Goal: Task Accomplishment & Management: Use online tool/utility

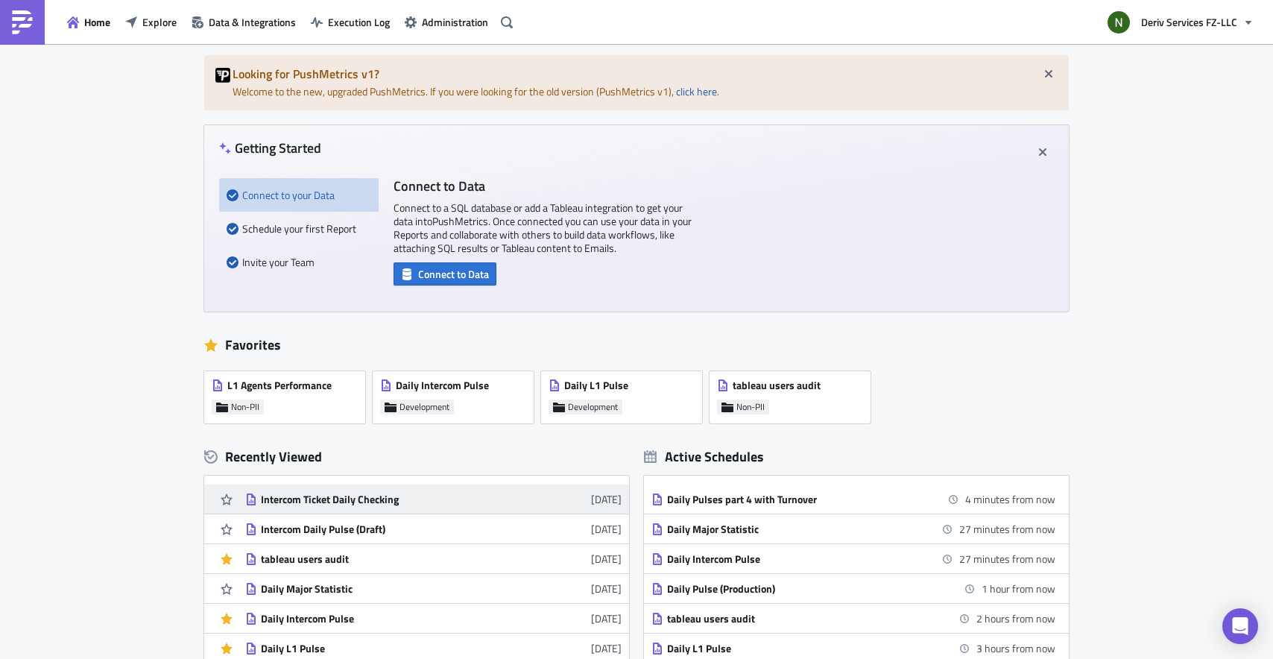
scroll to position [89, 0]
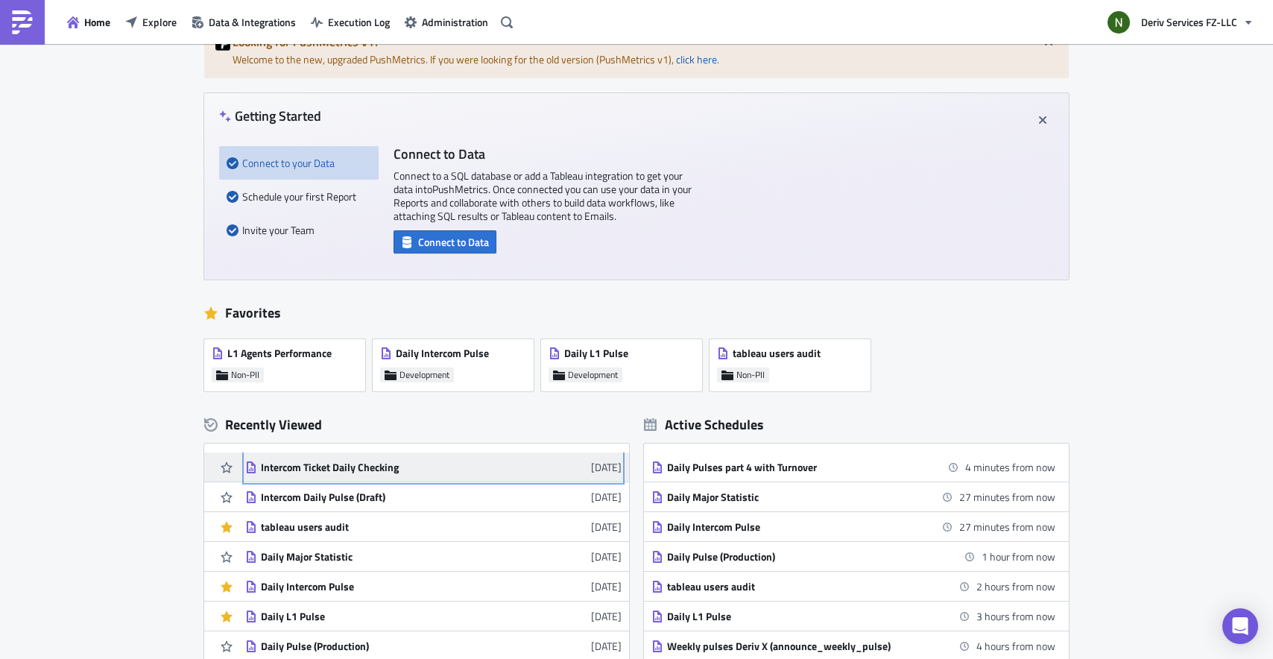
click at [382, 471] on div "Intercom Ticket Daily Checking" at bounding box center [391, 467] width 261 height 13
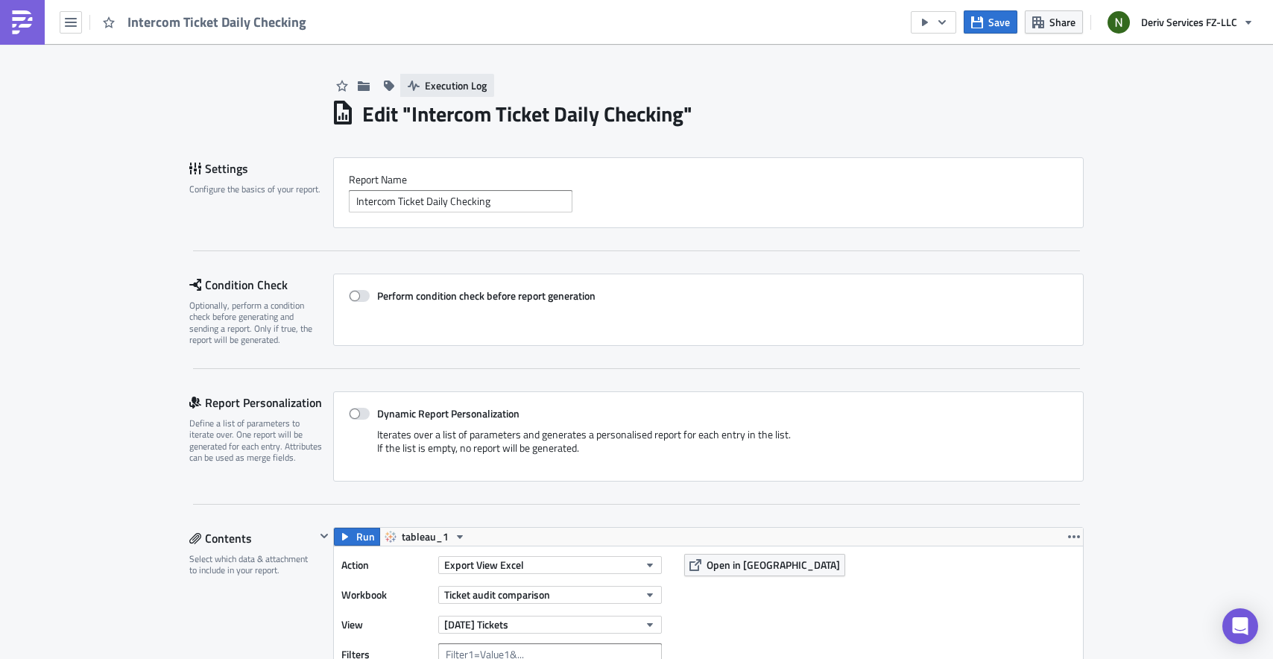
click at [435, 89] on span "Execution Log" at bounding box center [456, 86] width 62 height 16
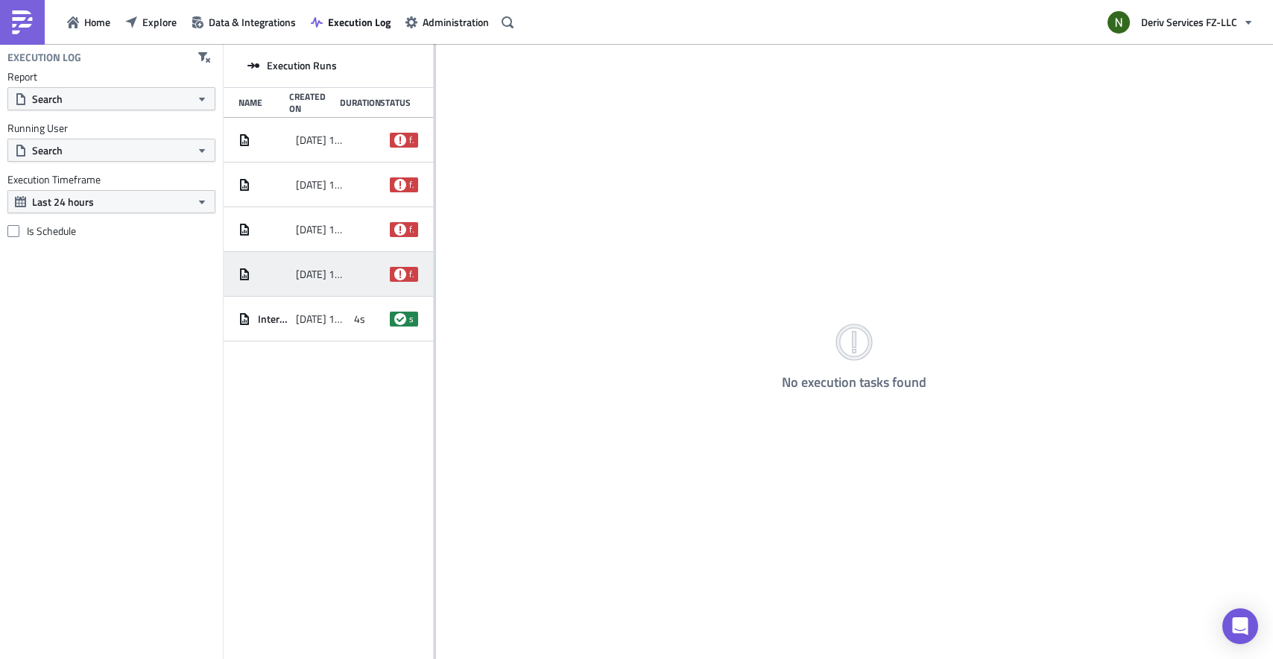
click at [339, 280] on span "2025-08-15 15:58" at bounding box center [321, 274] width 50 height 13
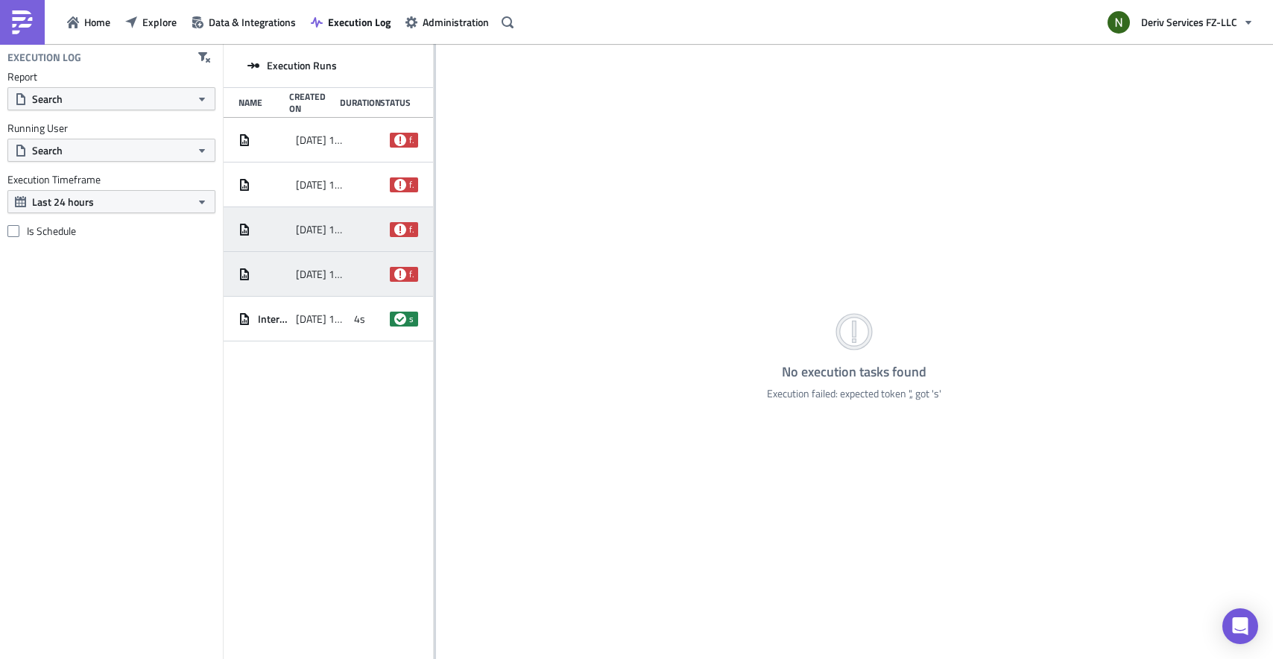
click at [352, 218] on div "2025-08-16 10:02 failed" at bounding box center [328, 229] width 209 height 45
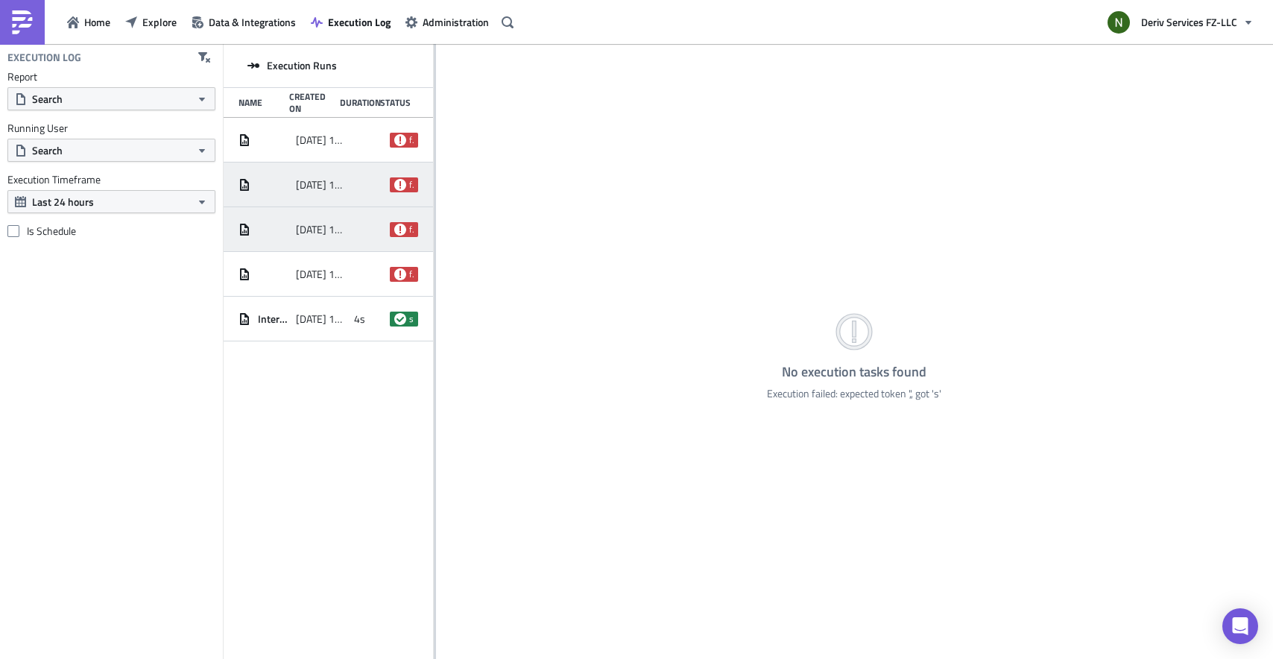
click at [355, 189] on div at bounding box center [368, 184] width 28 height 27
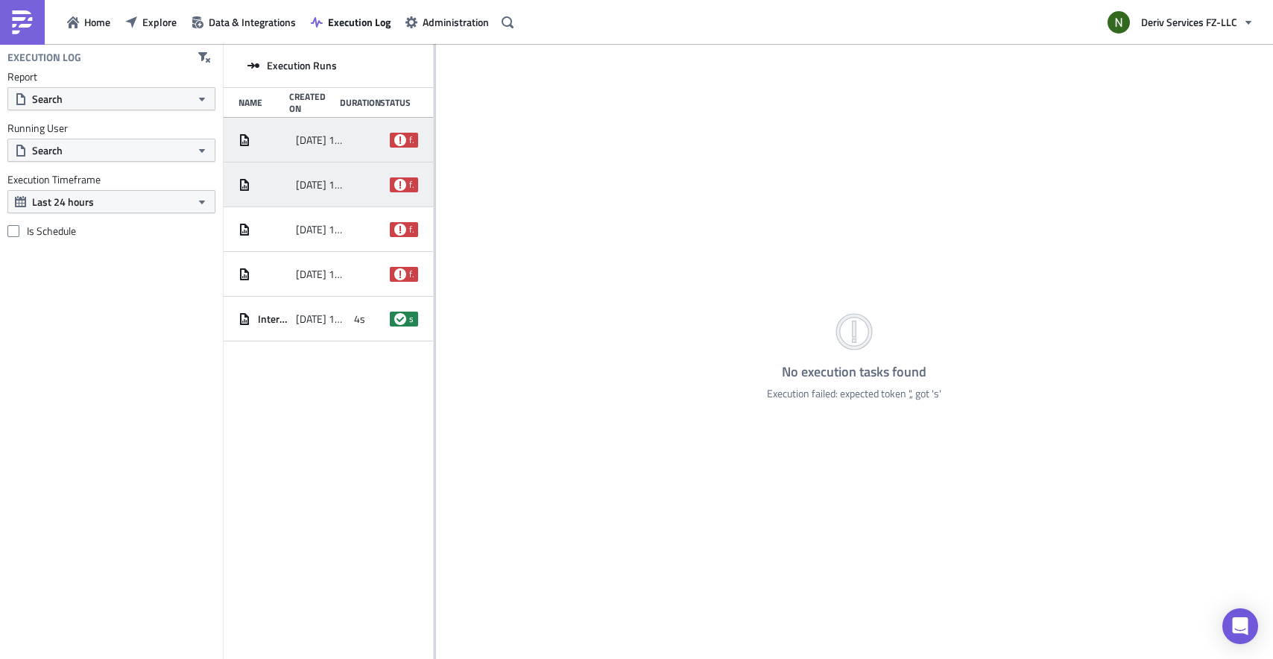
click at [354, 135] on div at bounding box center [368, 140] width 28 height 27
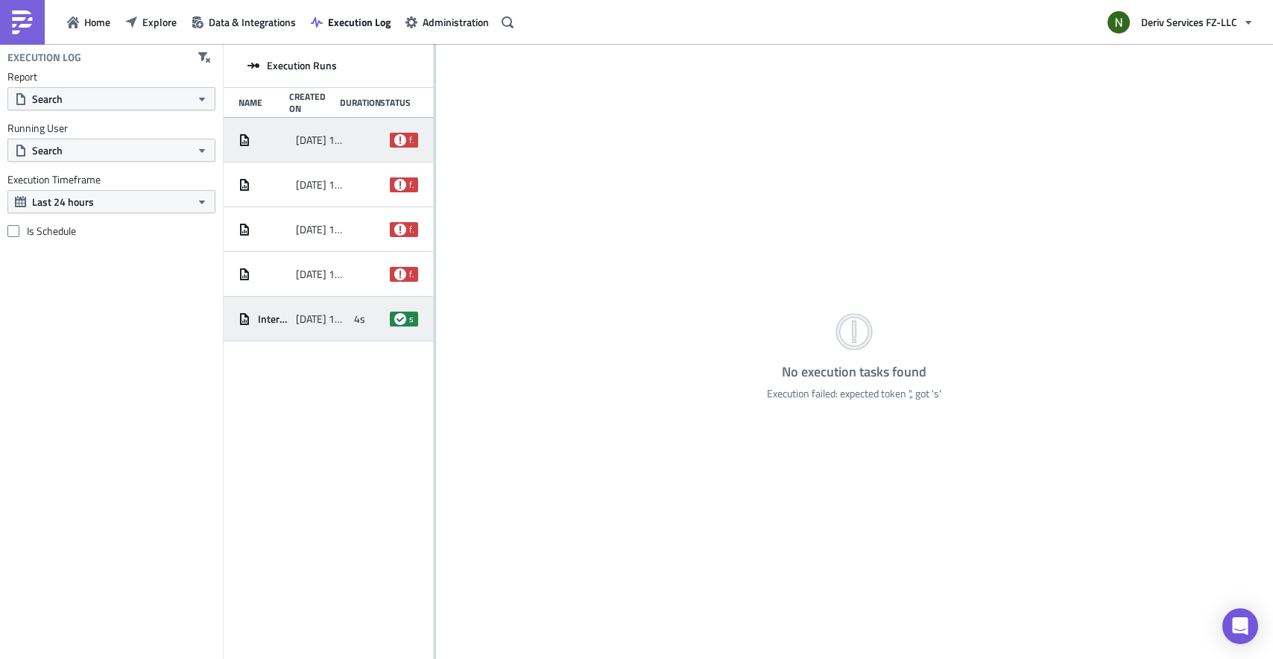
click at [335, 321] on span "2025-08-15 15:58" at bounding box center [321, 318] width 50 height 13
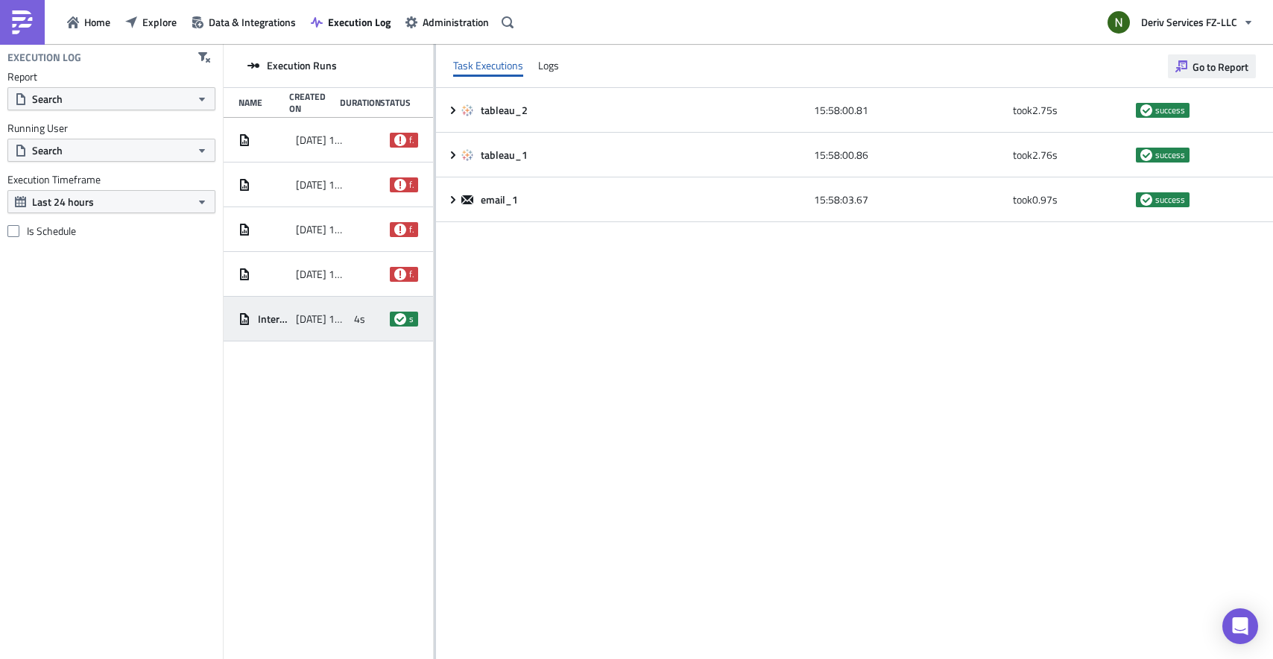
click at [1215, 73] on span "Go to Report" at bounding box center [1221, 67] width 56 height 16
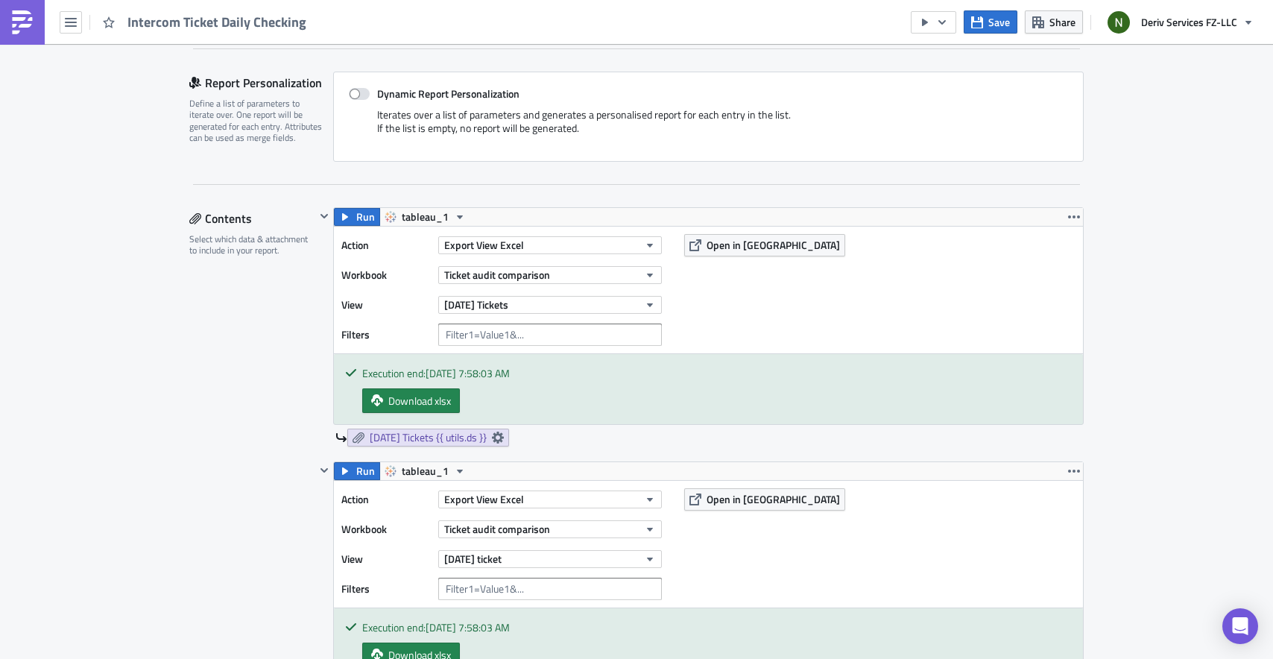
scroll to position [322, 0]
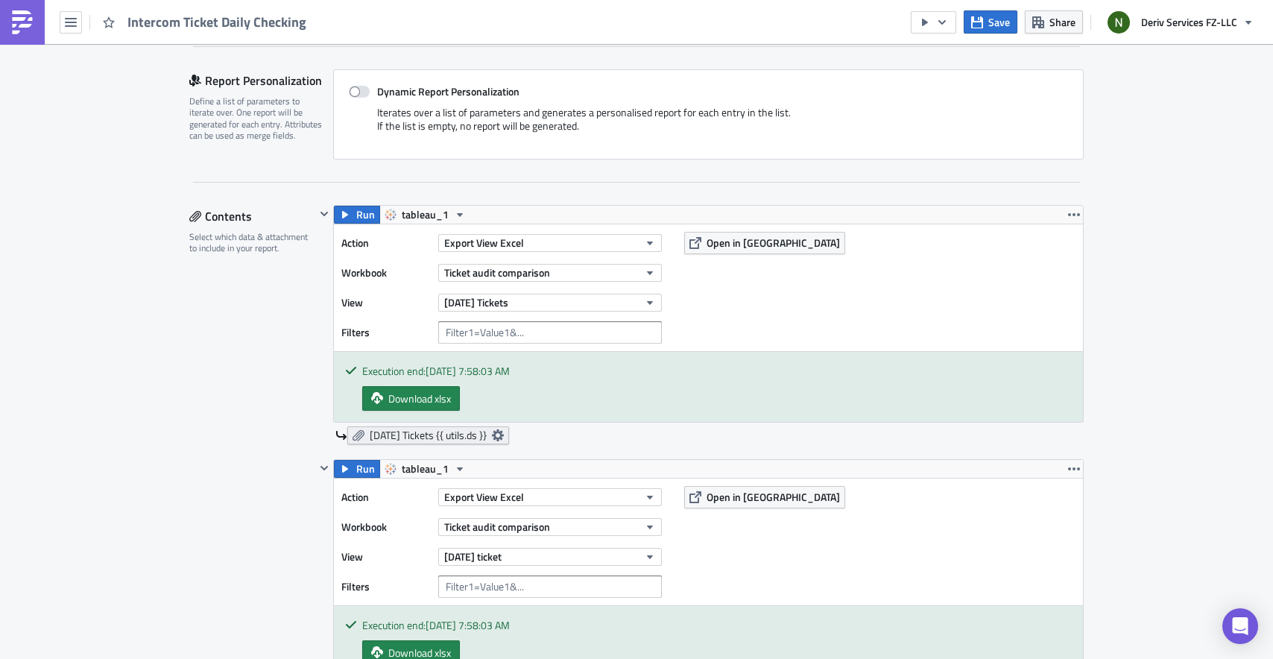
click at [504, 434] on icon at bounding box center [498, 435] width 12 height 12
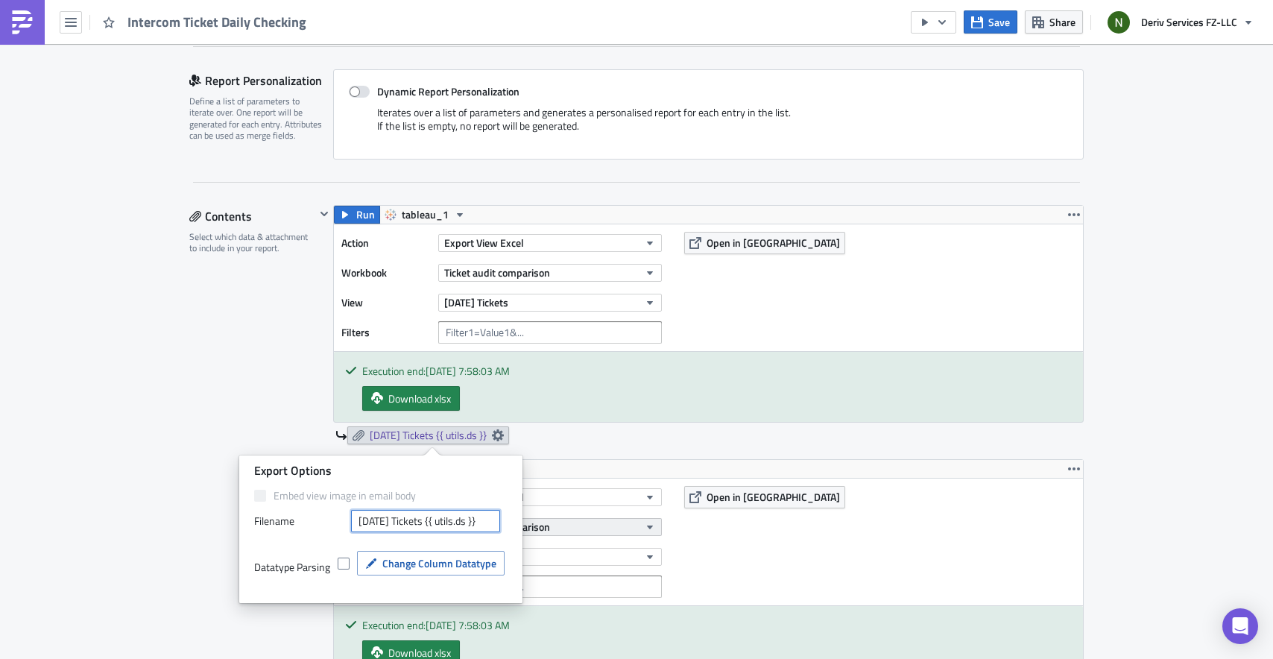
scroll to position [0, 1]
drag, startPoint x: 442, startPoint y: 521, endPoint x: 573, endPoint y: 521, distance: 130.5
click at [573, 521] on body "Intercom Ticket Daily Checking Save Share Deriv Services FZ-LLC Execution Log E…" at bounding box center [636, 330] width 1273 height 661
type input "Yesterday's Tickets"
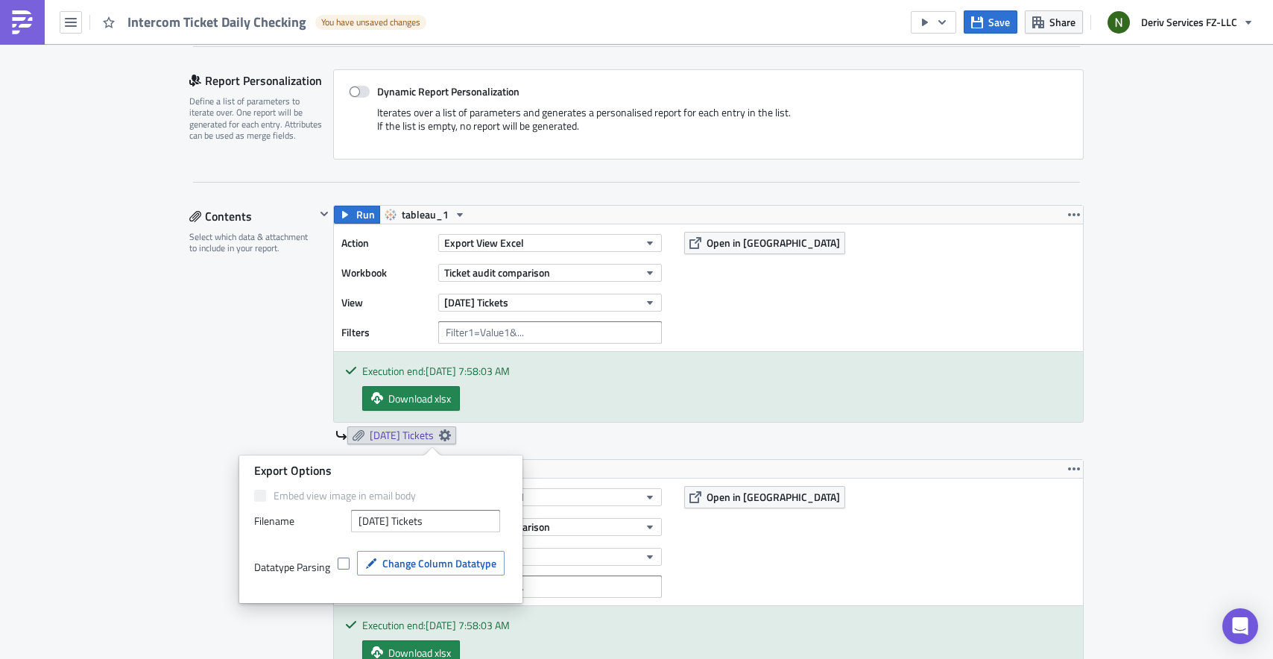
click at [608, 444] on div "Yesterday's Tickets" at bounding box center [709, 435] width 749 height 18
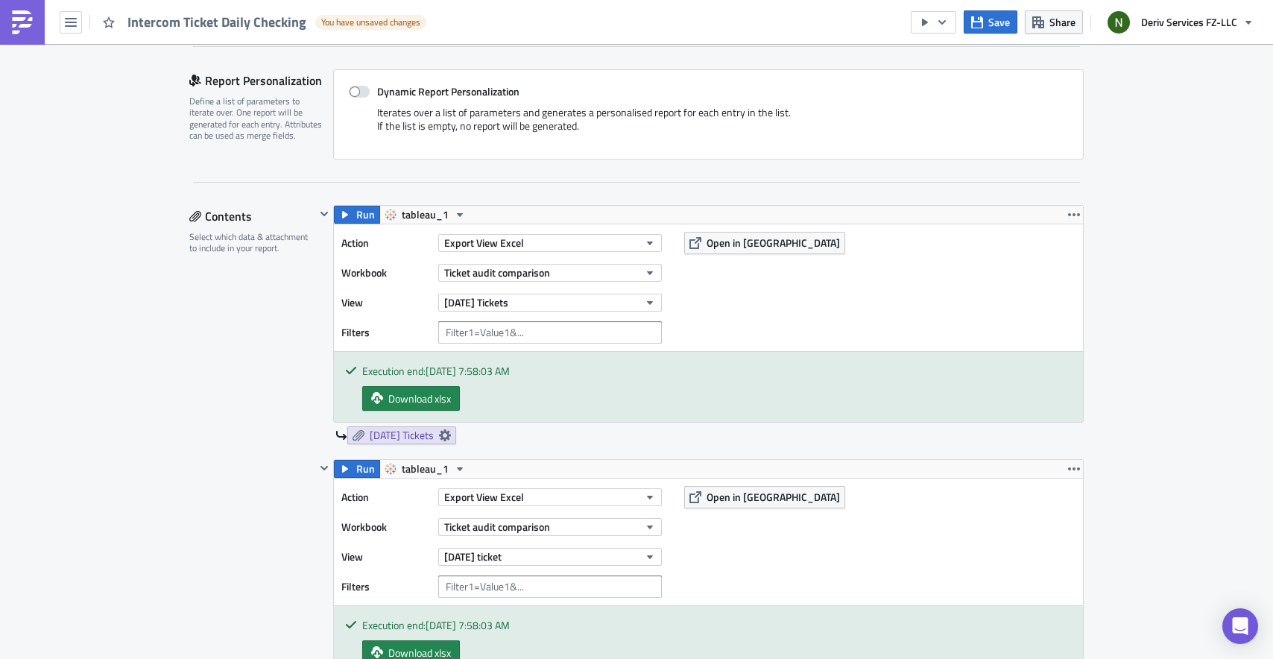
scroll to position [601, 0]
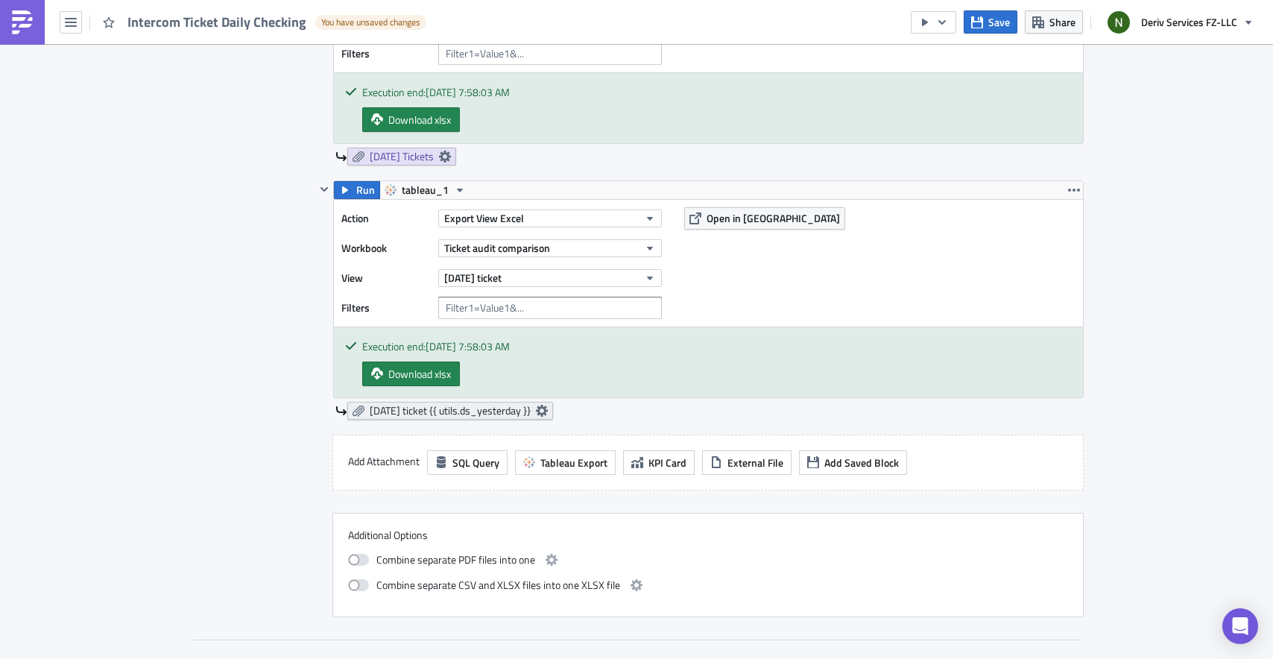
click at [548, 407] on icon at bounding box center [542, 411] width 12 height 12
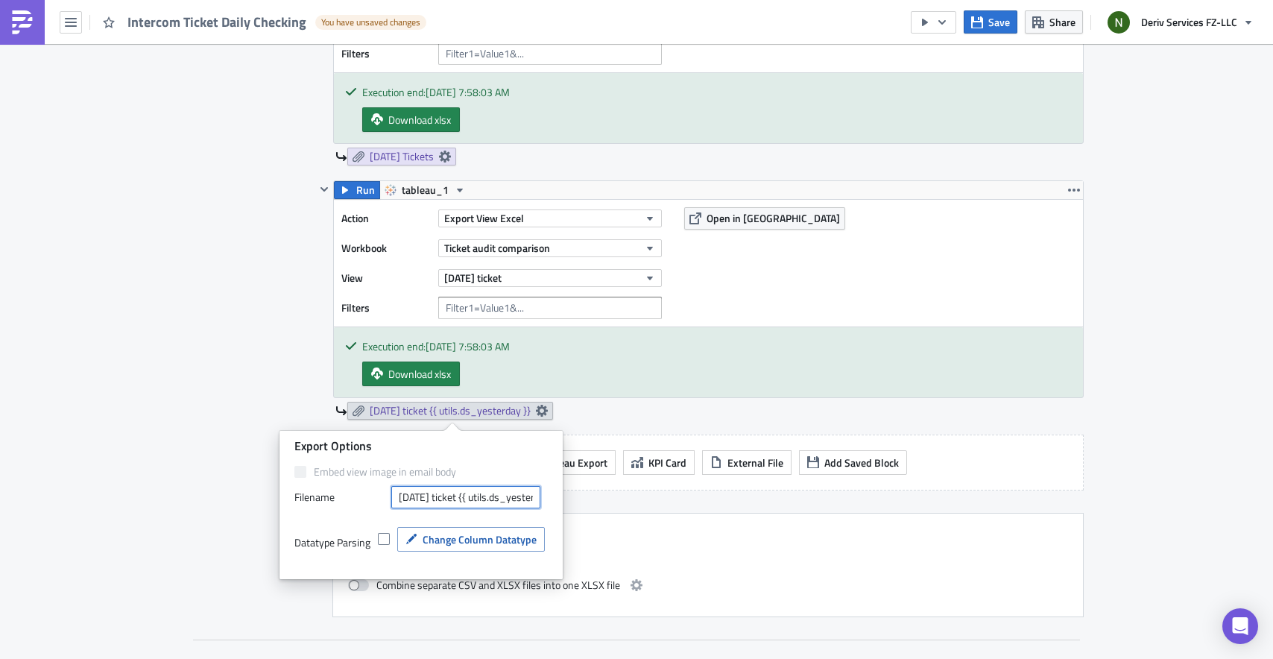
scroll to position [0, 42]
drag, startPoint x: 471, startPoint y: 497, endPoint x: 600, endPoint y: 496, distance: 129.0
click at [600, 496] on body "Intercom Ticket Daily Checking You have unsaved changes Save Share Deriv Servic…" at bounding box center [636, 330] width 1273 height 661
type input "2 days ago tickets"
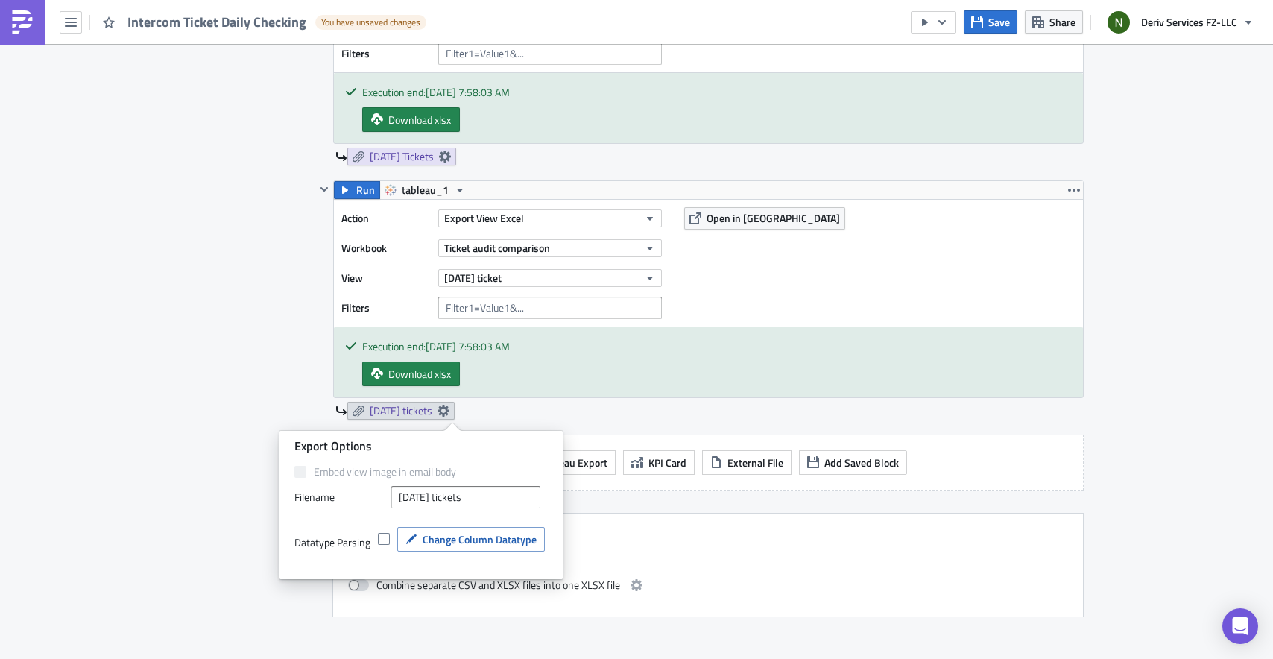
click at [640, 497] on div "Run tableau_1 Action Export View Excel Workbook Ticket audit comparison View Ye…" at bounding box center [699, 271] width 769 height 691
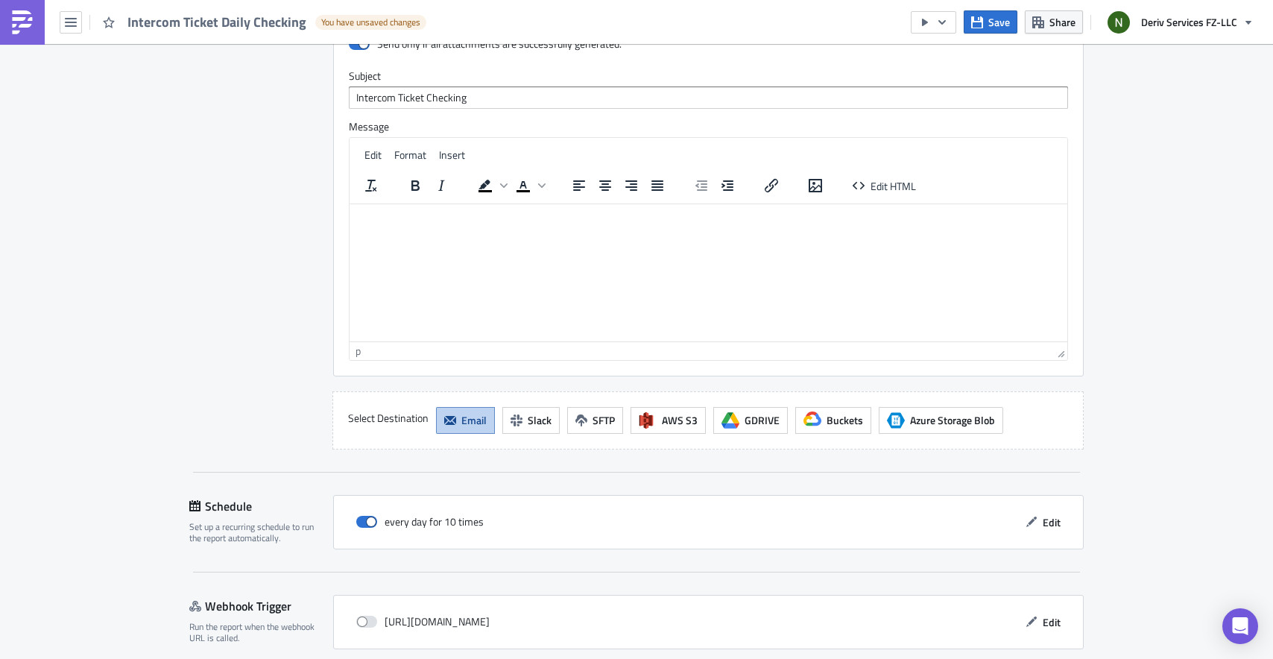
scroll to position [1537, 0]
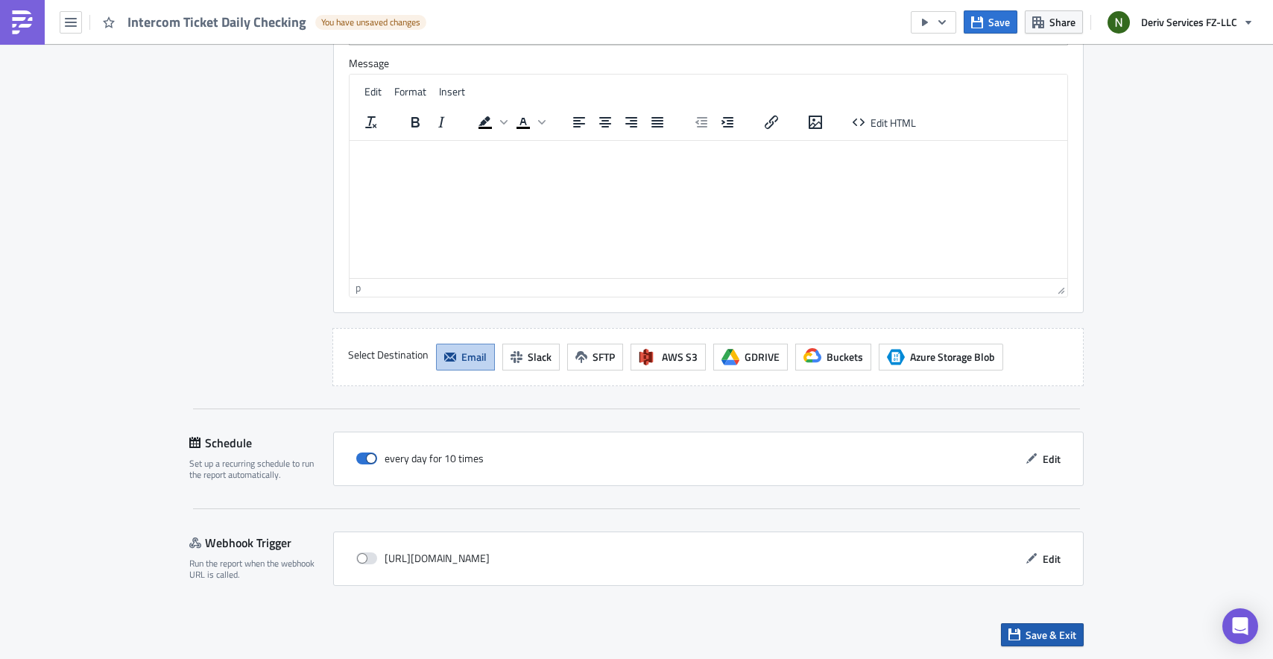
click at [1009, 634] on icon "button" at bounding box center [1015, 634] width 12 height 12
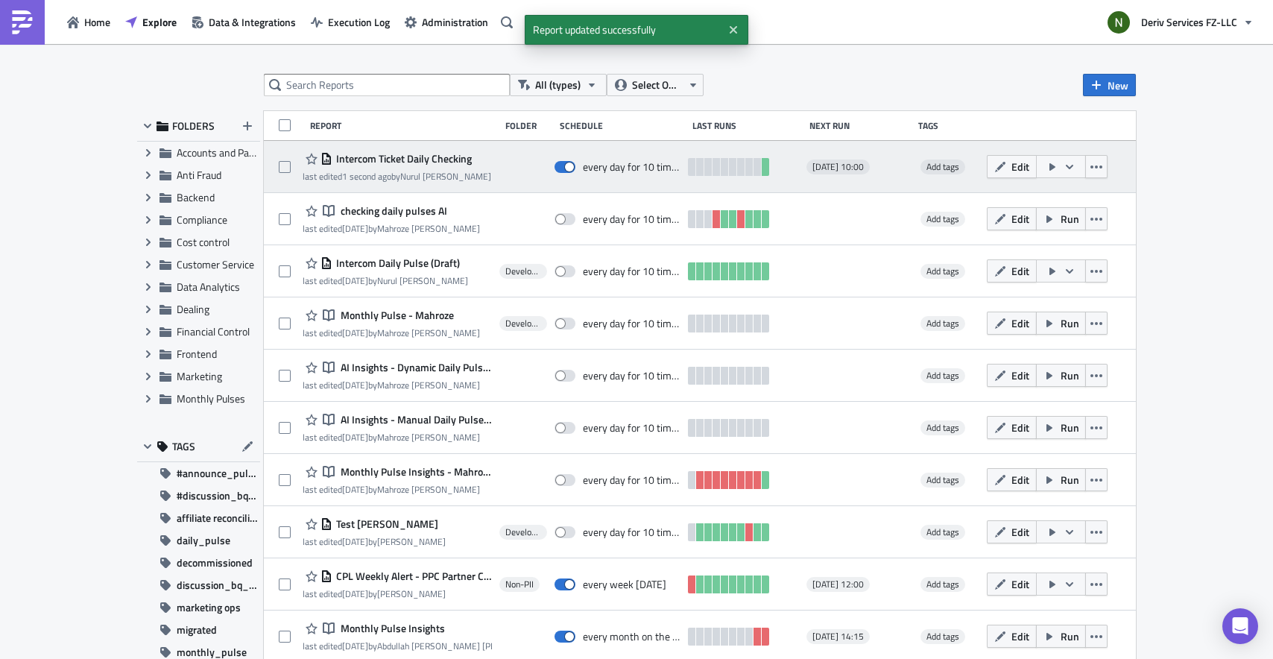
click at [426, 158] on span "Intercom Ticket Daily Checking" at bounding box center [402, 158] width 139 height 13
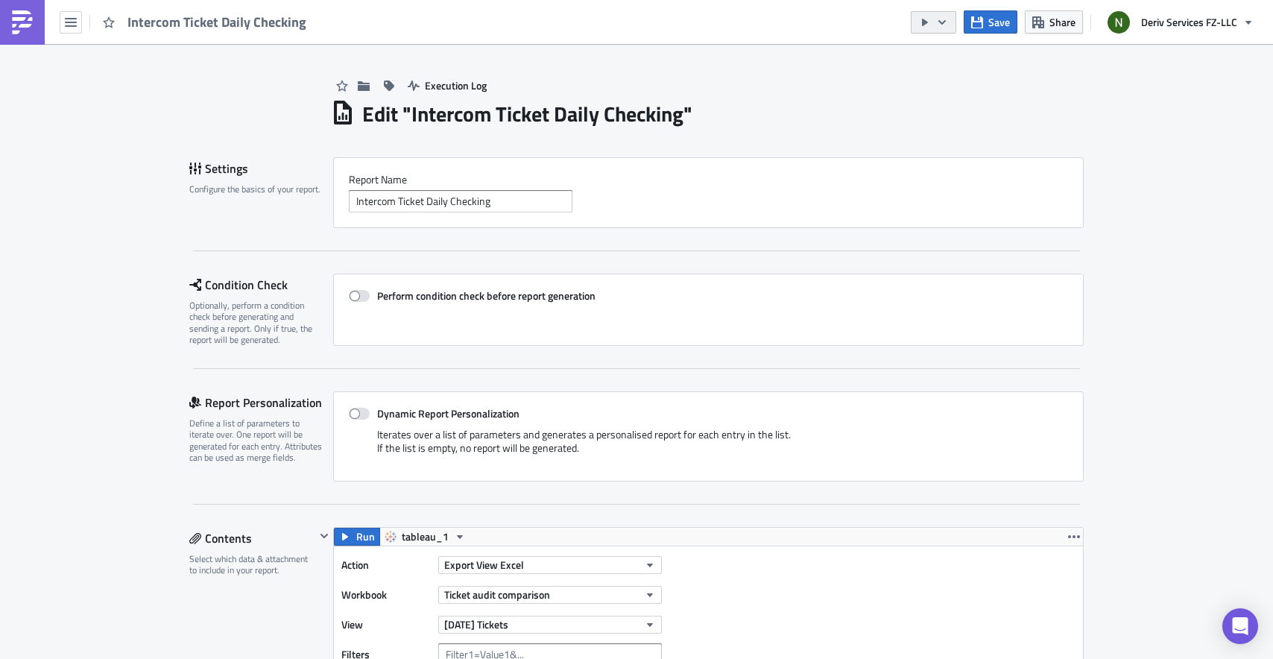
click at [939, 24] on icon "button" at bounding box center [942, 22] width 12 height 12
click at [947, 60] on div "Send Just to Me" at bounding box center [979, 59] width 116 height 15
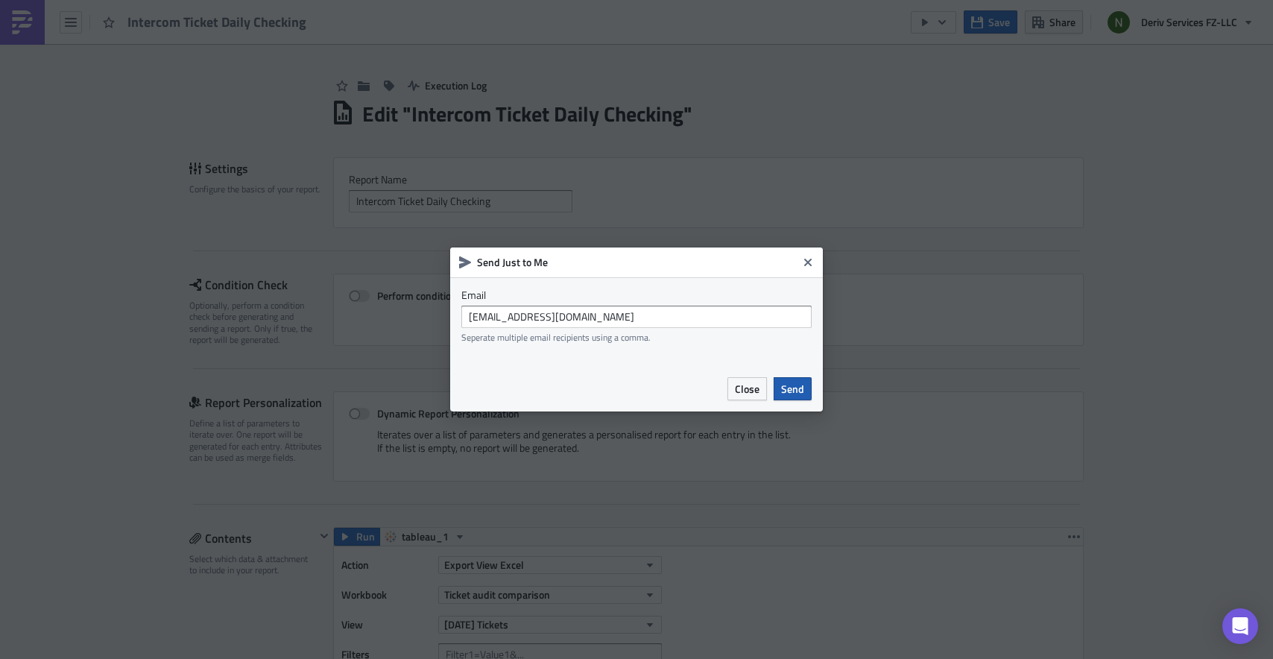
click at [792, 382] on span "Send" at bounding box center [792, 389] width 23 height 16
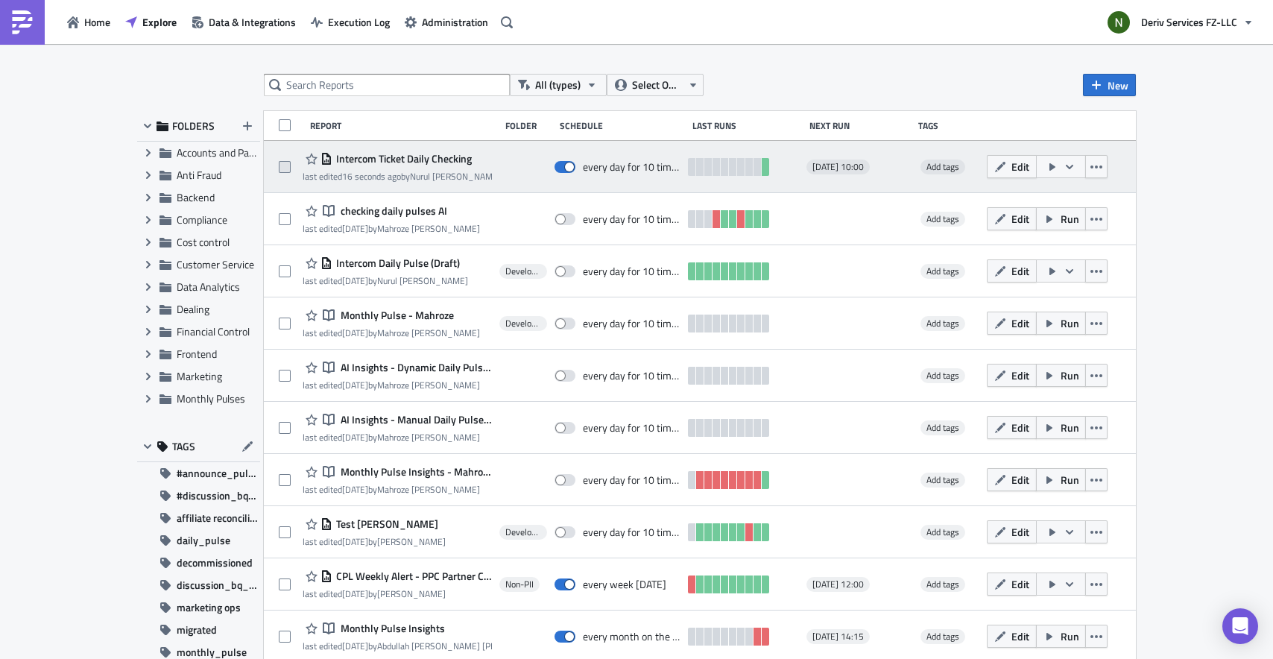
click at [279, 166] on span at bounding box center [285, 167] width 12 height 12
click at [282, 166] on input "checkbox" at bounding box center [287, 168] width 10 height 10
checkbox input "true"
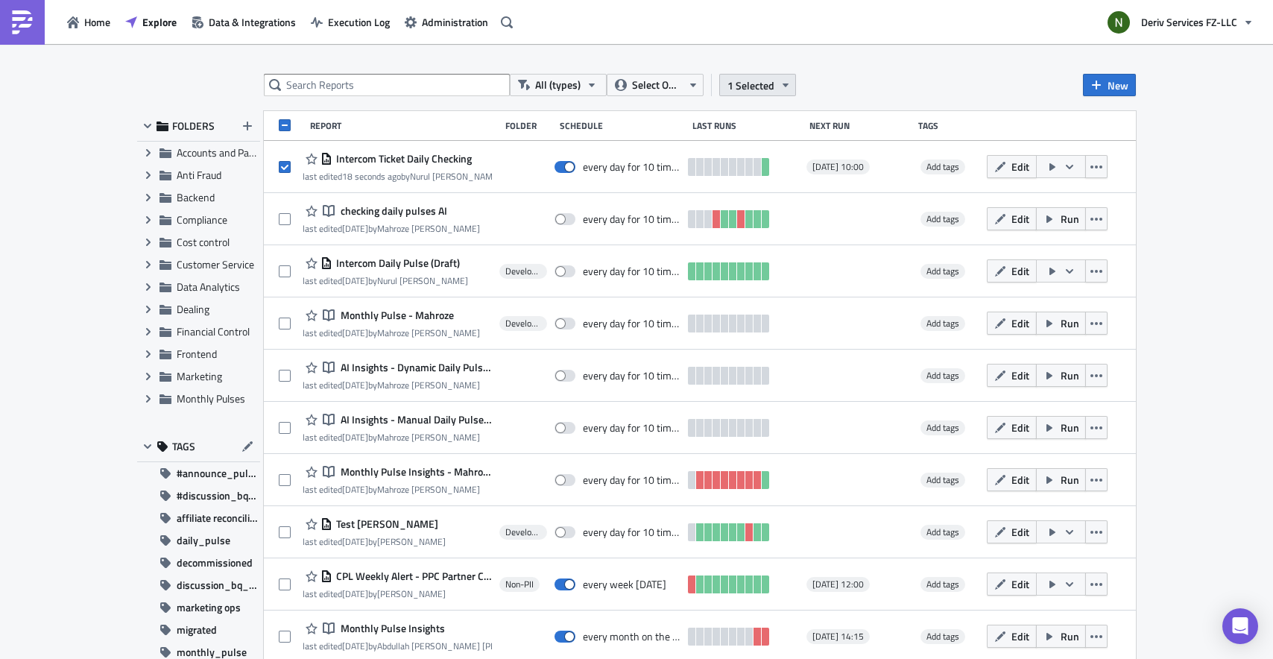
click at [780, 86] on icon "button" at bounding box center [786, 85] width 12 height 12
click at [637, 95] on div "Remove selected" at bounding box center [636, 100] width 99 height 15
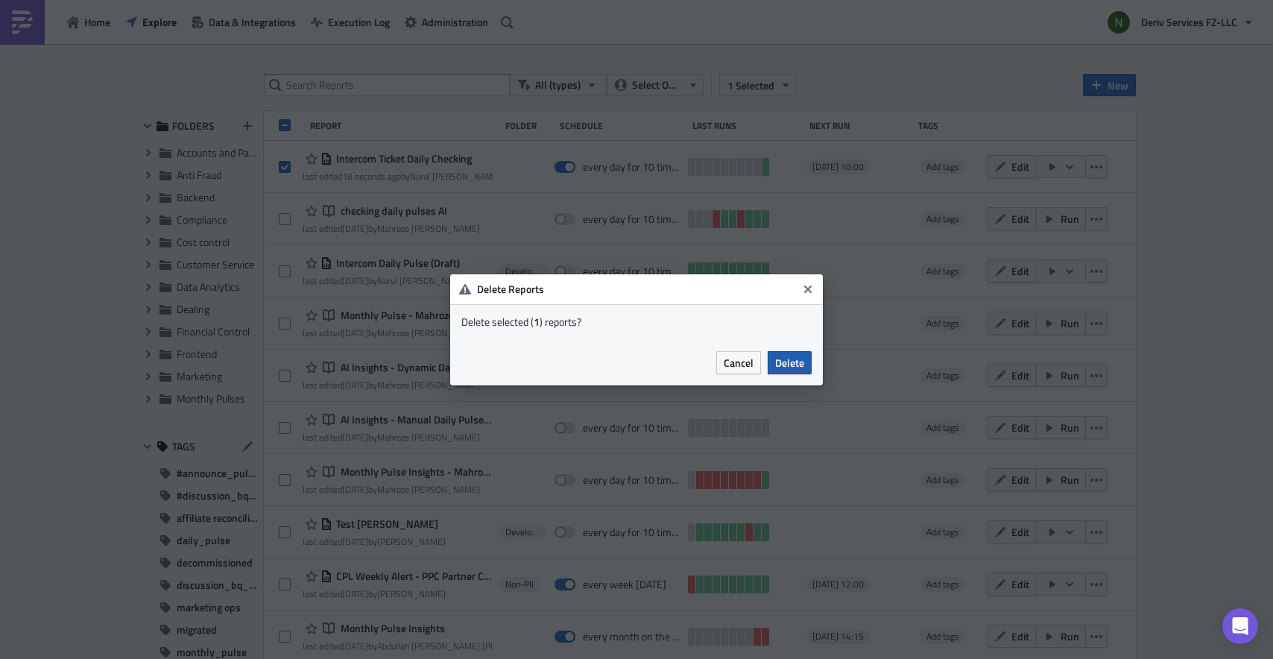
click at [800, 368] on span "Delete" at bounding box center [789, 363] width 29 height 16
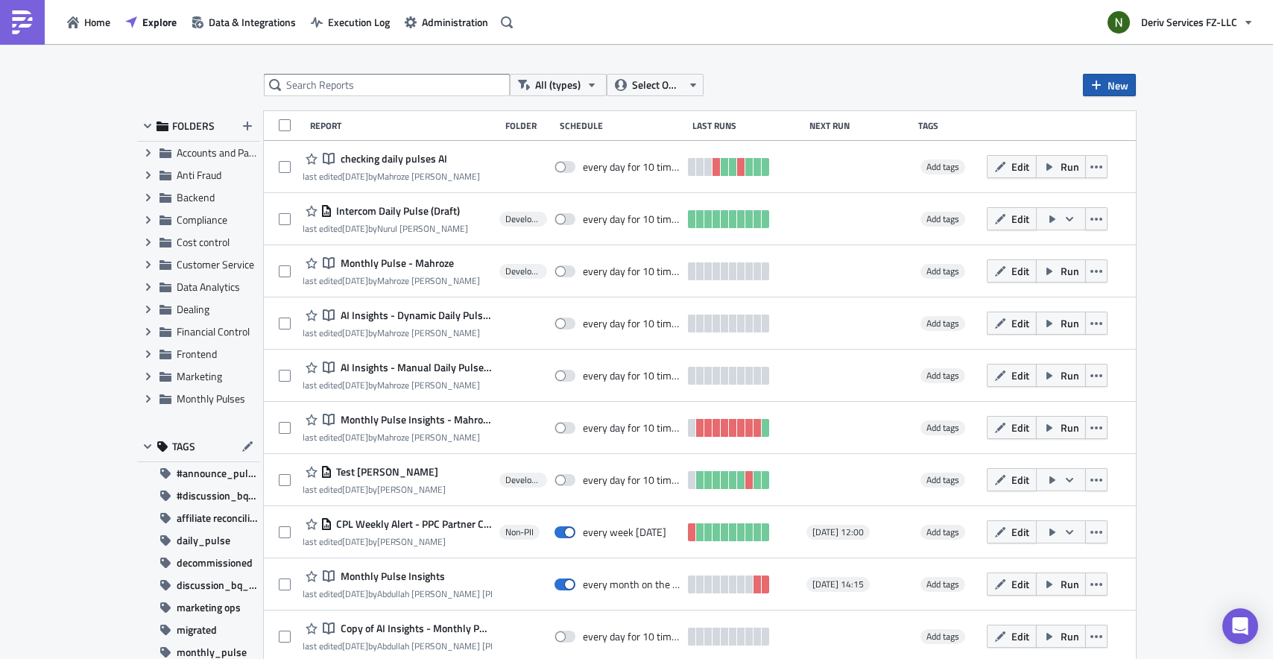
click at [1109, 86] on span "New" at bounding box center [1118, 86] width 21 height 16
click at [1124, 130] on link "Report" at bounding box center [1145, 122] width 127 height 22
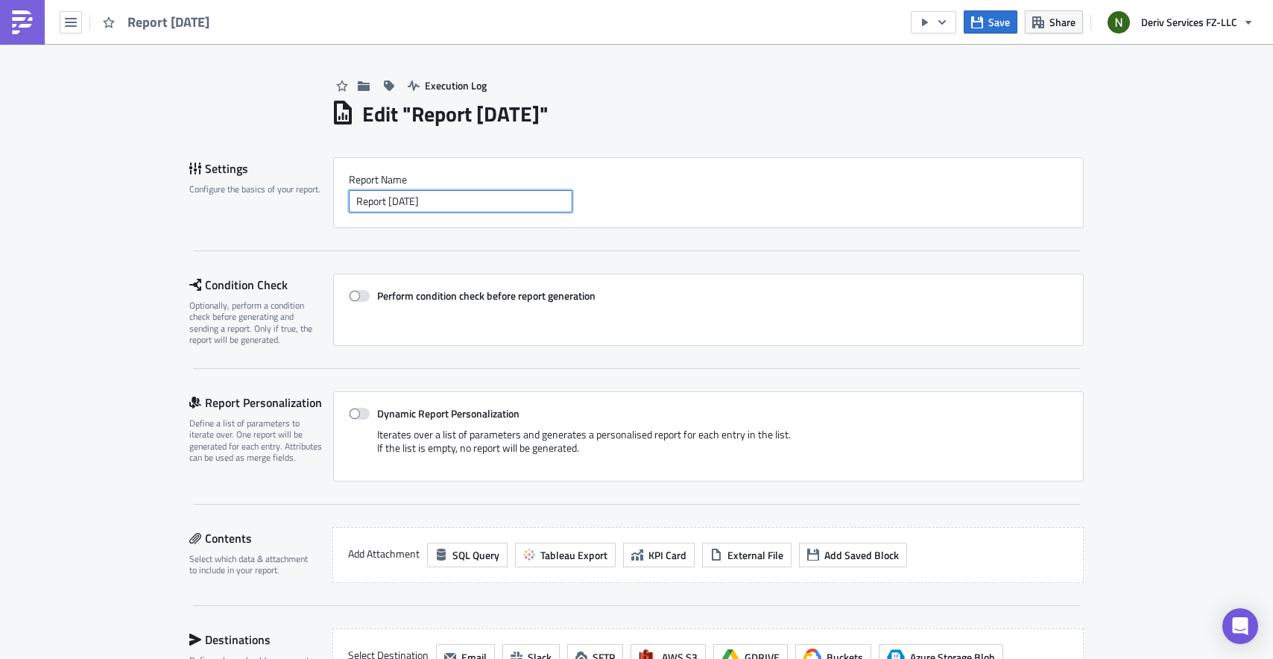
drag, startPoint x: 451, startPoint y: 194, endPoint x: 330, endPoint y: 195, distance: 120.8
click at [333, 195] on div "Report Nam﻿e Report 2025-08-18" at bounding box center [708, 192] width 751 height 71
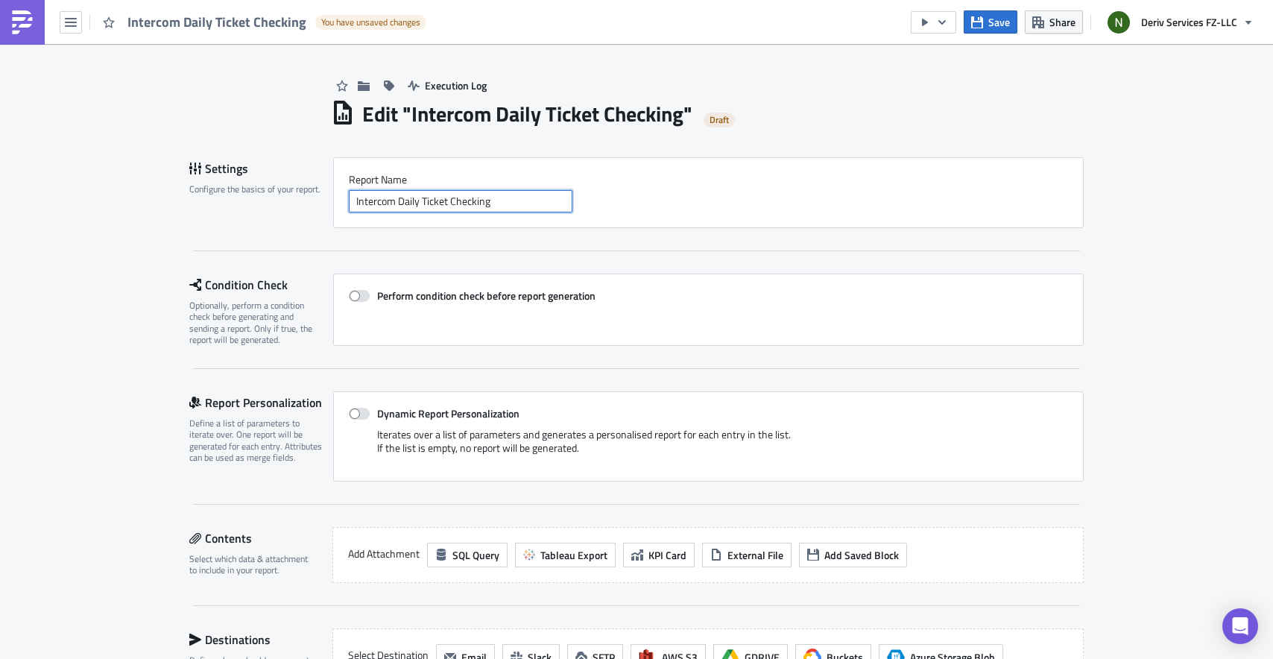
type input "Intercom Daily Ticket Checking"
click at [685, 255] on div "Settings Configure the basics of your report. Report Nam﻿e Intercom Daily Ticke…" at bounding box center [636, 532] width 895 height 751
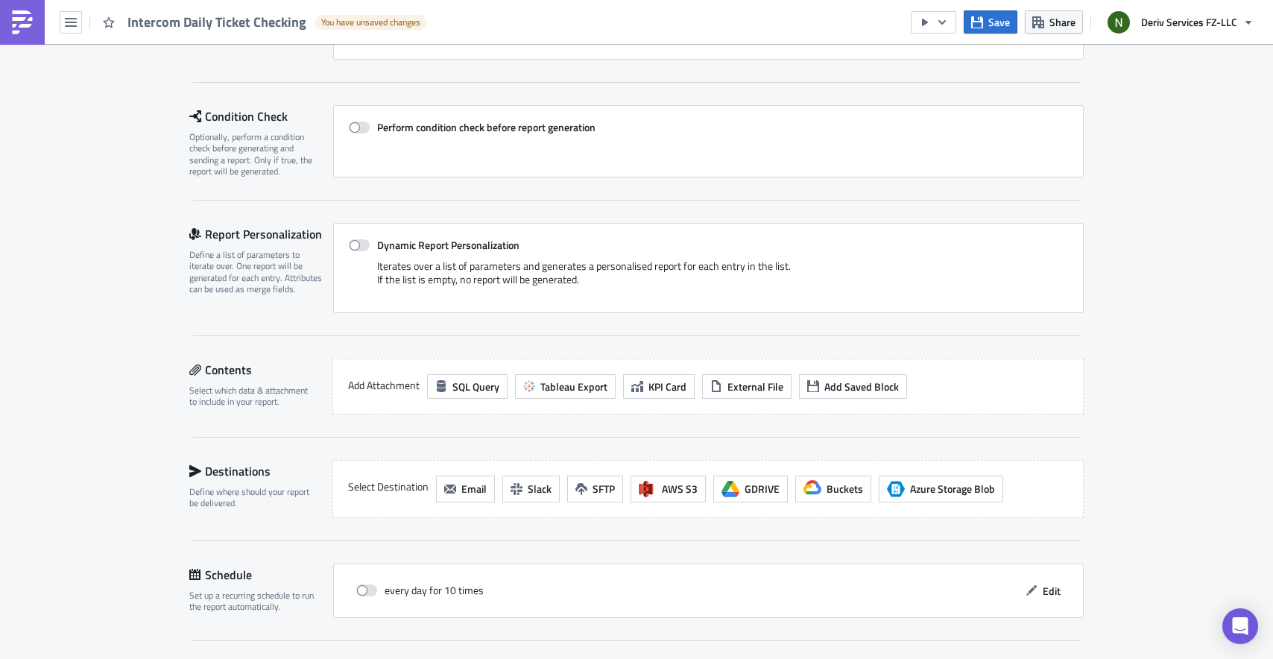
scroll to position [233, 0]
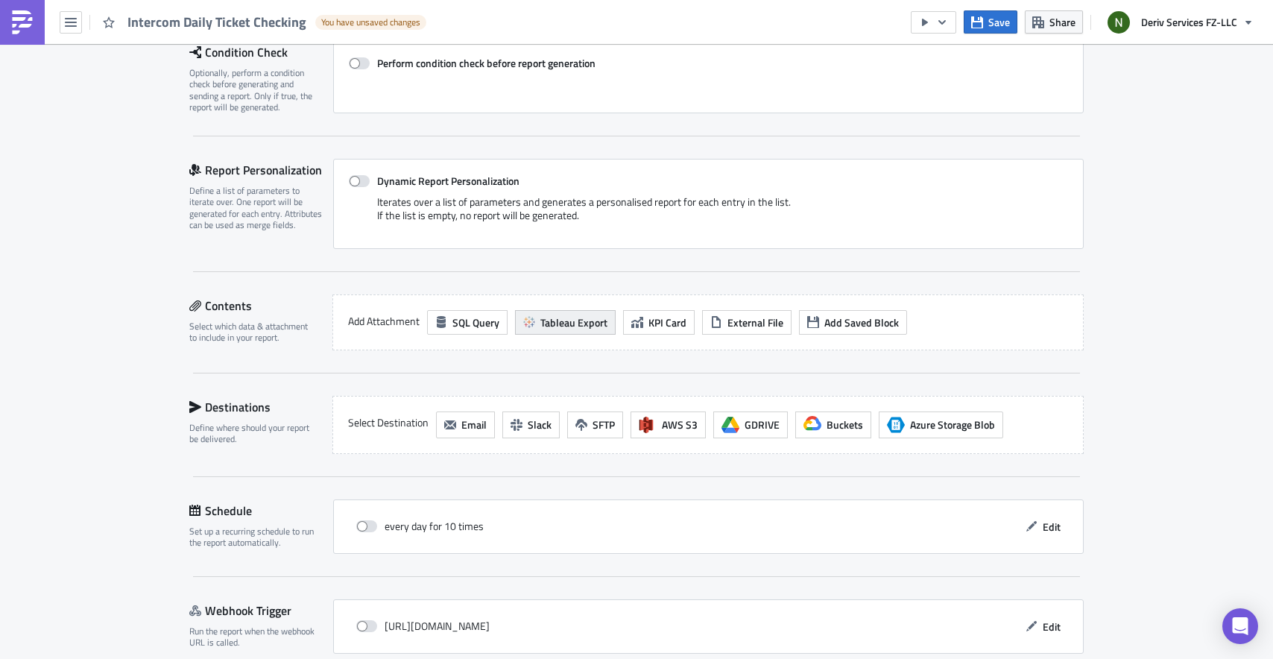
click at [544, 320] on span "Tableau Export" at bounding box center [574, 323] width 67 height 16
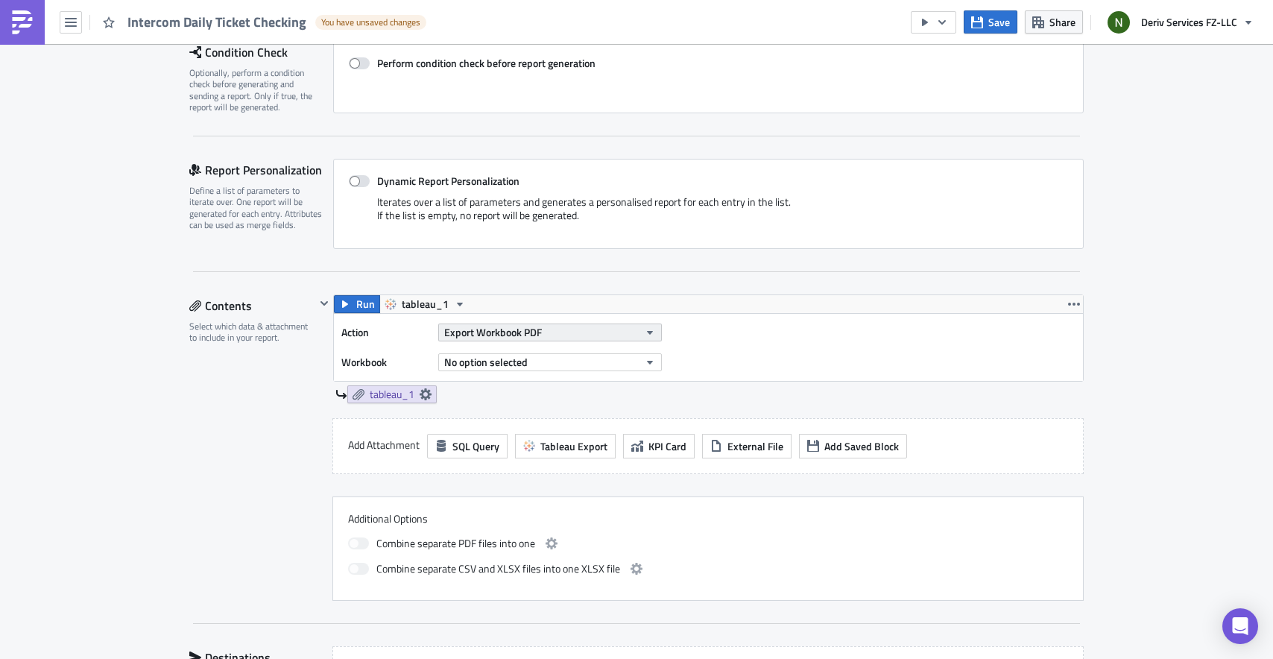
click at [514, 331] on span "Export Workbook PDF" at bounding box center [493, 332] width 98 height 16
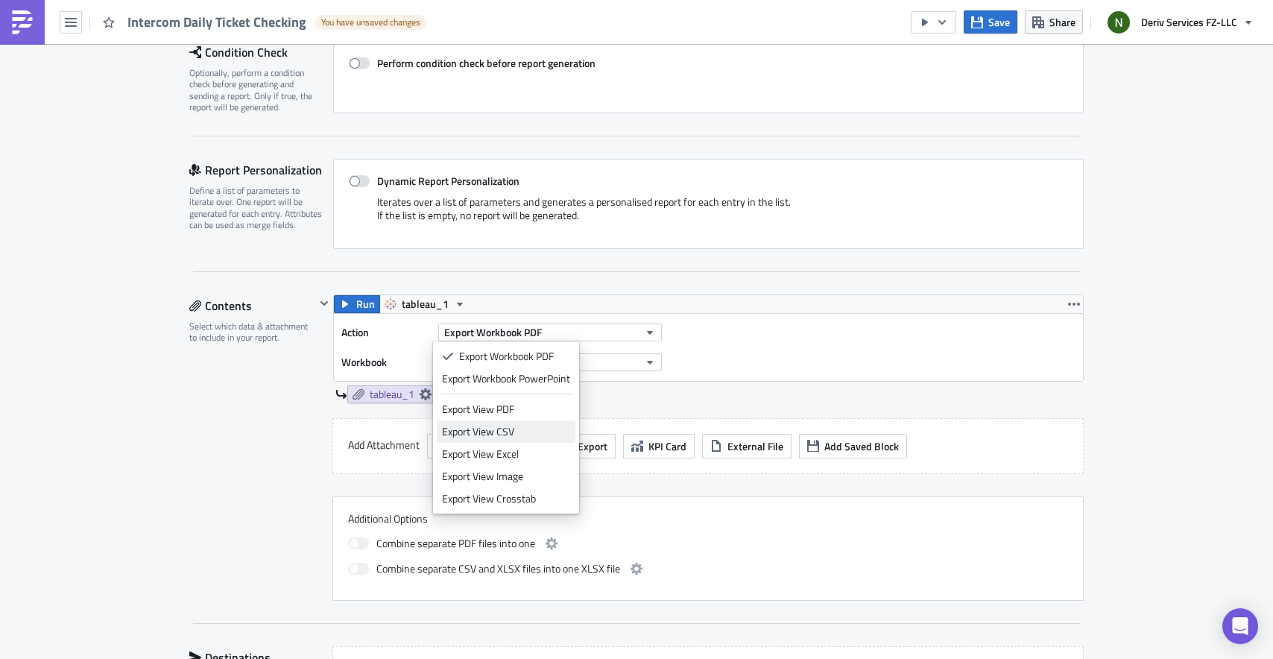
click at [508, 427] on div "Export View CSV" at bounding box center [506, 431] width 128 height 15
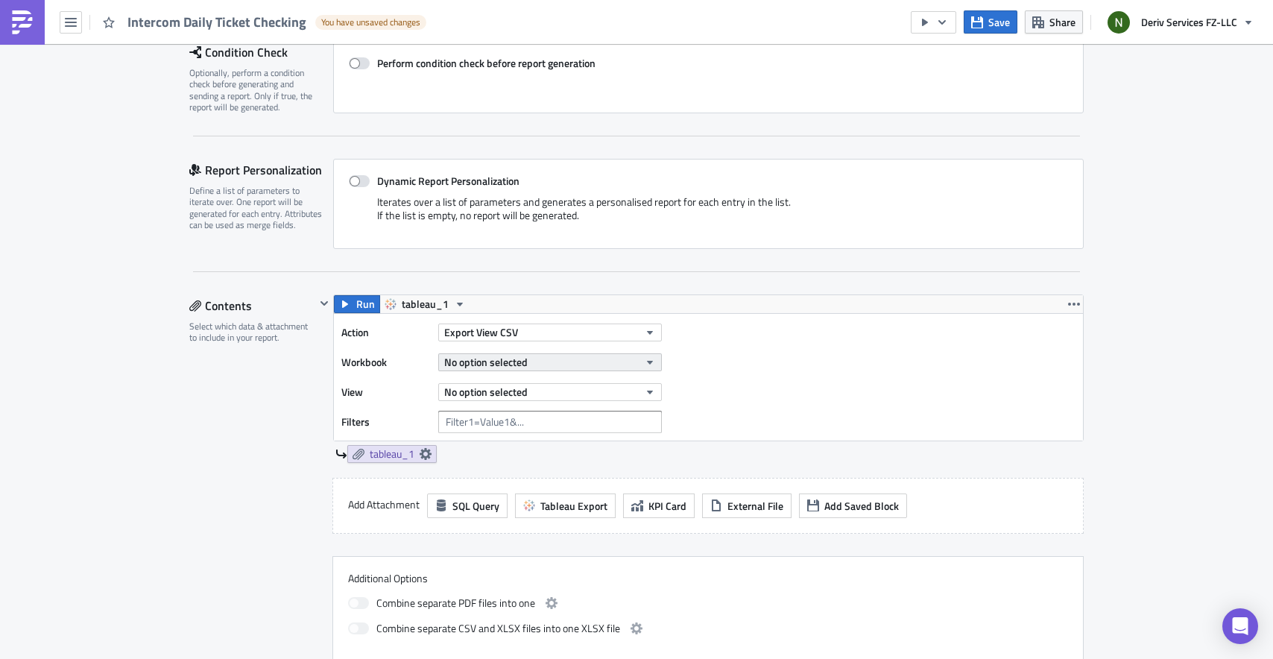
click at [526, 367] on button "No option selected" at bounding box center [550, 362] width 224 height 18
type input "intercom"
click at [486, 355] on span "No option selected" at bounding box center [485, 362] width 83 height 16
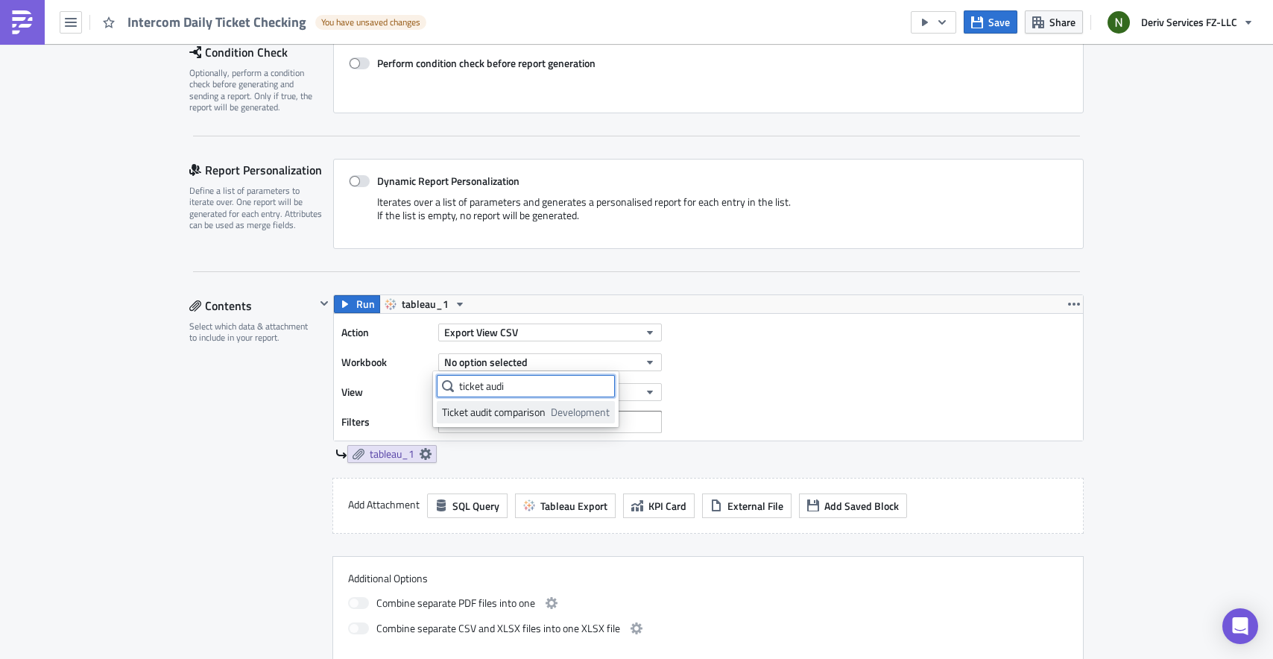
type input "ticket audi"
click at [541, 411] on div "Ticket audit comparison" at bounding box center [494, 412] width 104 height 15
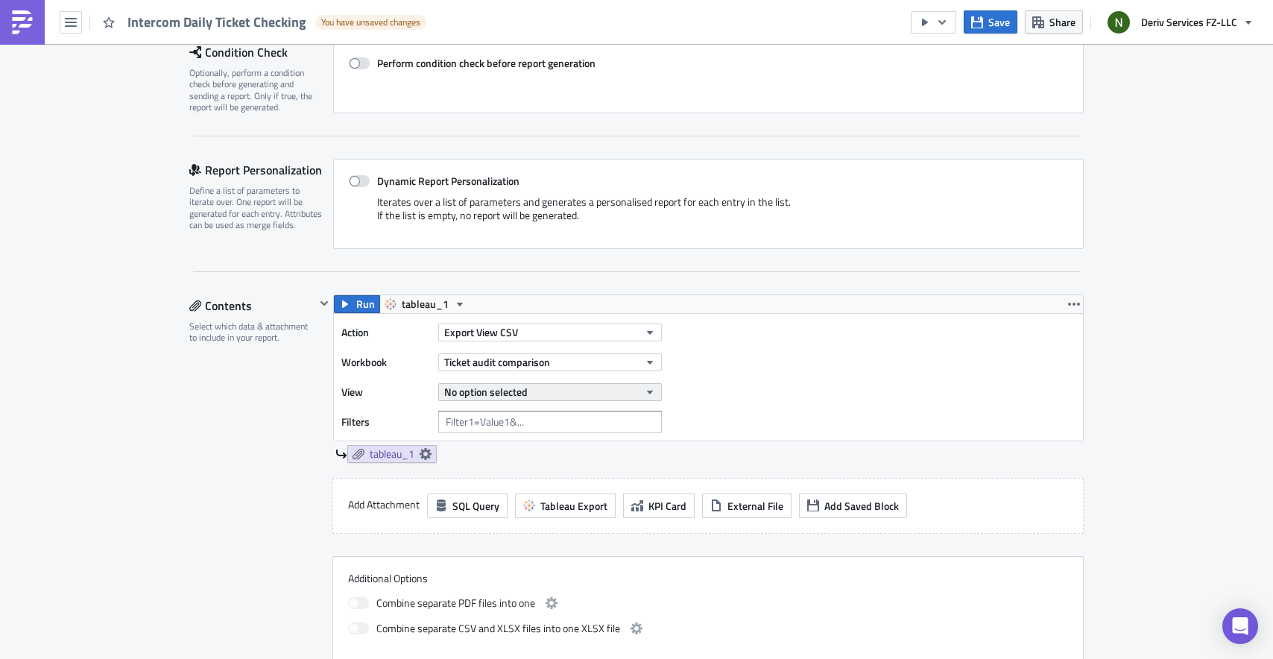
click at [569, 396] on button "No option selected" at bounding box center [550, 392] width 224 height 18
click at [491, 446] on div "Yesterday's Tickets" at bounding box center [508, 442] width 132 height 15
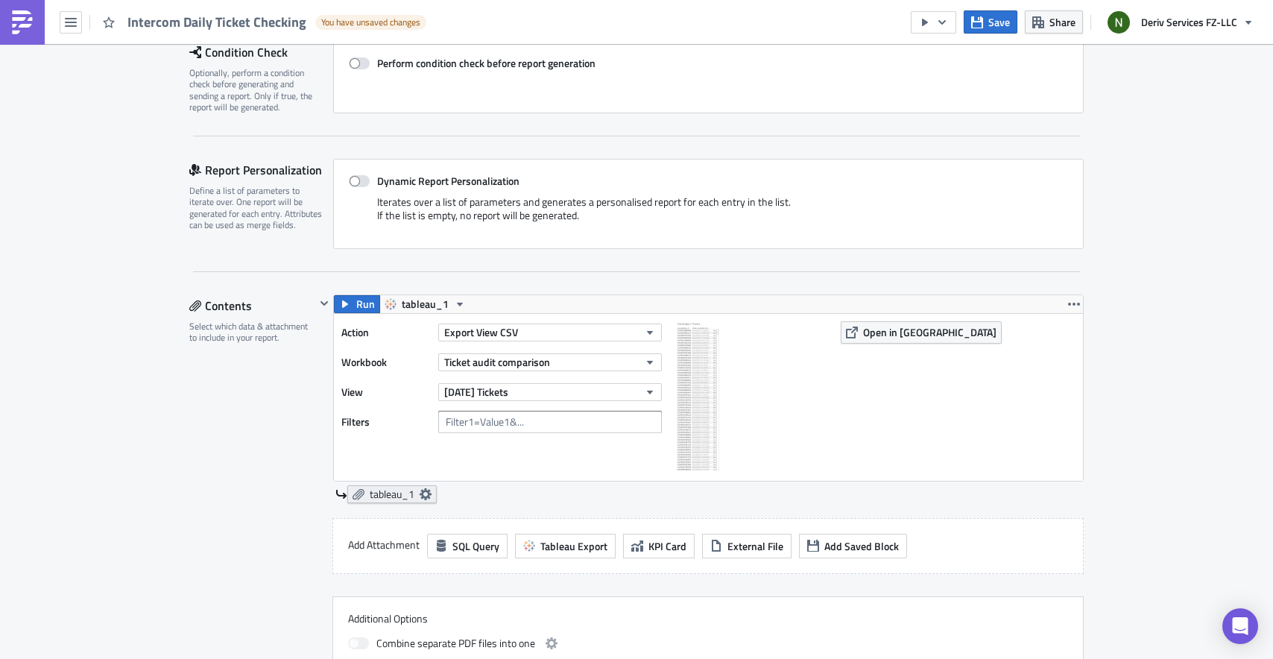
click at [423, 500] on icon at bounding box center [426, 494] width 12 height 12
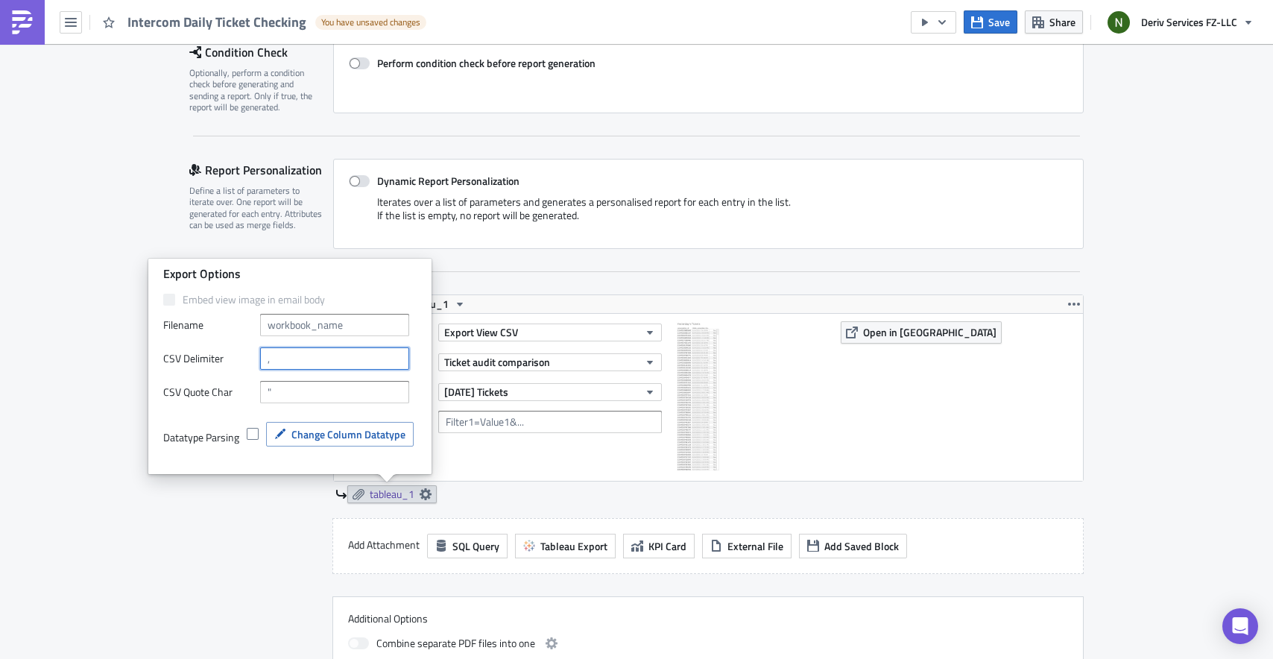
click at [303, 362] on input "text" at bounding box center [334, 358] width 149 height 22
click at [329, 325] on input "text" at bounding box center [334, 325] width 149 height 22
type input "yesterday's ticket"
click at [540, 467] on div "Action Export View CSV Workbook Ticket audit comparison View Yesterday's Ticket…" at bounding box center [505, 397] width 328 height 152
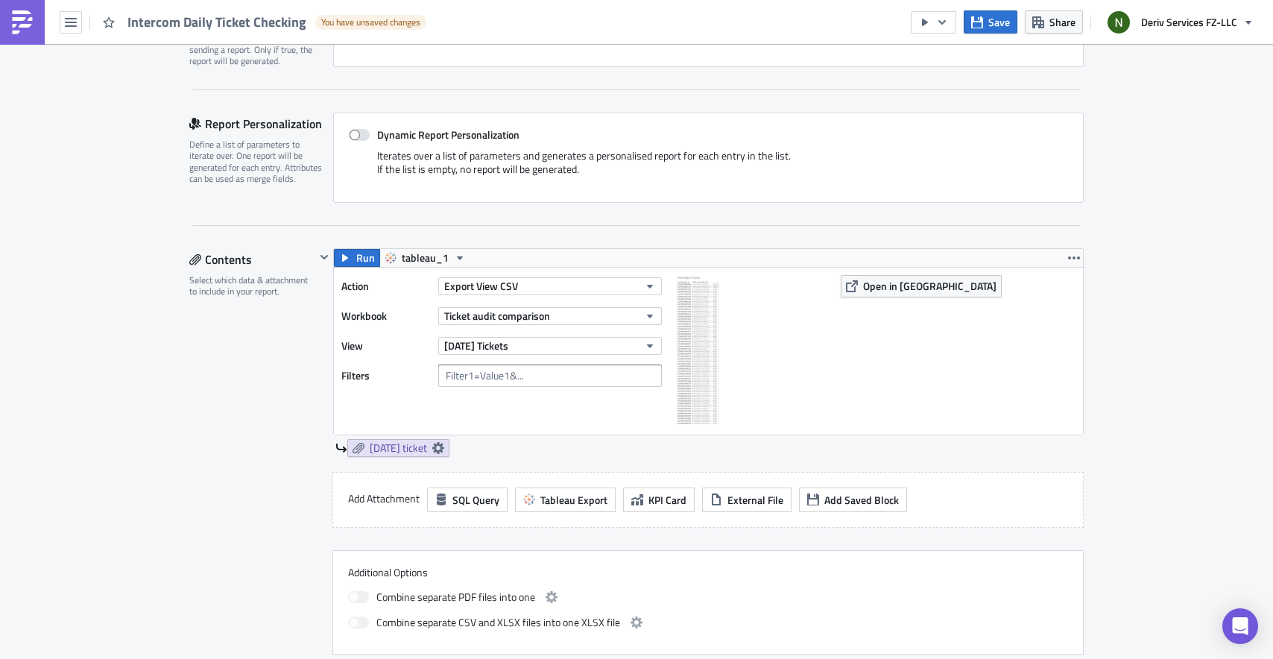
scroll to position [279, 0]
click at [546, 492] on span "Tableau Export" at bounding box center [574, 500] width 67 height 16
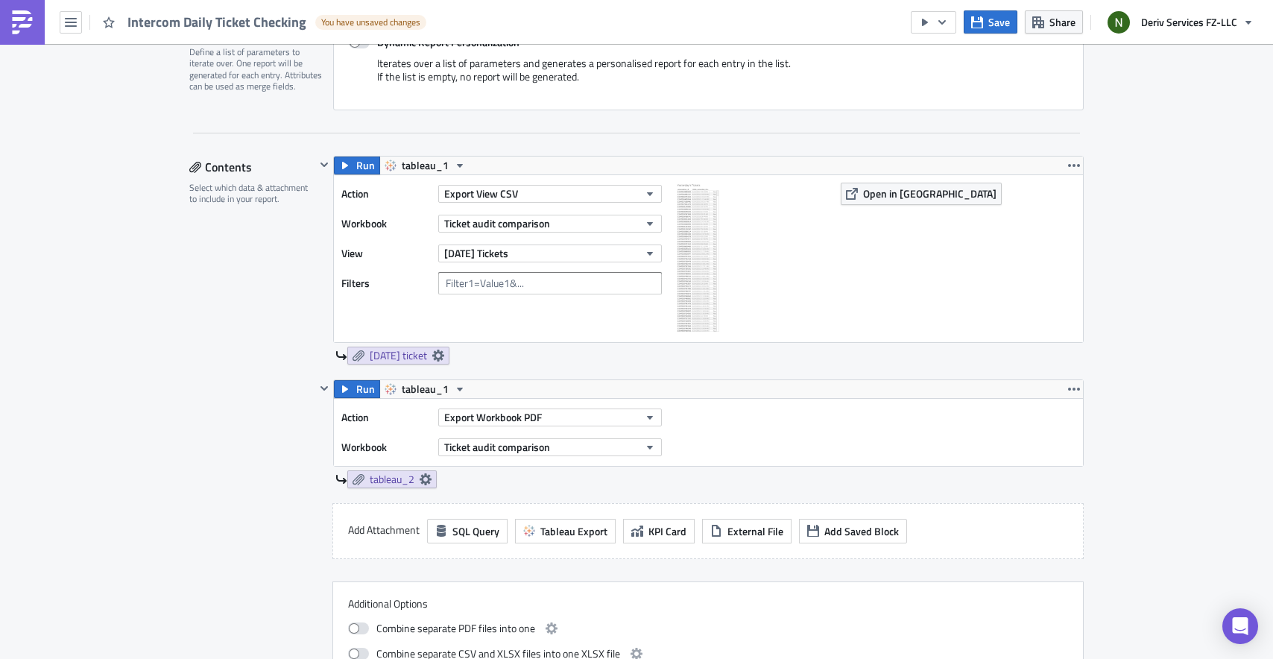
scroll to position [390, 0]
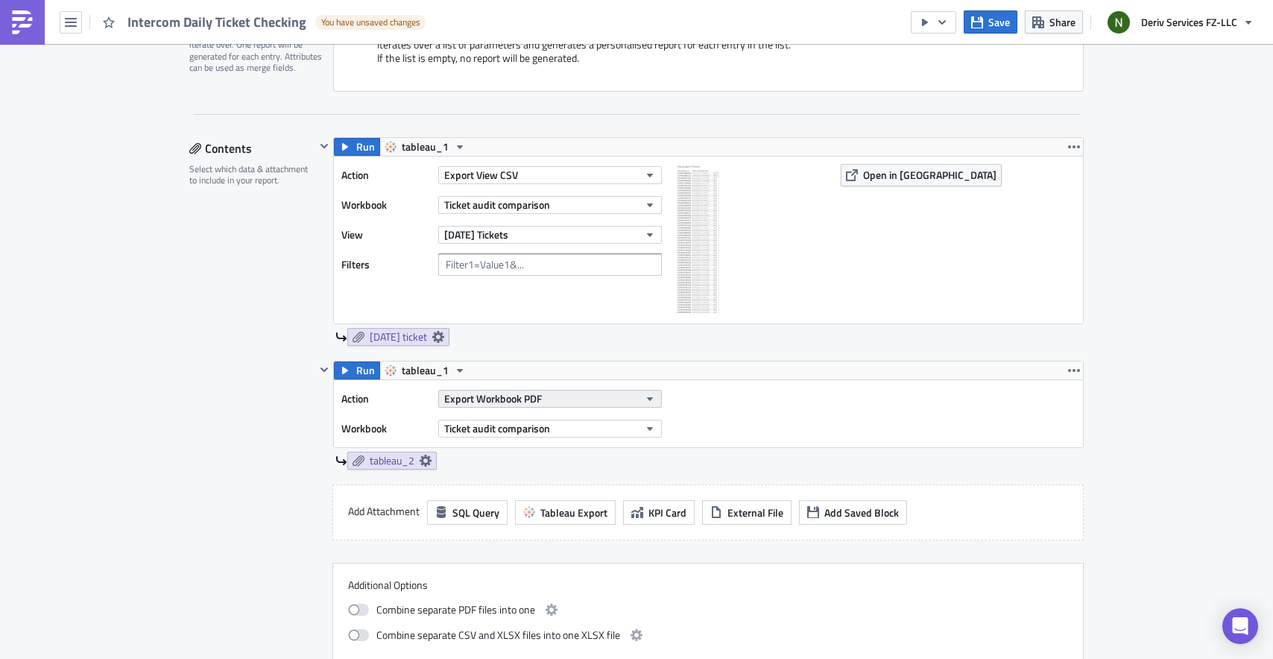
click at [503, 393] on span "Export Workbook PDF" at bounding box center [493, 399] width 98 height 16
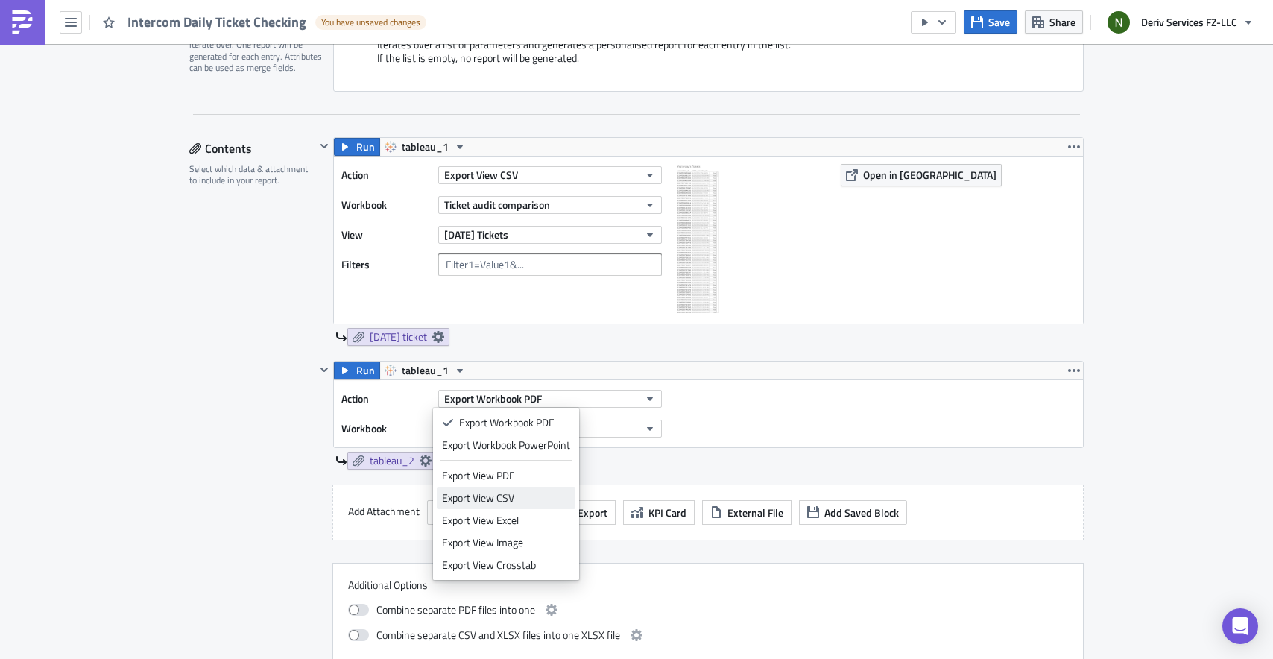
click at [504, 497] on div "Export View CSV" at bounding box center [506, 498] width 128 height 15
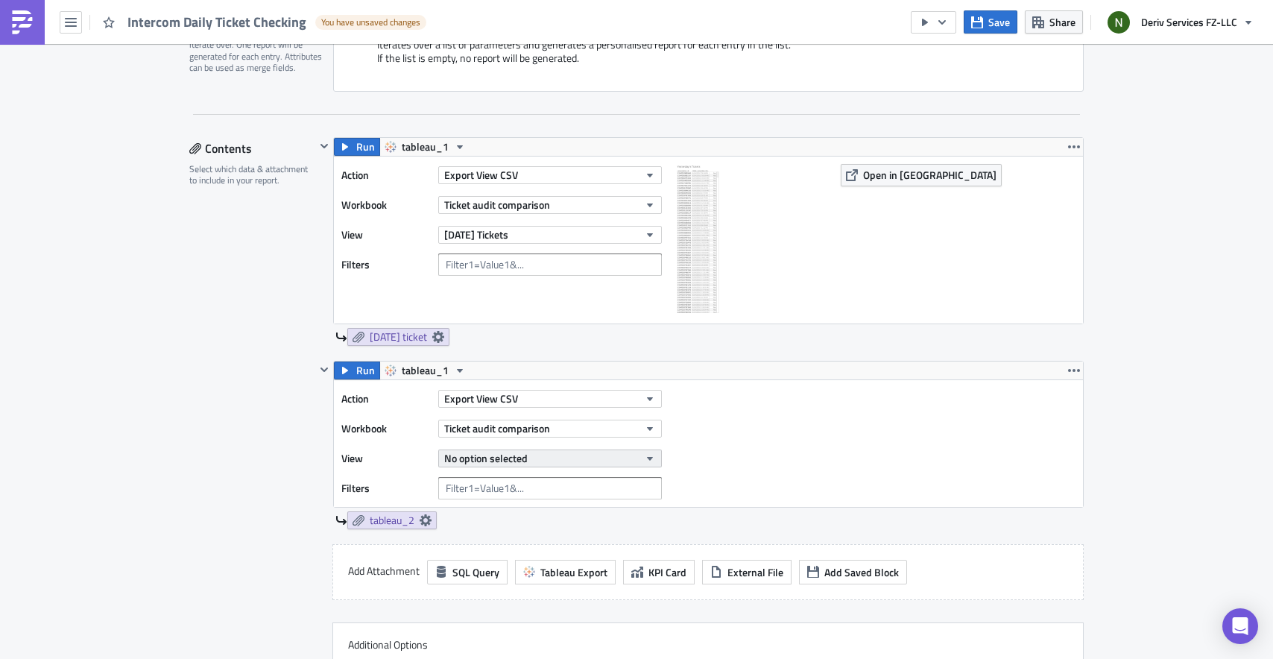
click at [526, 456] on button "No option selected" at bounding box center [550, 459] width 224 height 18
click at [705, 501] on div "Action Export View CSV Workbook Ticket audit comparison View No option selected…" at bounding box center [708, 443] width 749 height 127
click at [539, 430] on span "Ticket audit comparison" at bounding box center [497, 428] width 106 height 16
click at [542, 447] on input "ticket audit" at bounding box center [508, 452] width 142 height 22
type input "ticket audit comparison"
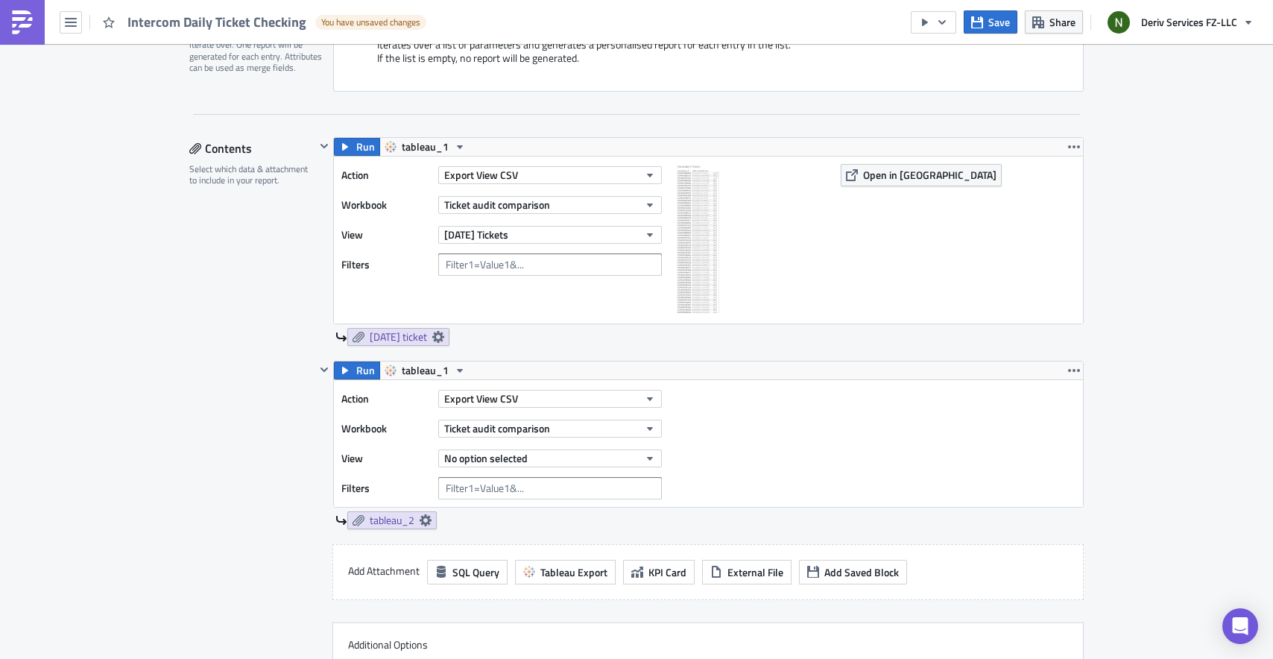
click at [507, 470] on div "Action Export View CSV Workbook Ticket audit comparison View No option selected…" at bounding box center [505, 444] width 328 height 112
click at [508, 468] on div "No option selected" at bounding box center [550, 458] width 224 height 22
click at [509, 464] on span "No option selected" at bounding box center [485, 458] width 83 height 16
type input "2 days ago"
click at [541, 505] on div "Action Export View CSV Workbook Ticket audit comparison View No option selected…" at bounding box center [708, 443] width 749 height 127
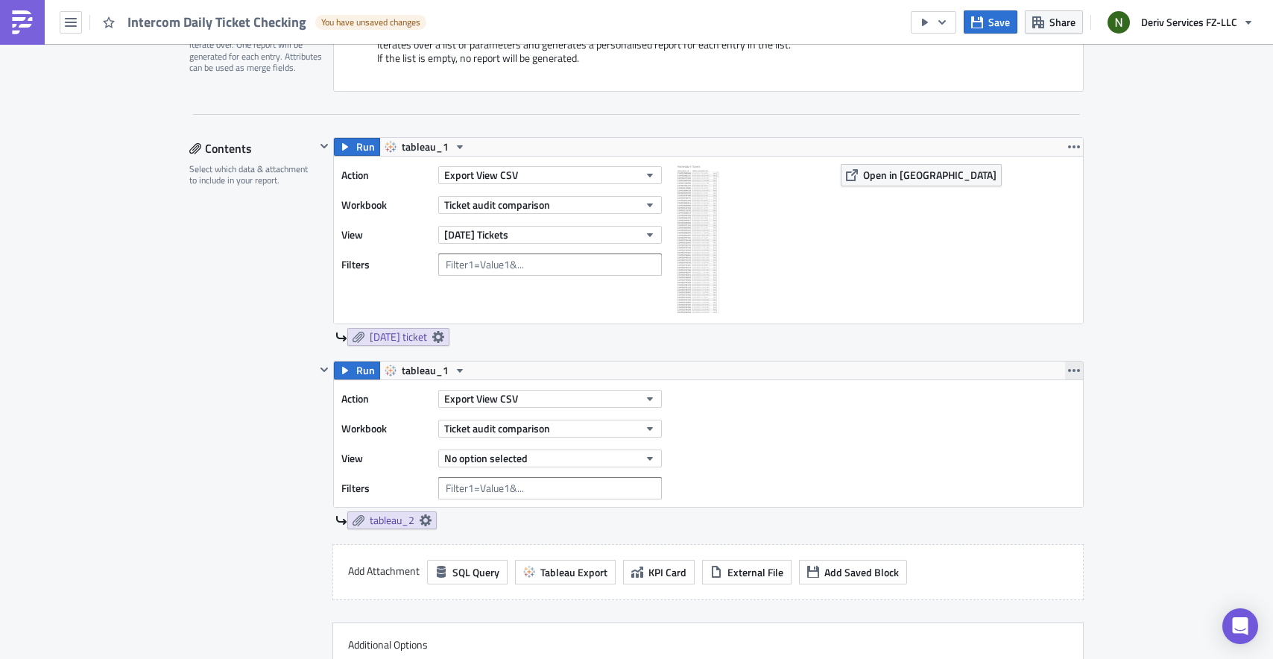
click at [1068, 368] on icon "button" at bounding box center [1074, 371] width 12 height 12
click at [1050, 455] on div "Remove" at bounding box center [1077, 458] width 99 height 15
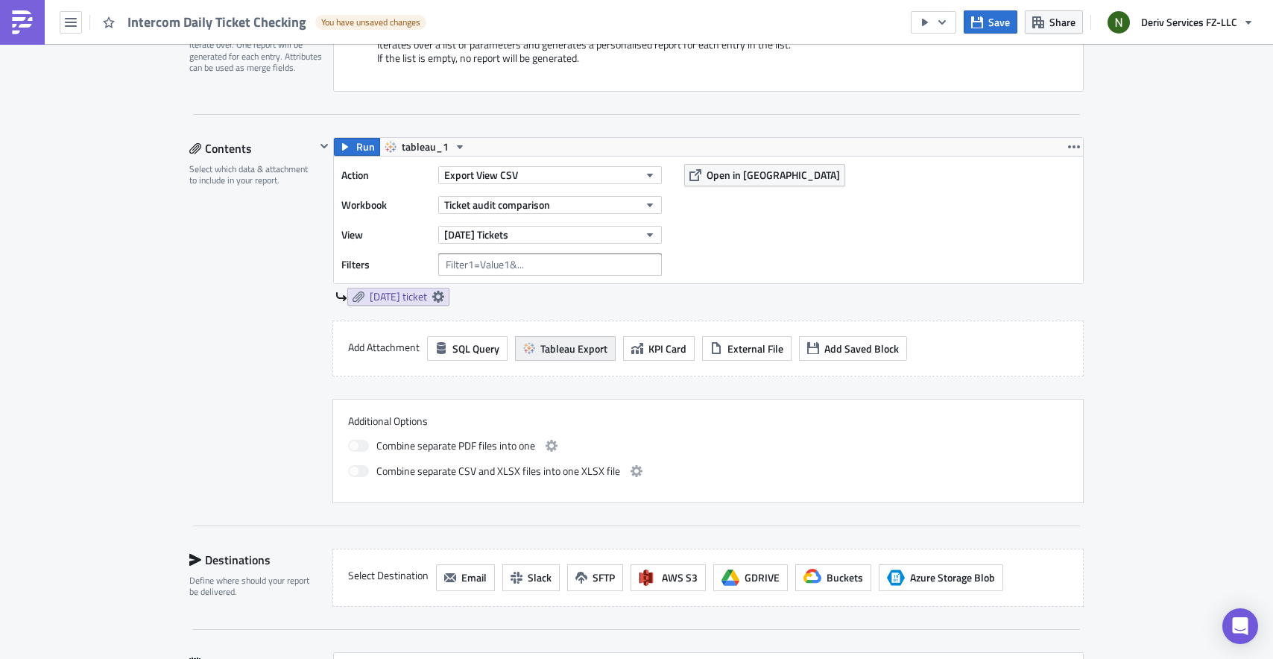
click at [562, 352] on span "Tableau Export" at bounding box center [574, 349] width 67 height 16
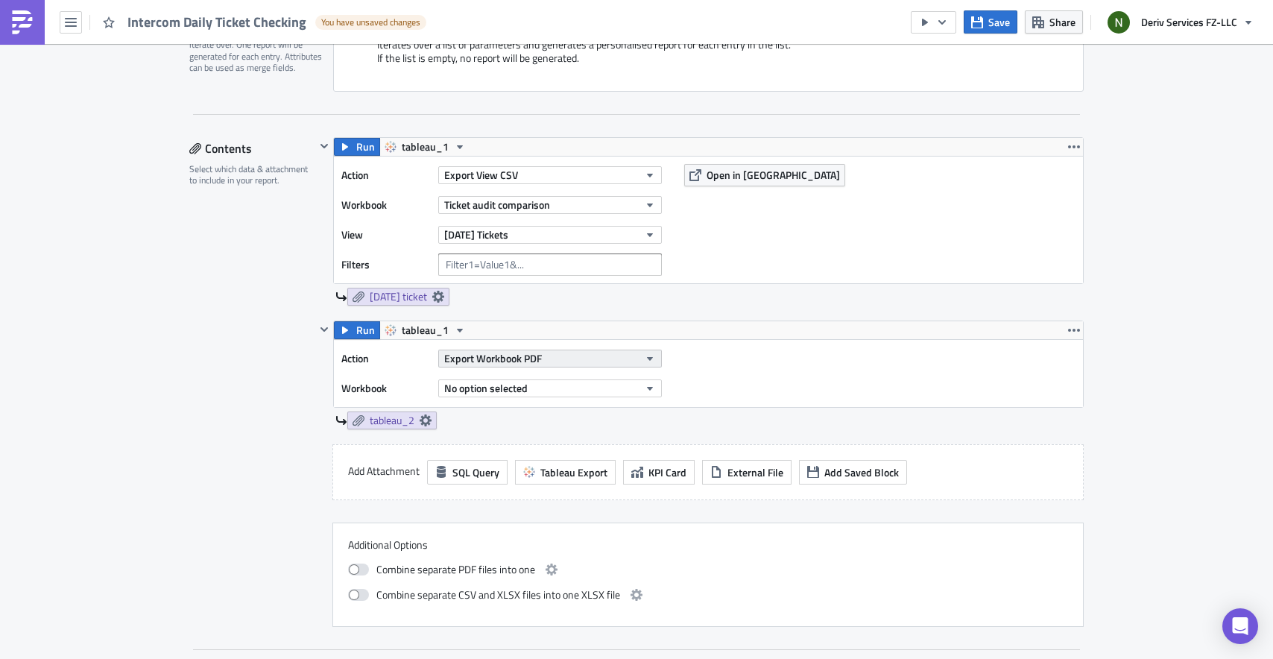
click at [552, 353] on button "Export Workbook PDF" at bounding box center [550, 359] width 224 height 18
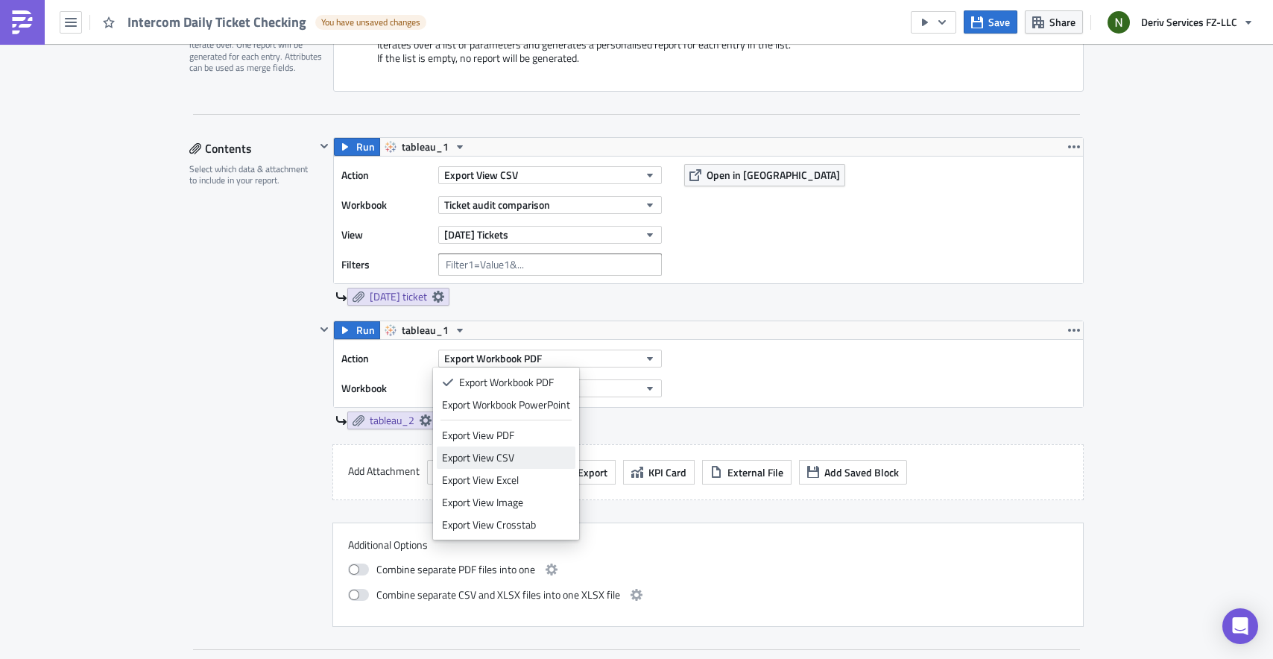
click at [521, 450] on div "Export View CSV" at bounding box center [506, 457] width 128 height 15
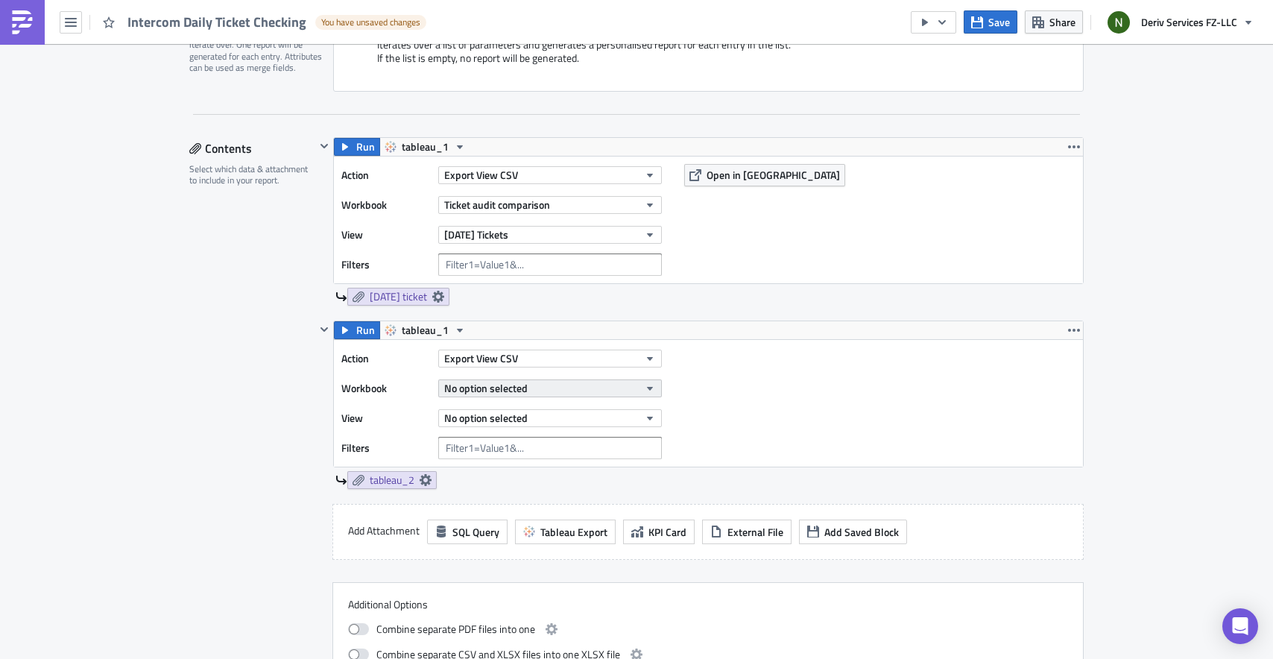
click at [529, 389] on button "No option selected" at bounding box center [550, 388] width 224 height 18
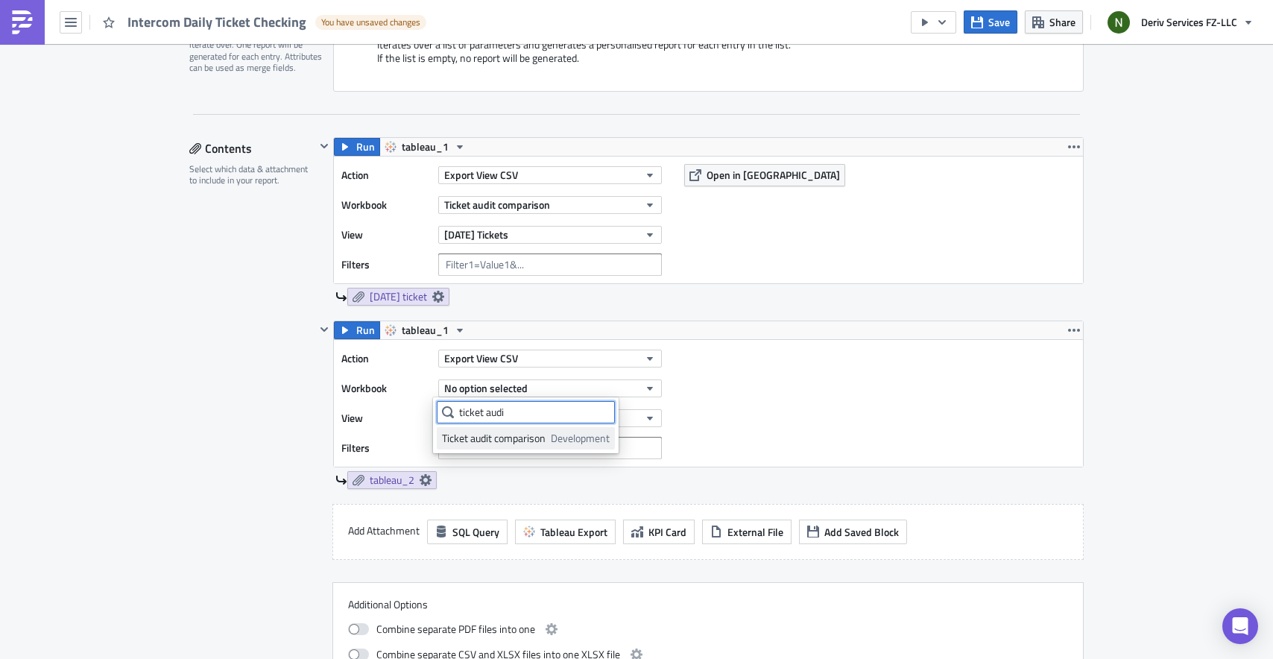
type input "ticket audi"
click at [530, 436] on div "Ticket audit comparison" at bounding box center [494, 438] width 104 height 15
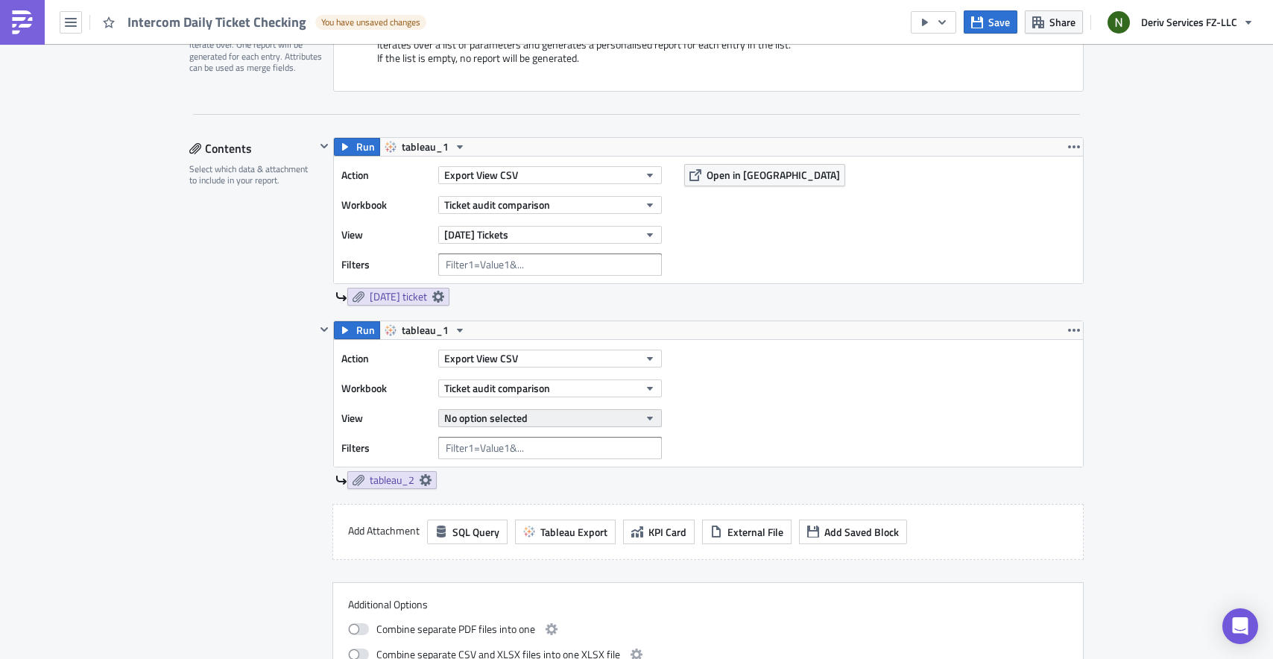
click at [504, 420] on span "No option selected" at bounding box center [485, 418] width 83 height 16
click at [485, 485] on div "2 days ago ticket" at bounding box center [508, 490] width 132 height 15
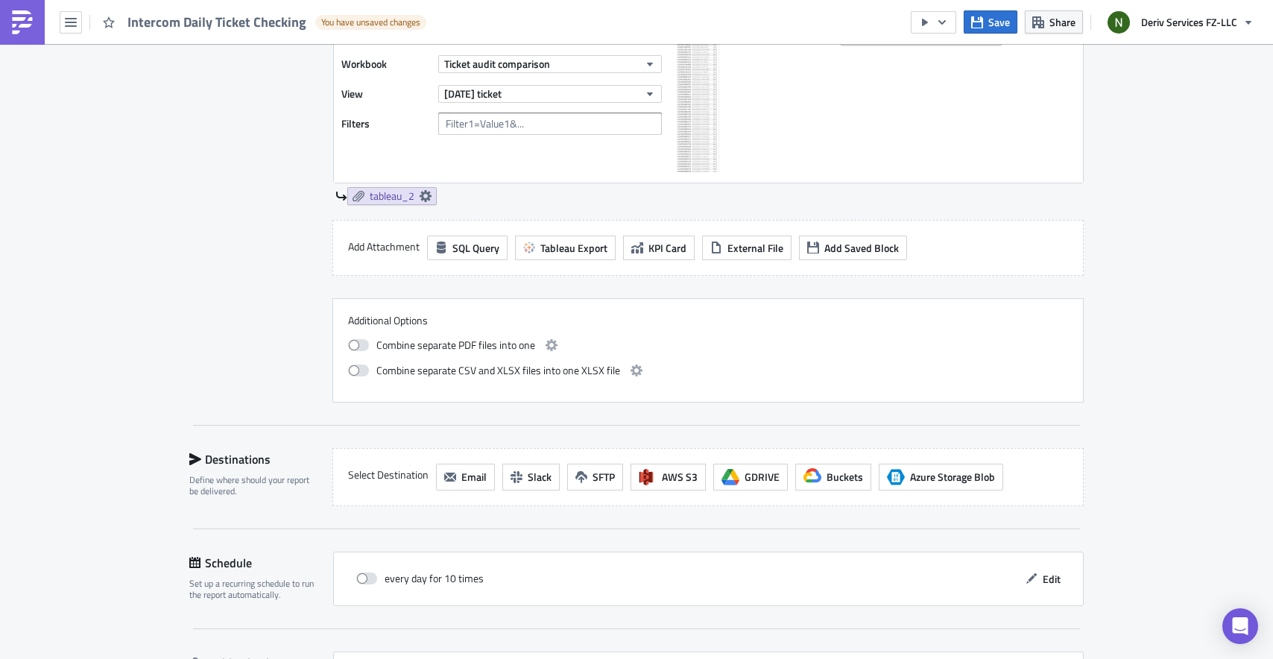
scroll to position [836, 0]
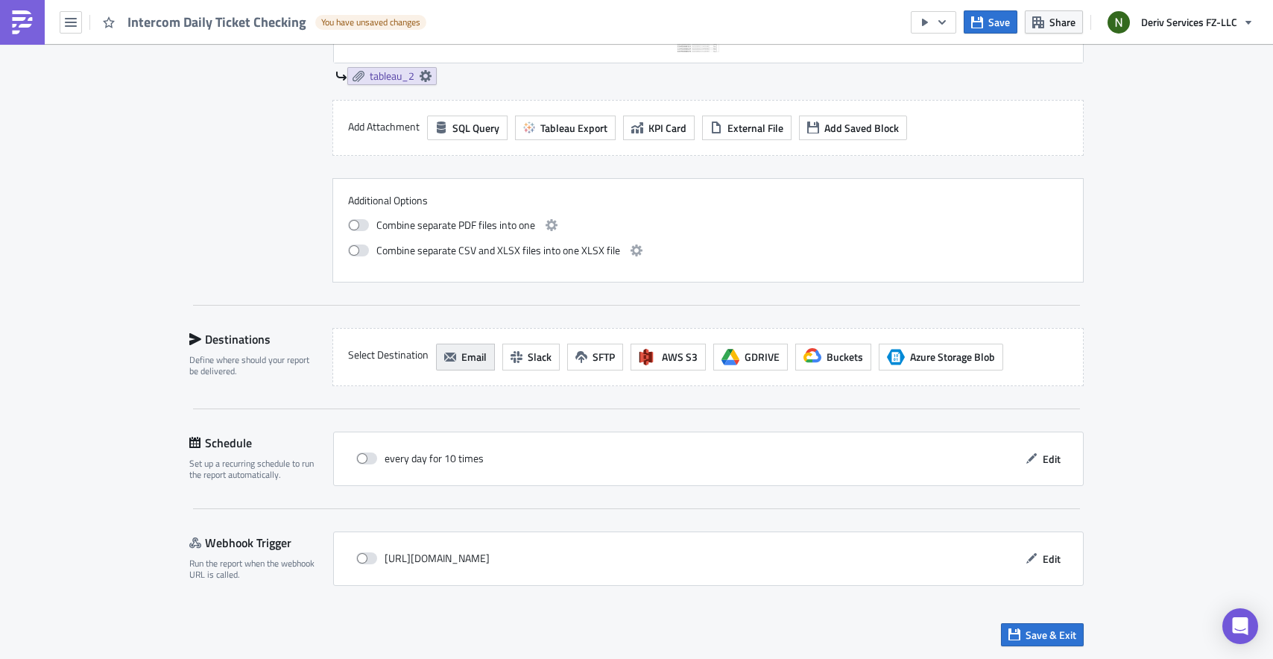
click at [476, 359] on span "Email" at bounding box center [473, 357] width 25 height 16
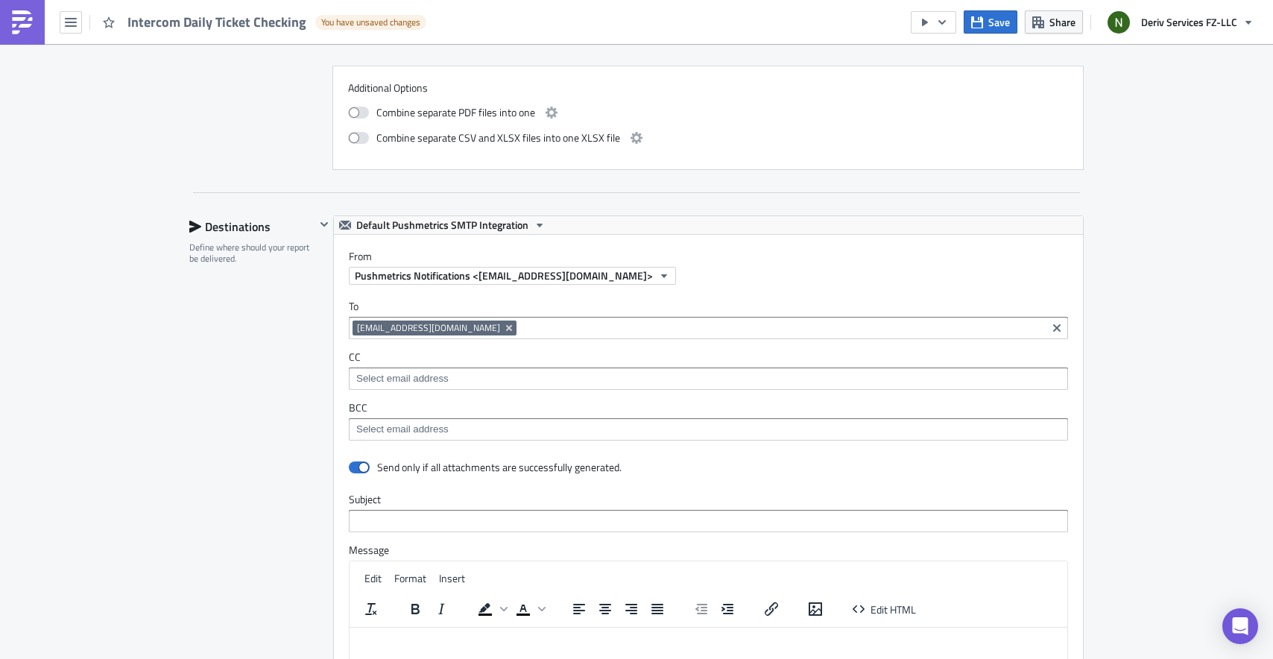
scroll to position [1074, 0]
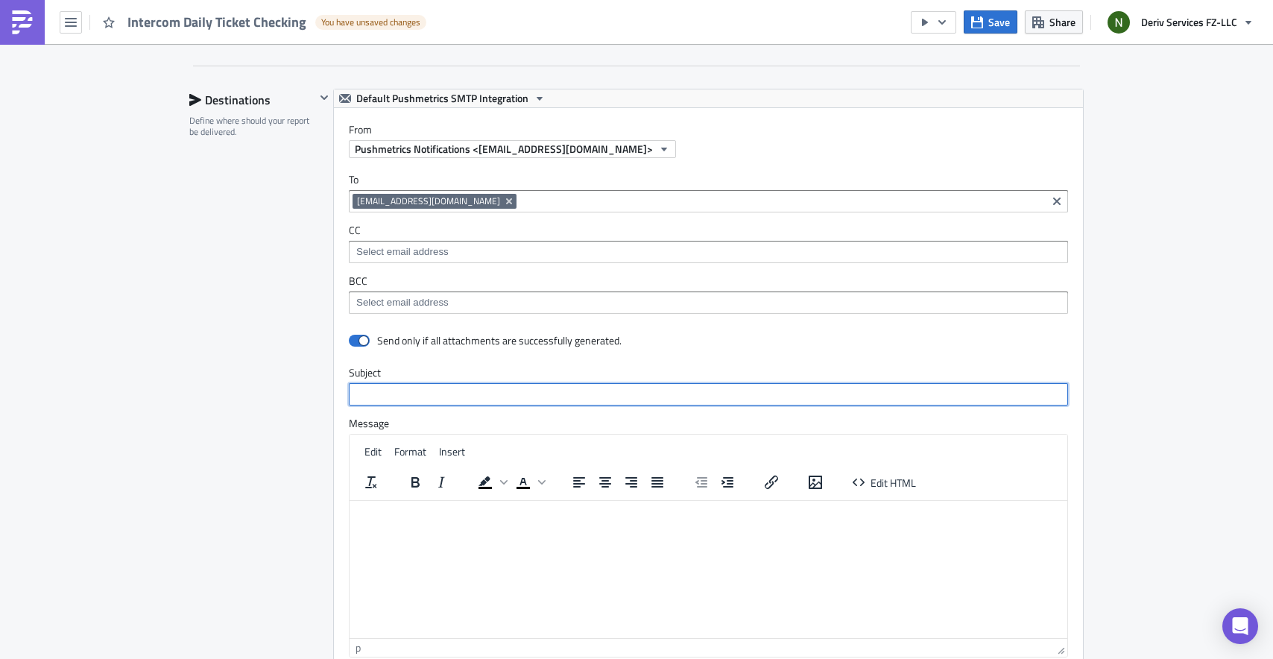
click at [458, 396] on input "text" at bounding box center [708, 394] width 719 height 22
type input "Intercom Ticket Checking"
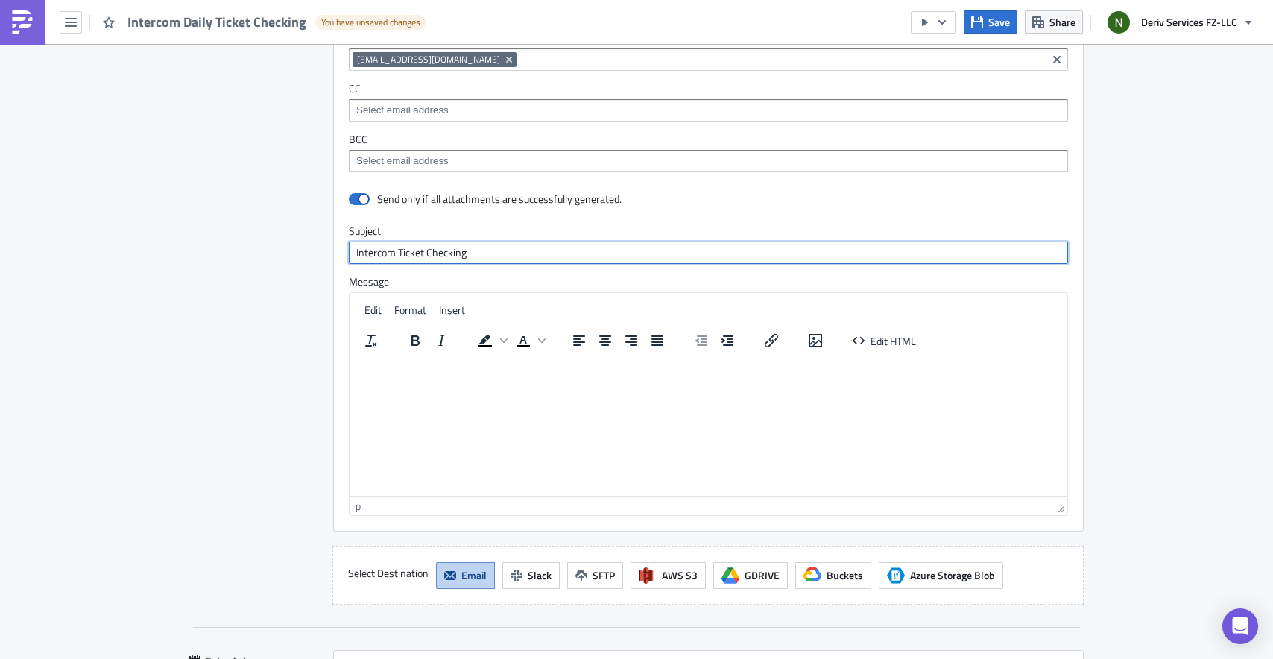
scroll to position [1167, 0]
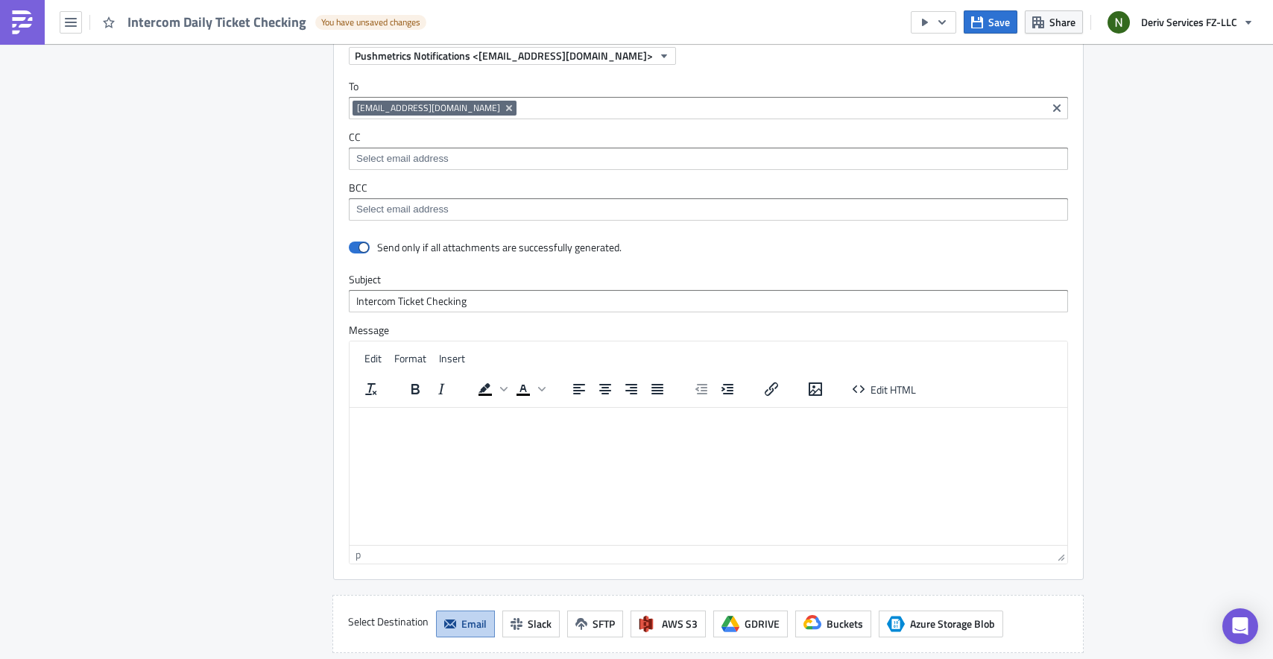
click at [473, 431] on html at bounding box center [709, 419] width 718 height 24
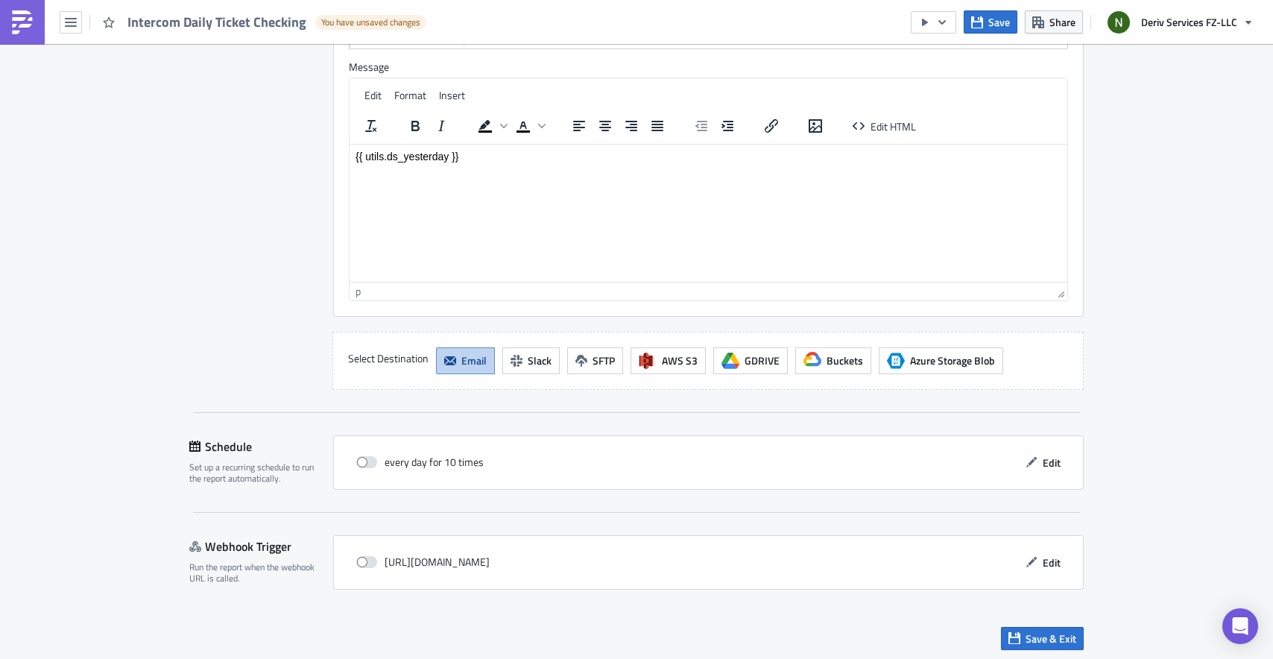
scroll to position [1435, 0]
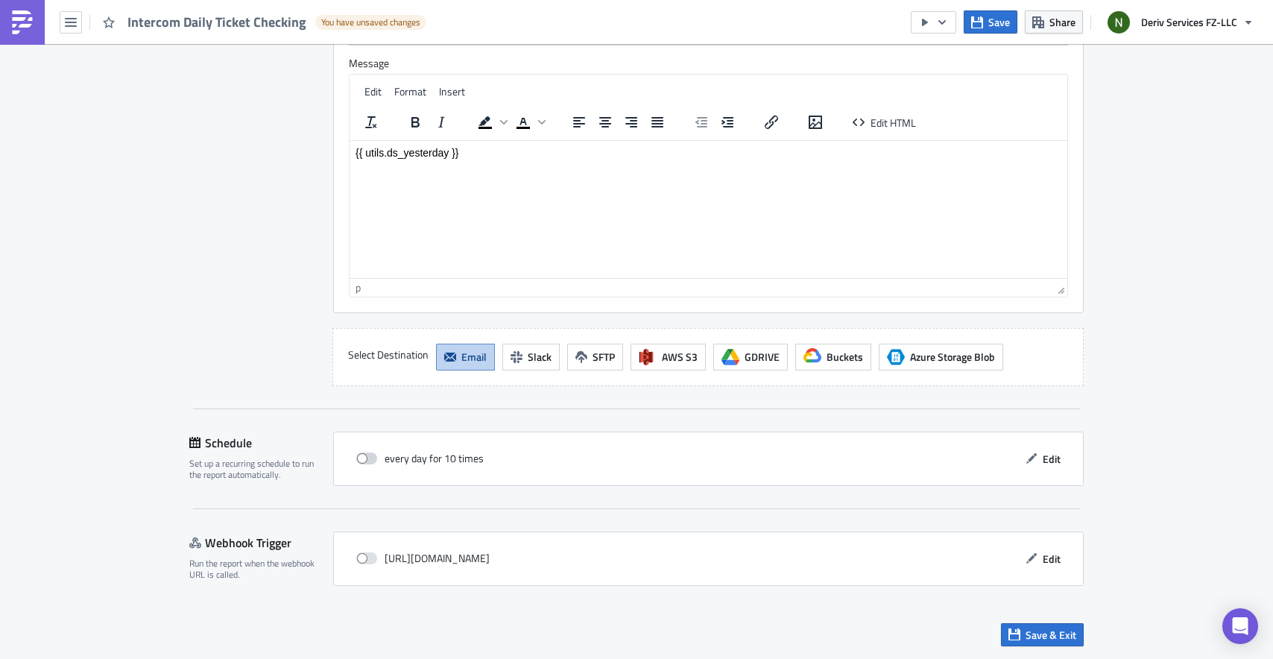
click at [356, 458] on span at bounding box center [366, 459] width 21 height 12
click at [359, 458] on input "checkbox" at bounding box center [364, 459] width 10 height 10
checkbox input "true"
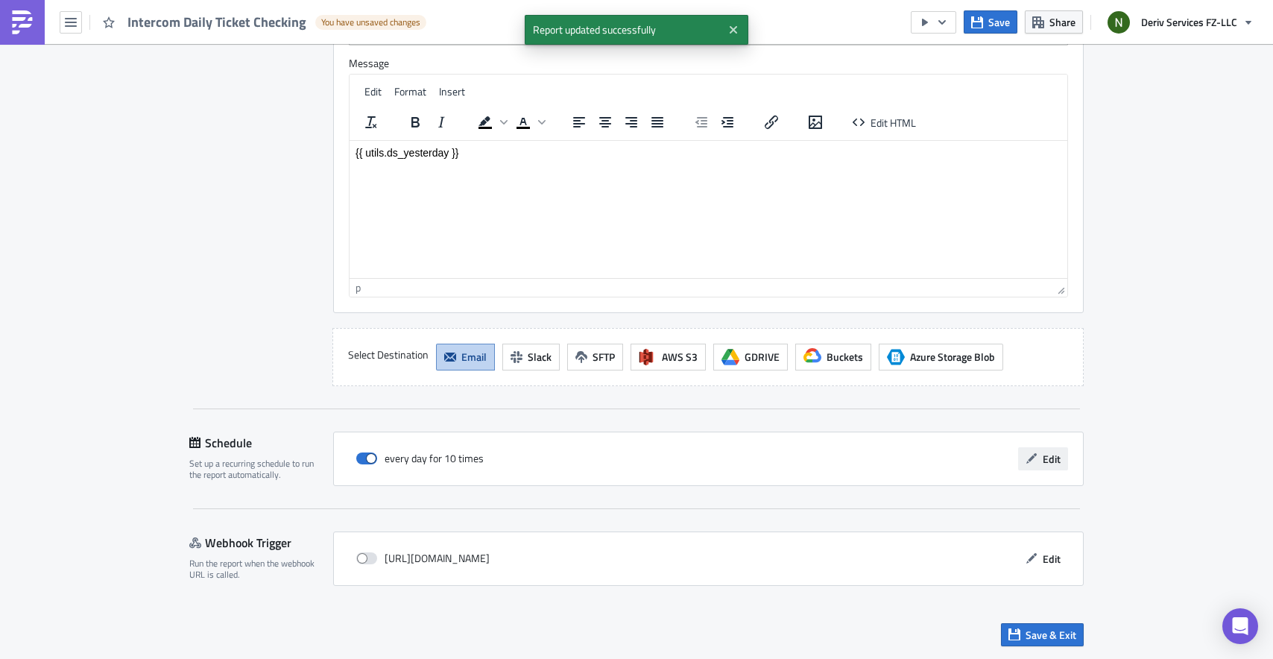
click at [1030, 455] on icon "button" at bounding box center [1032, 458] width 10 height 10
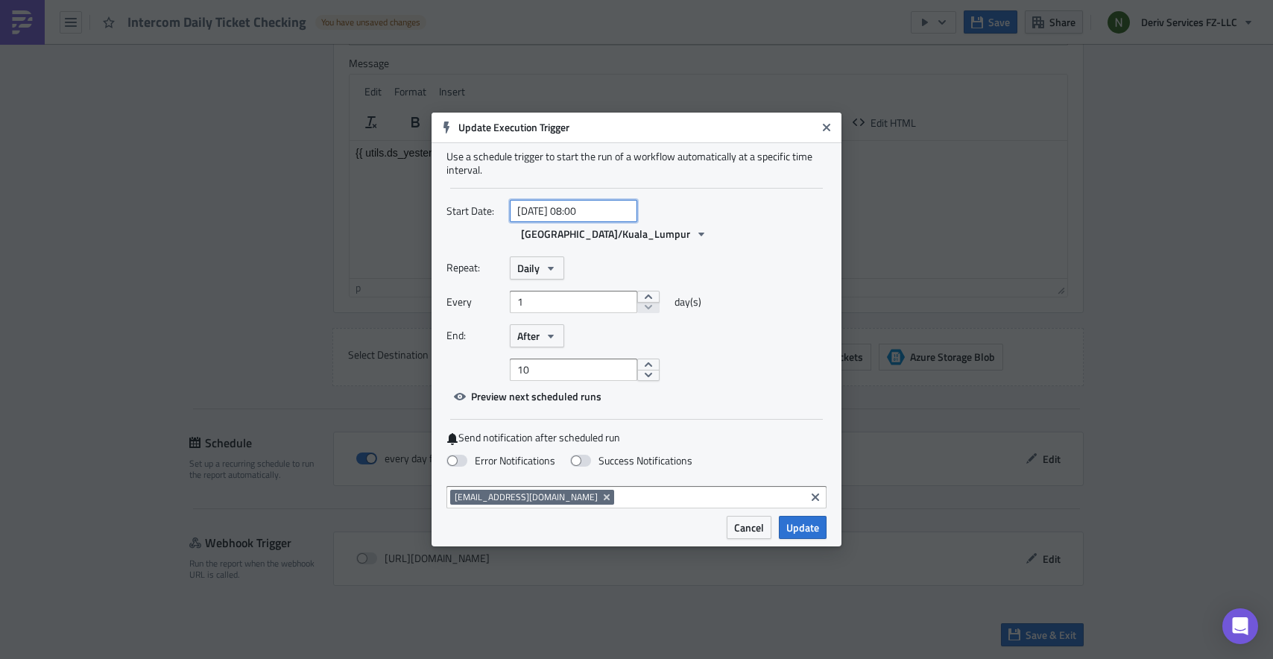
select select "7"
select select "2025"
drag, startPoint x: 585, startPoint y: 218, endPoint x: 578, endPoint y: 218, distance: 7.5
click at [578, 218] on input "2025-08-18 08:00" at bounding box center [573, 211] width 127 height 22
type input "2025-08-18 10:00"
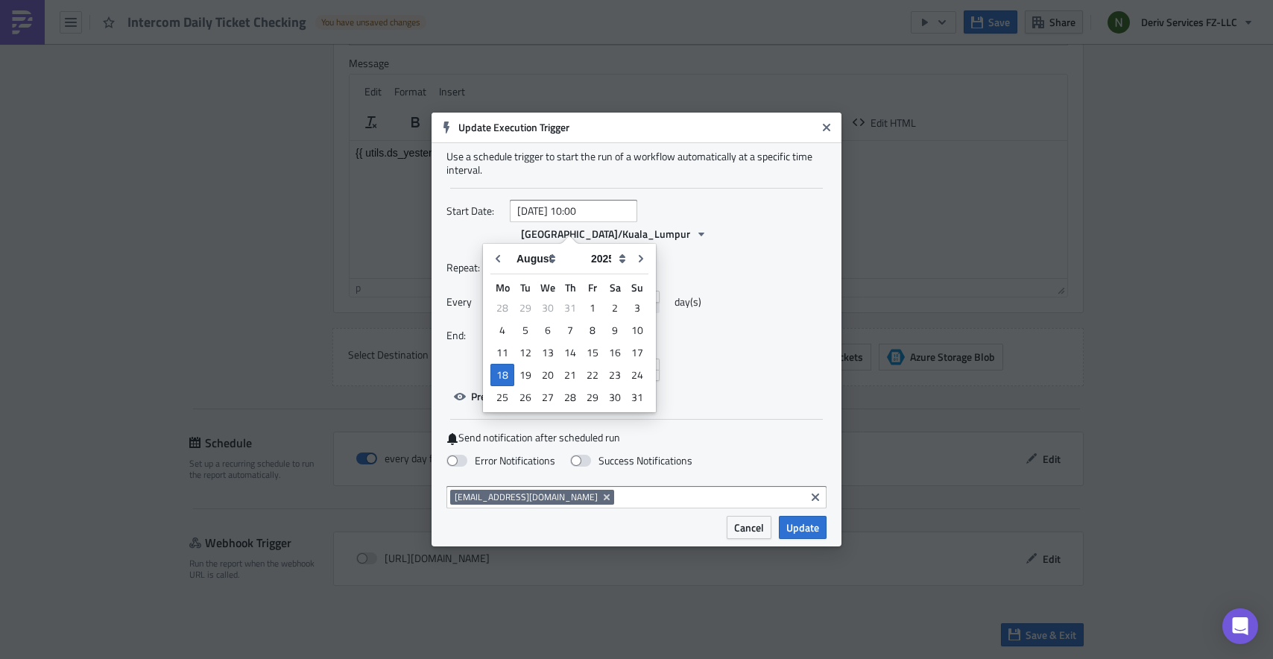
click at [802, 291] on div "Every 1 day(s)" at bounding box center [637, 308] width 380 height 34
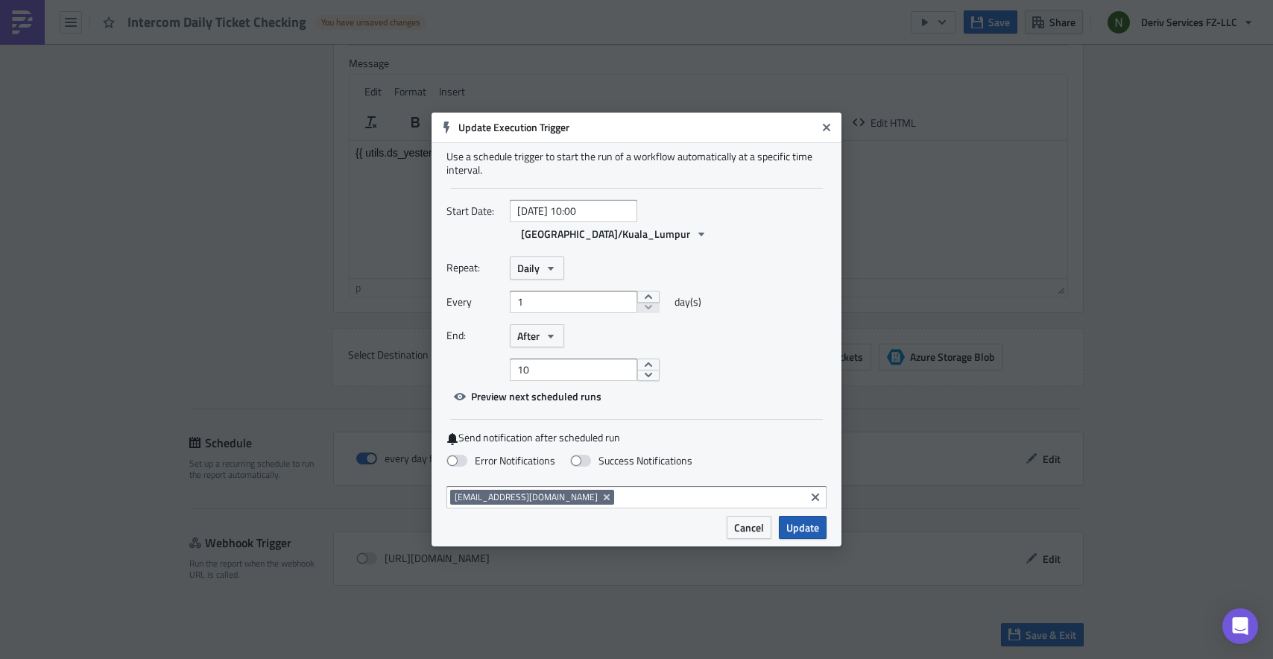
click at [804, 520] on span "Update" at bounding box center [803, 528] width 33 height 16
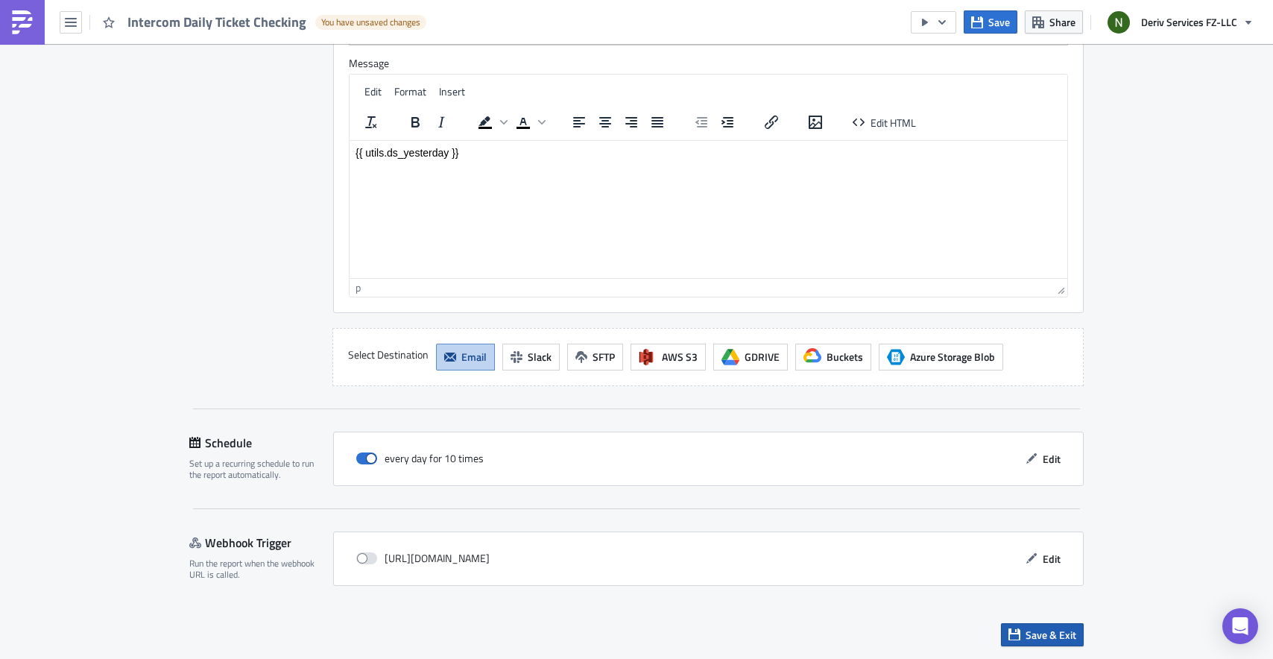
click at [1013, 623] on button "Save & Exit" at bounding box center [1042, 634] width 83 height 23
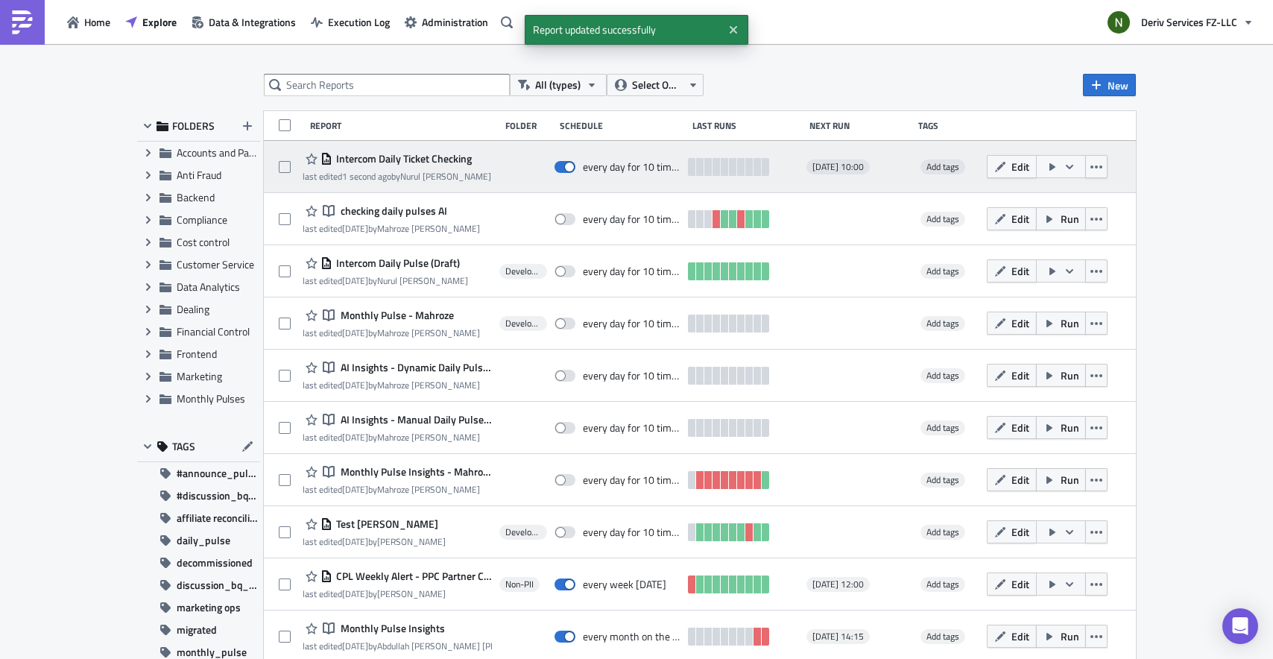
click at [438, 160] on span "Intercom Daily Ticket Checking" at bounding box center [402, 158] width 139 height 13
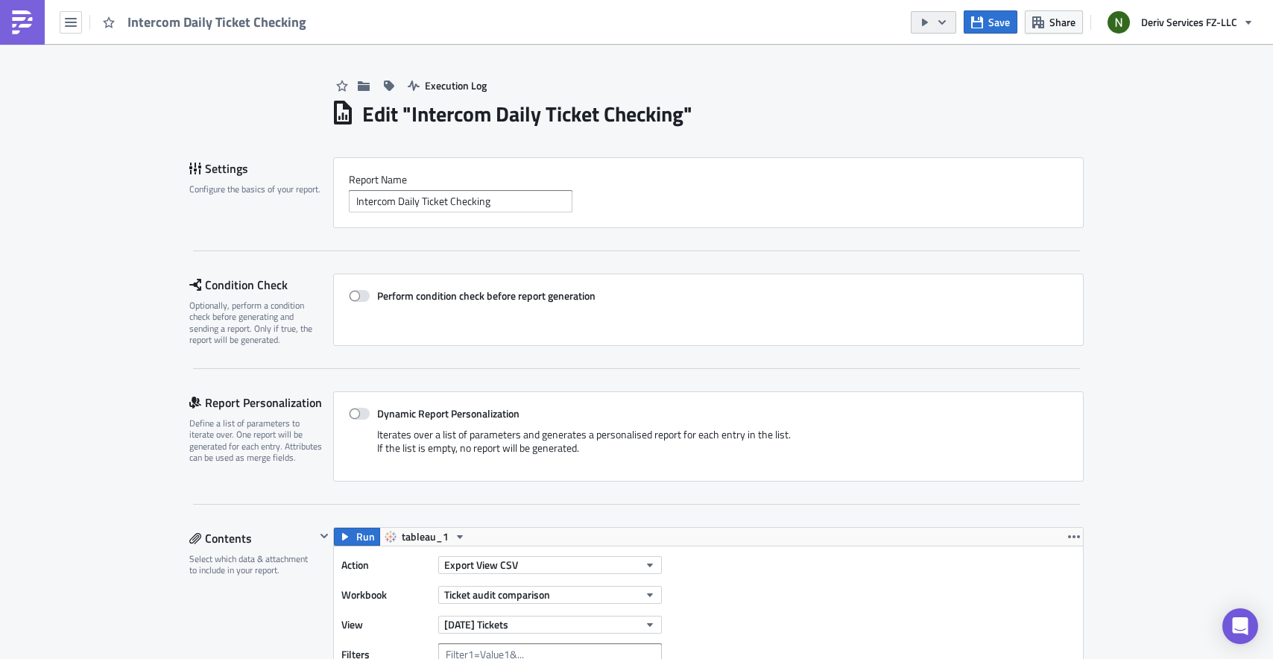
click at [946, 19] on icon "button" at bounding box center [942, 22] width 12 height 12
click at [948, 86] on div "Run Report" at bounding box center [979, 82] width 116 height 15
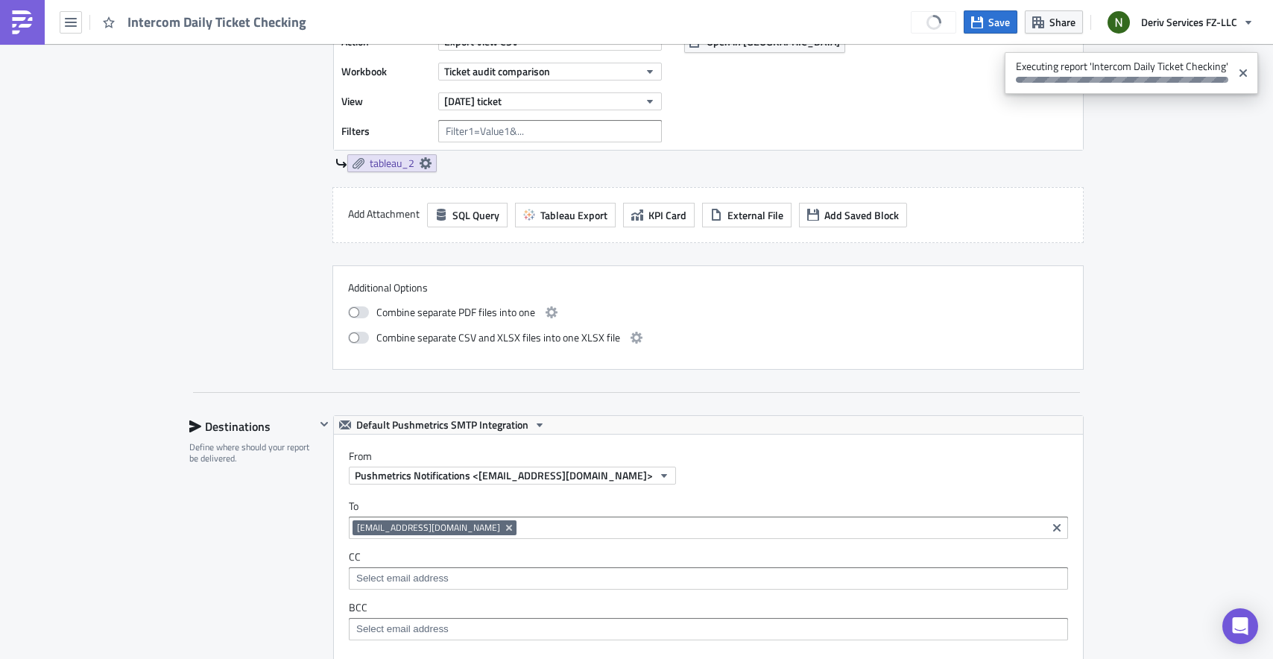
scroll to position [708, 0]
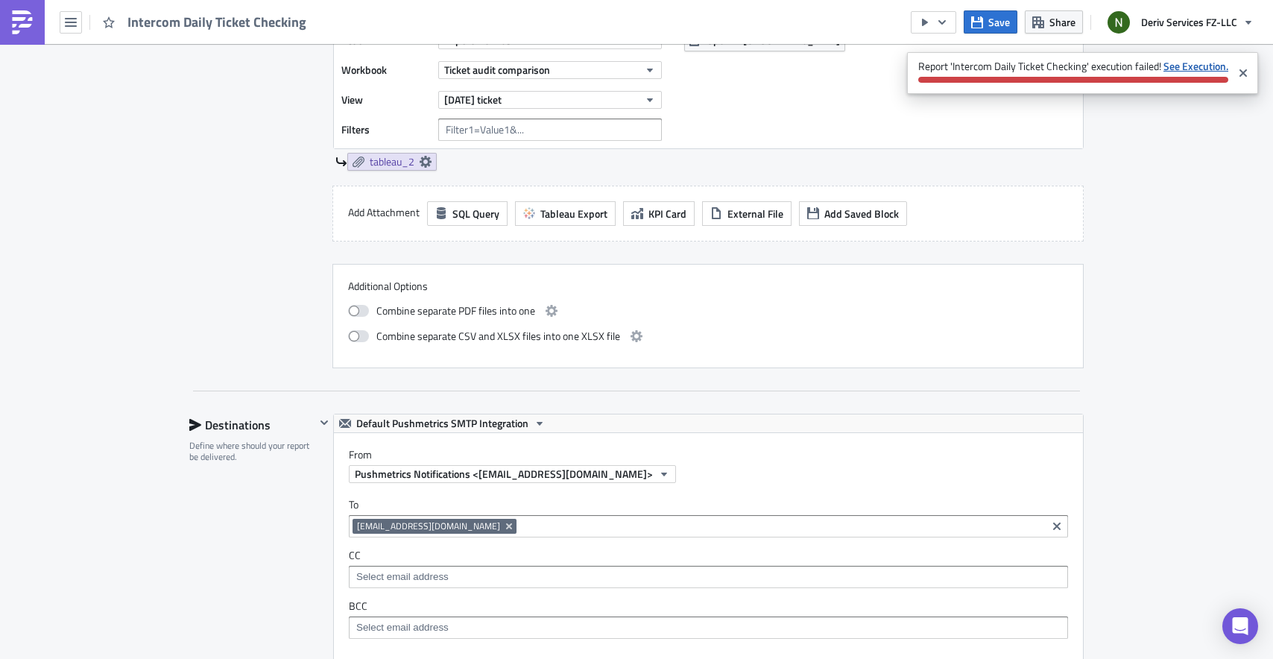
click at [1172, 63] on strong "See Execution." at bounding box center [1196, 66] width 65 height 16
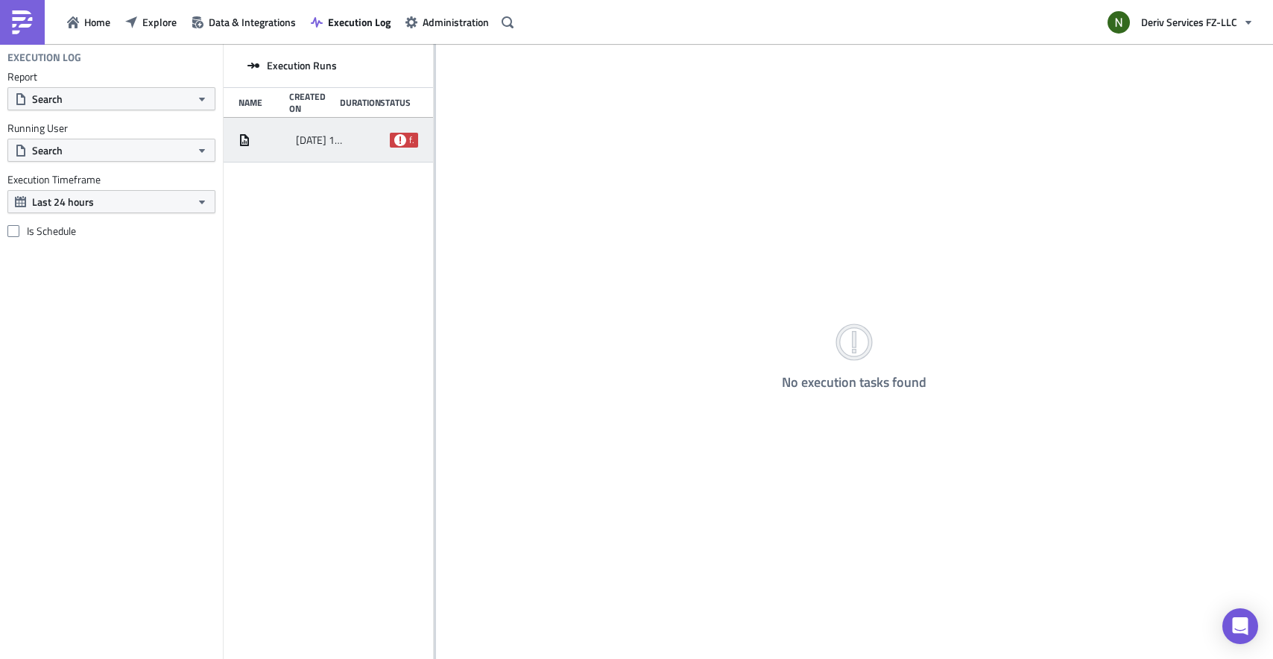
click at [347, 142] on div "2025-08-18 10:39 failed" at bounding box center [328, 140] width 209 height 45
click at [356, 21] on span "Execution Log" at bounding box center [359, 22] width 63 height 16
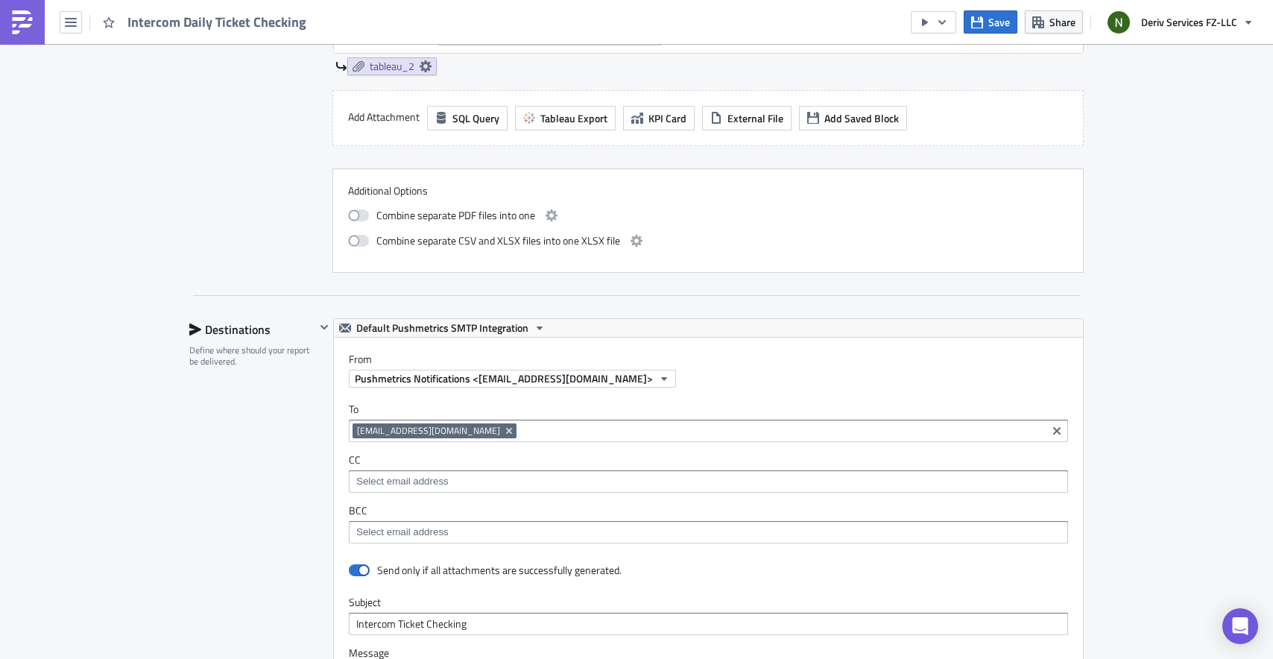
scroll to position [1087, 0]
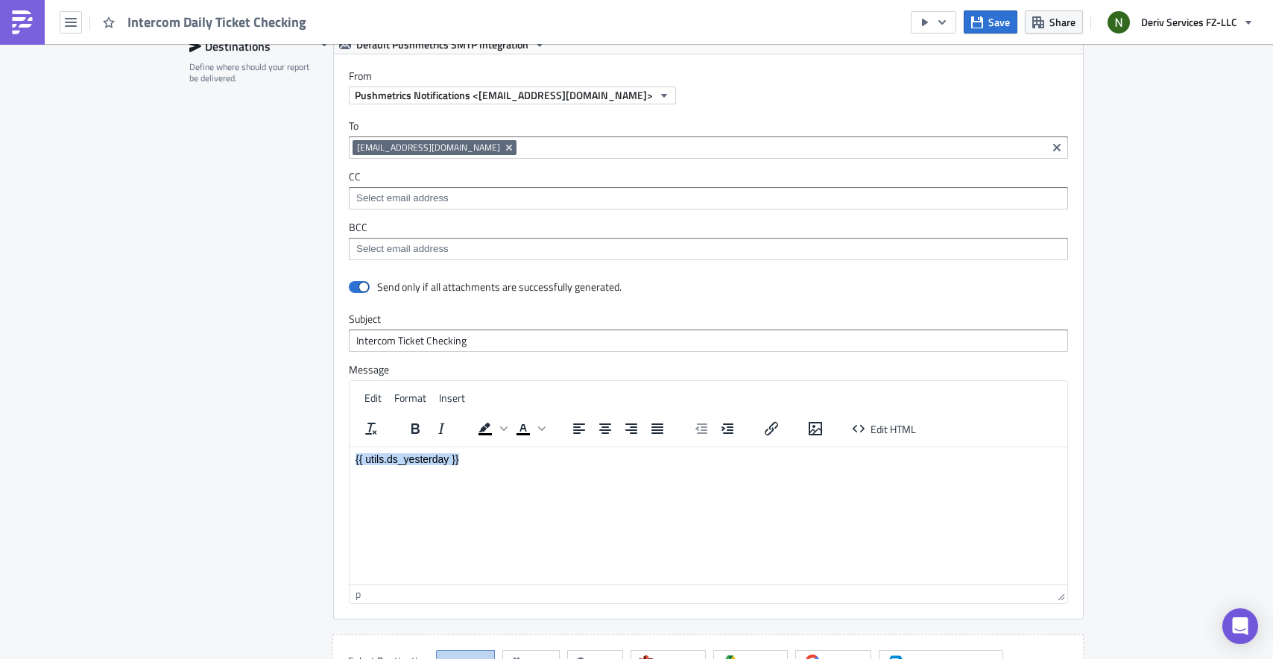
drag, startPoint x: 485, startPoint y: 461, endPoint x: 327, endPoint y: 461, distance: 157.3
click at [350, 461] on html "{{ utils.ds_yesterday }}" at bounding box center [709, 459] width 718 height 24
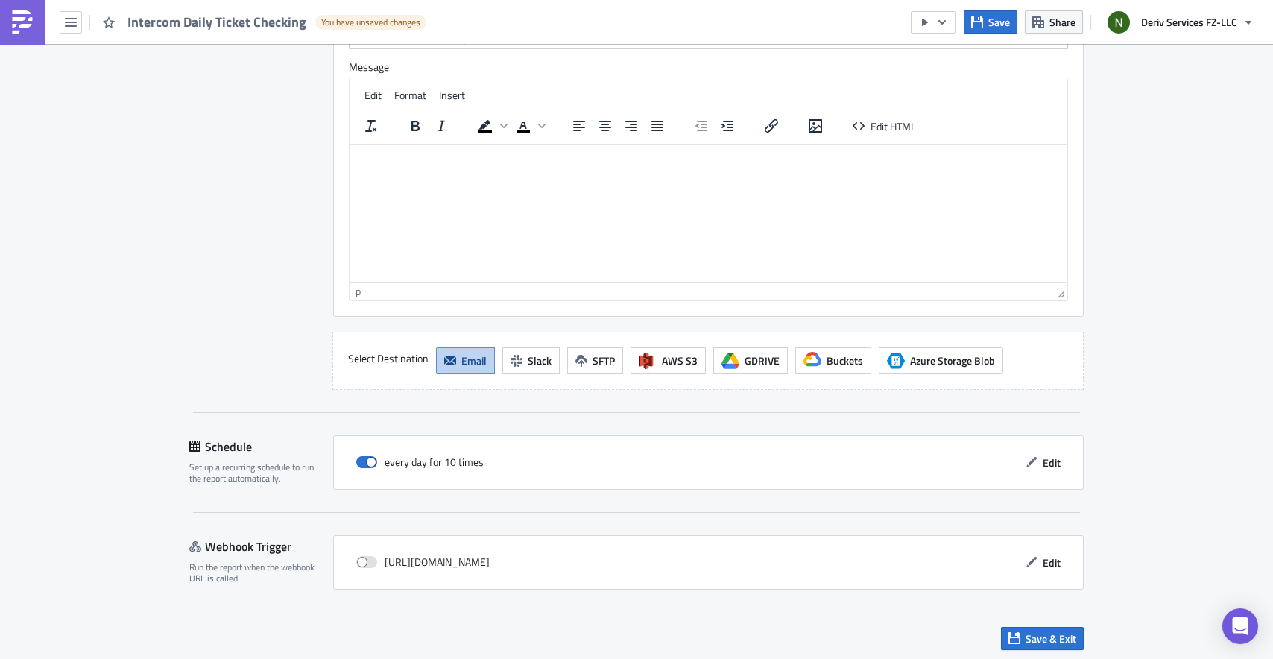
scroll to position [1395, 0]
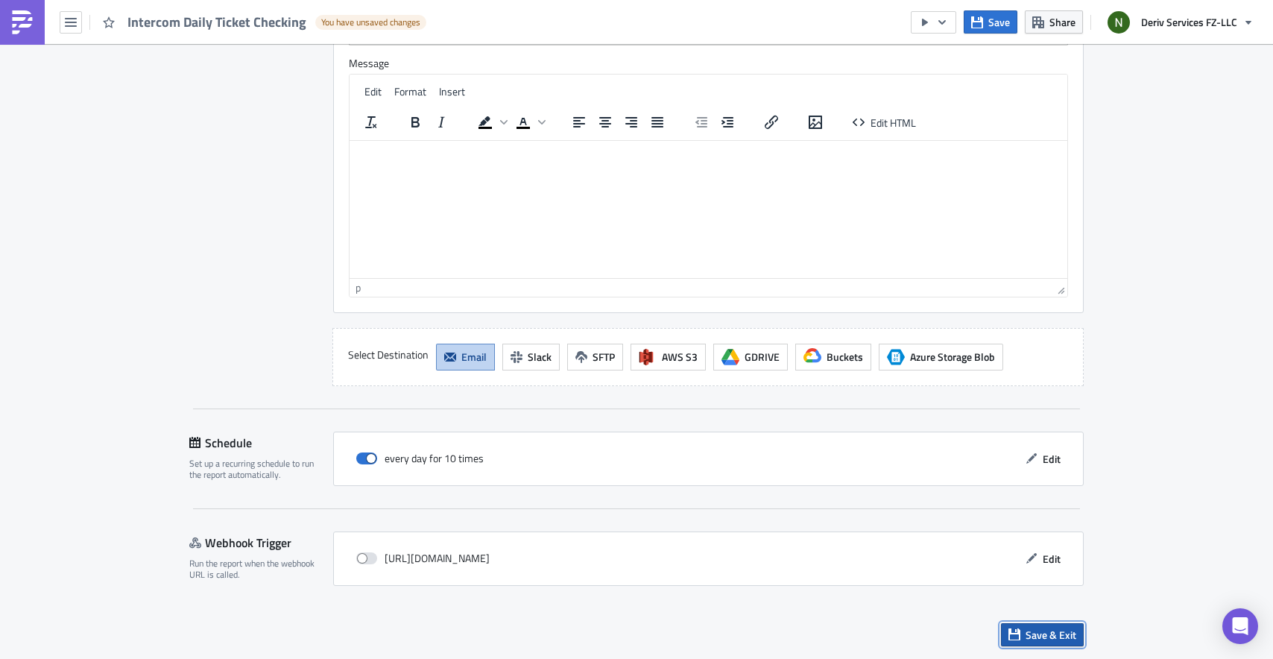
click at [1036, 626] on button "Save & Exit" at bounding box center [1042, 634] width 83 height 23
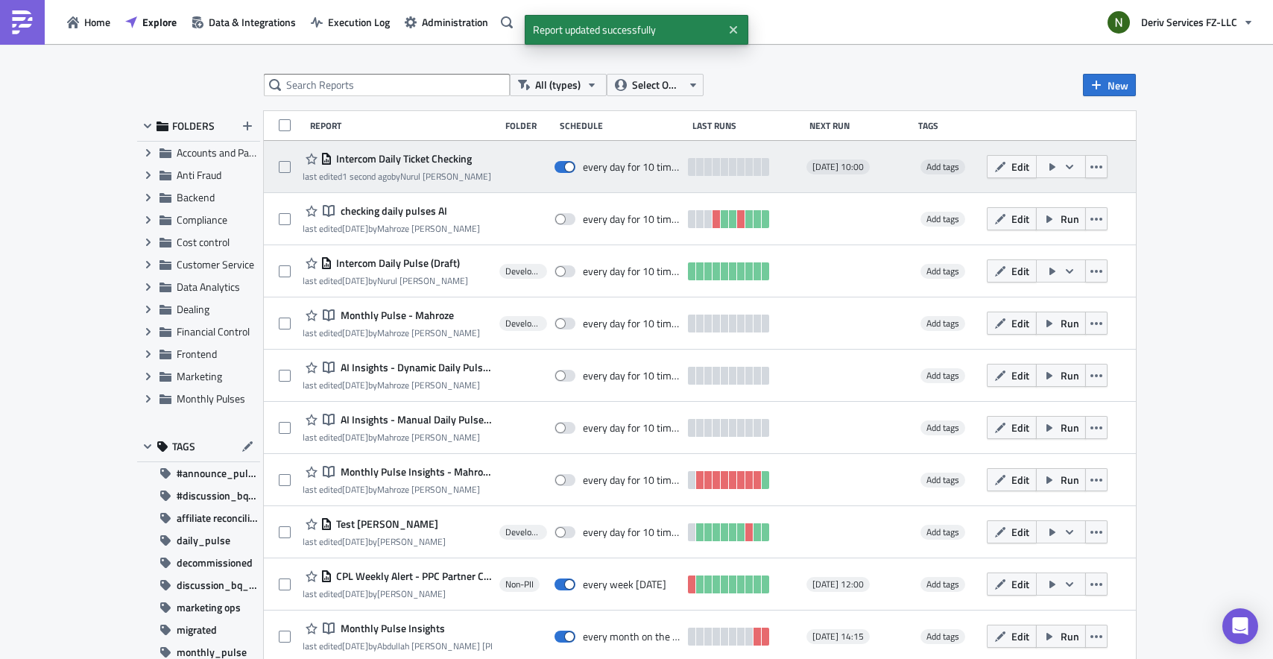
click at [433, 160] on span "Intercom Daily Ticket Checking" at bounding box center [402, 158] width 139 height 13
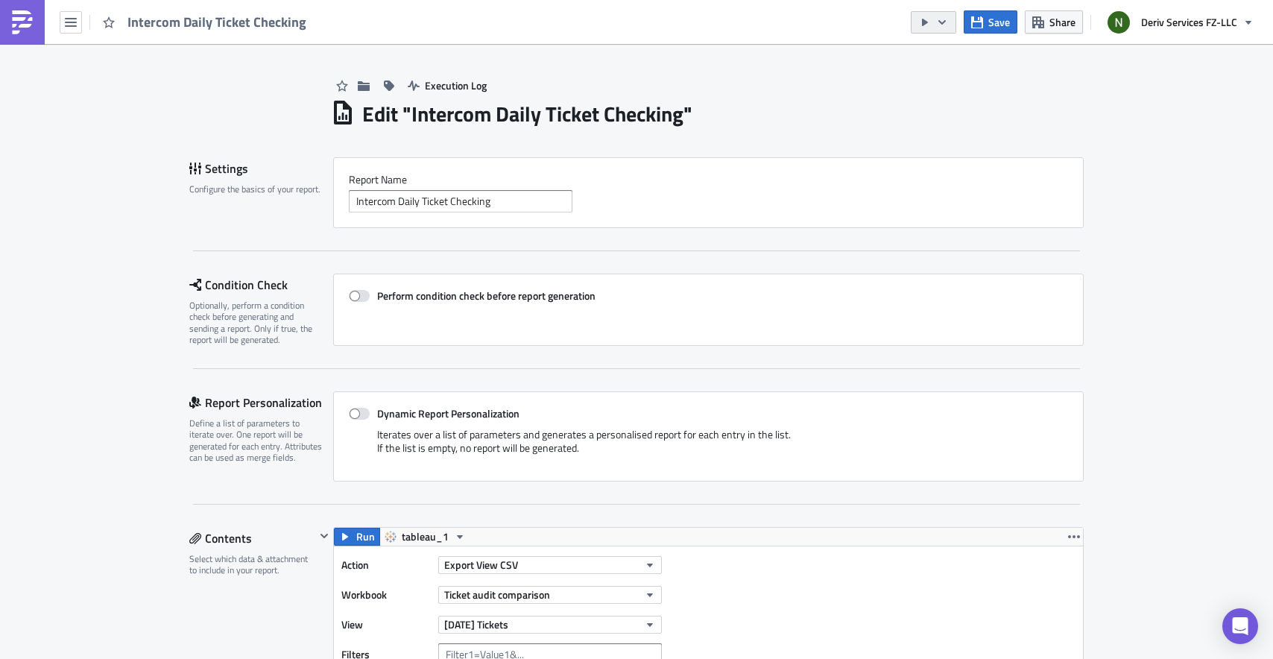
click at [927, 23] on icon "button" at bounding box center [925, 22] width 12 height 12
click at [931, 55] on div "Send Just to Me" at bounding box center [979, 59] width 116 height 15
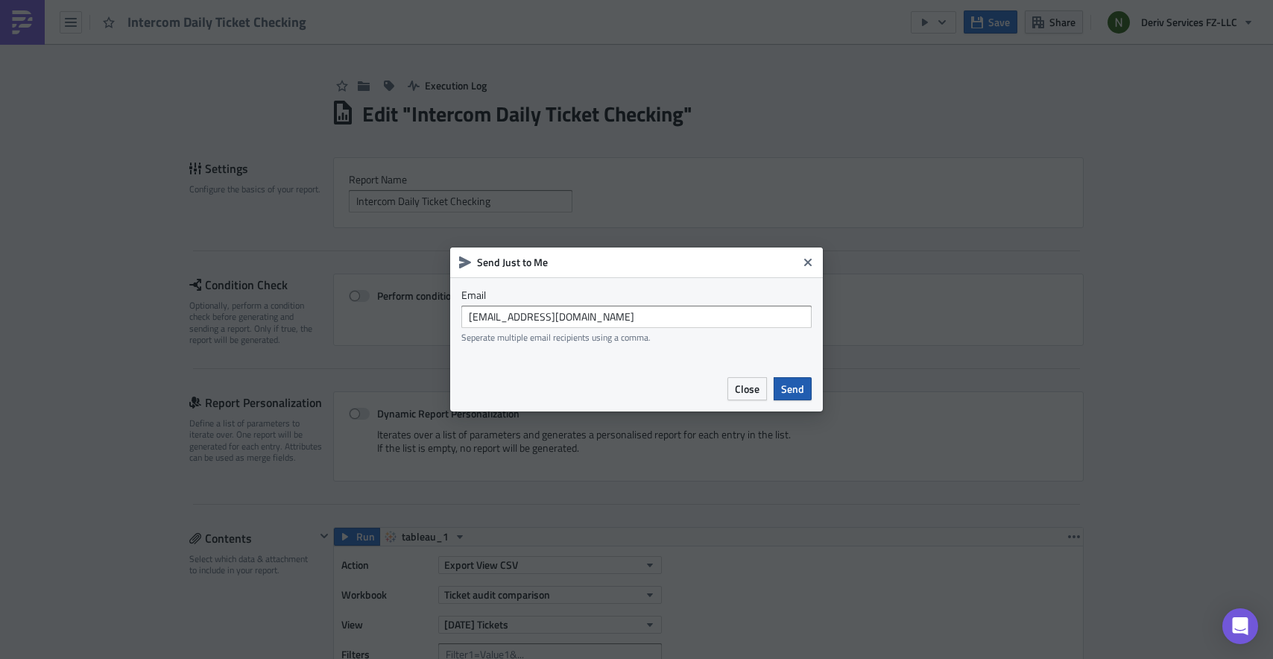
click at [800, 385] on span "Send" at bounding box center [792, 389] width 23 height 16
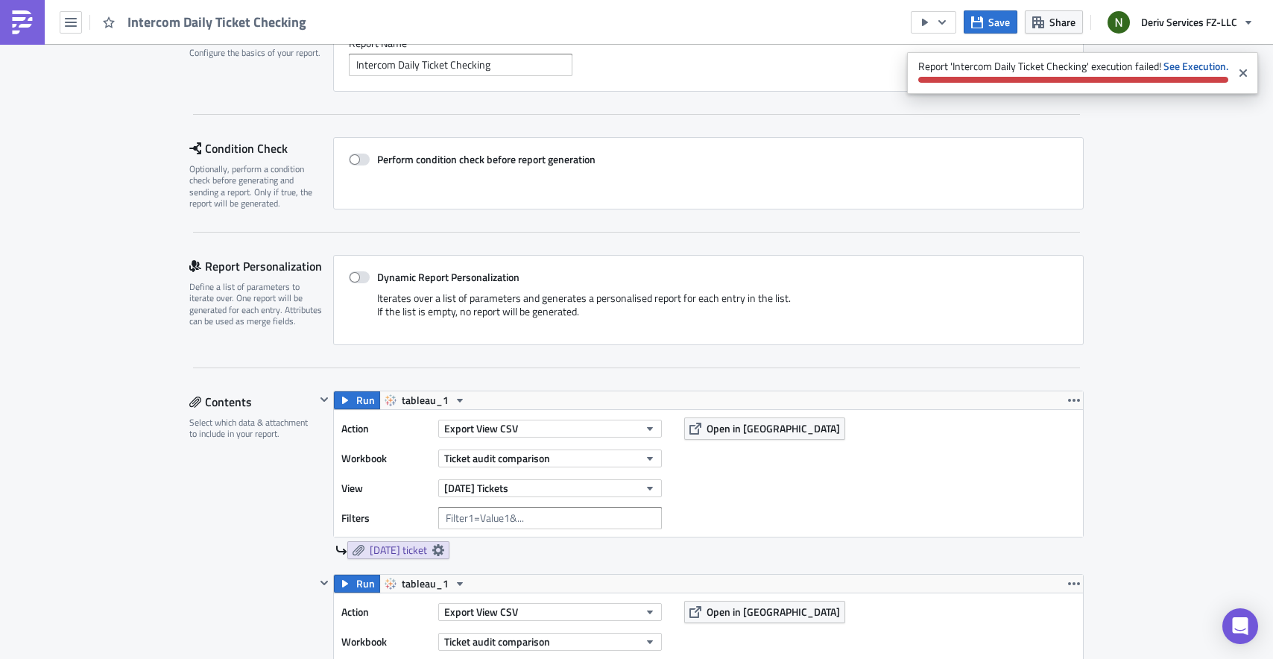
scroll to position [312, 0]
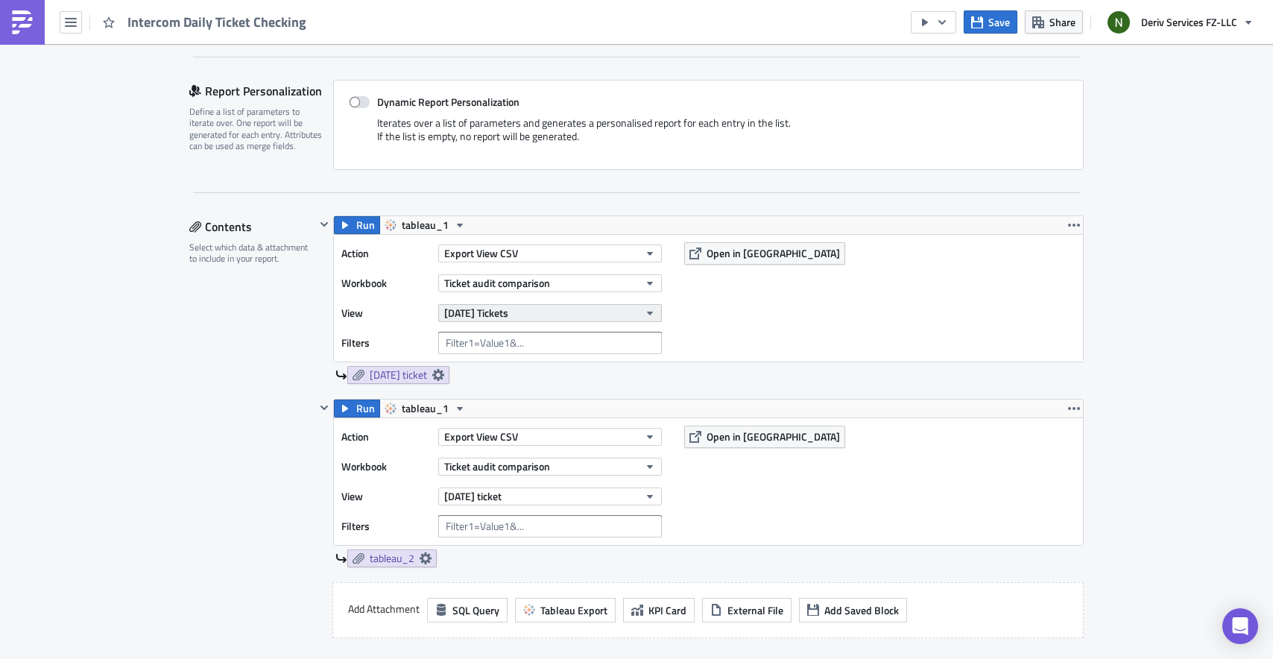
click at [526, 312] on button "Yesterday's Tickets" at bounding box center [550, 313] width 224 height 18
click at [814, 357] on div "Action Export View CSV Workbook Ticket audit comparison View Yesterday's Ticket…" at bounding box center [708, 298] width 749 height 127
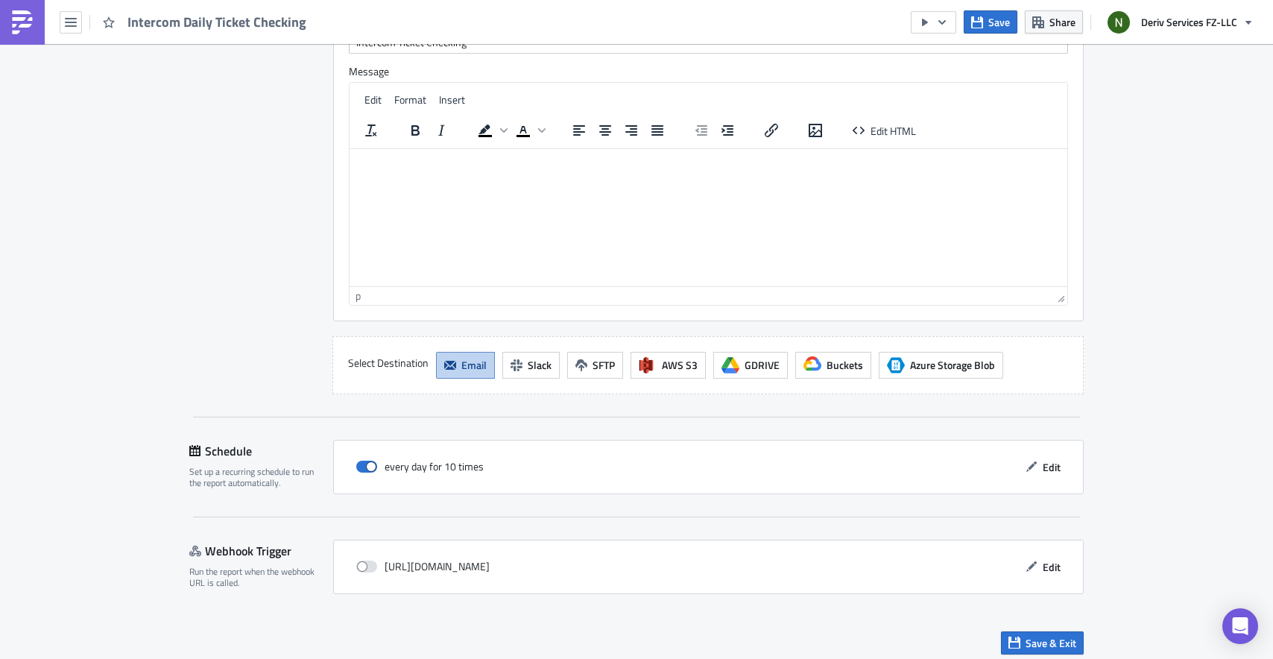
scroll to position [1395, 0]
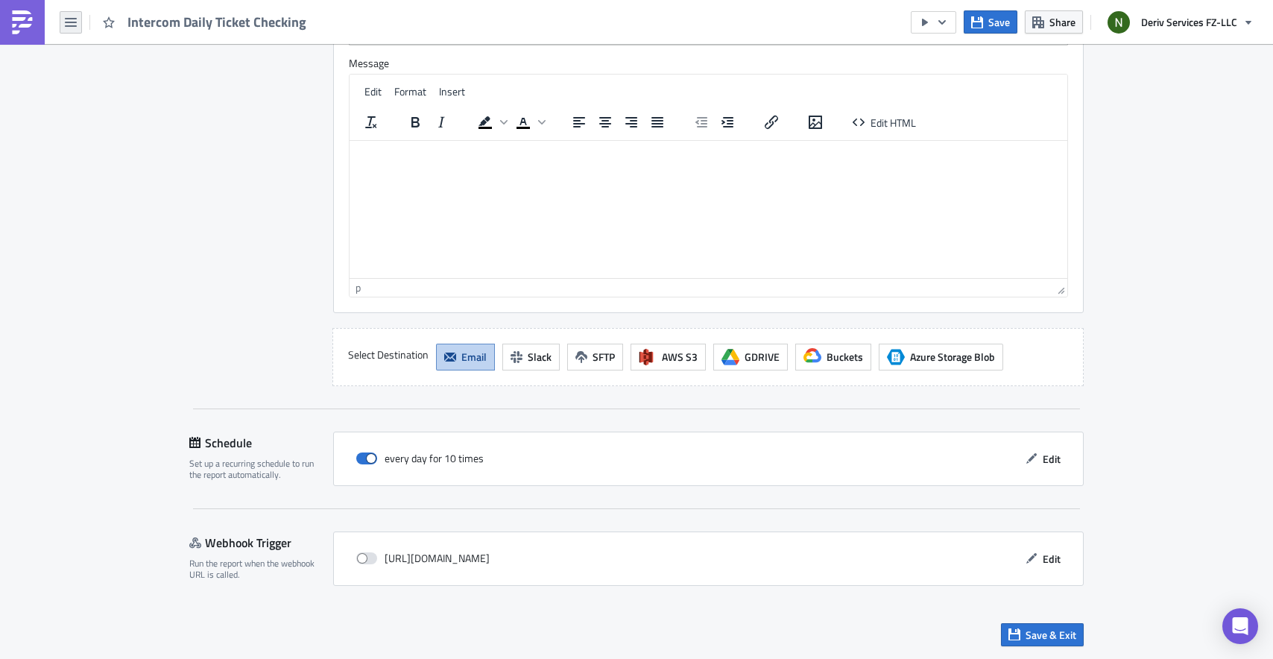
click at [72, 19] on icon "button" at bounding box center [71, 22] width 12 height 12
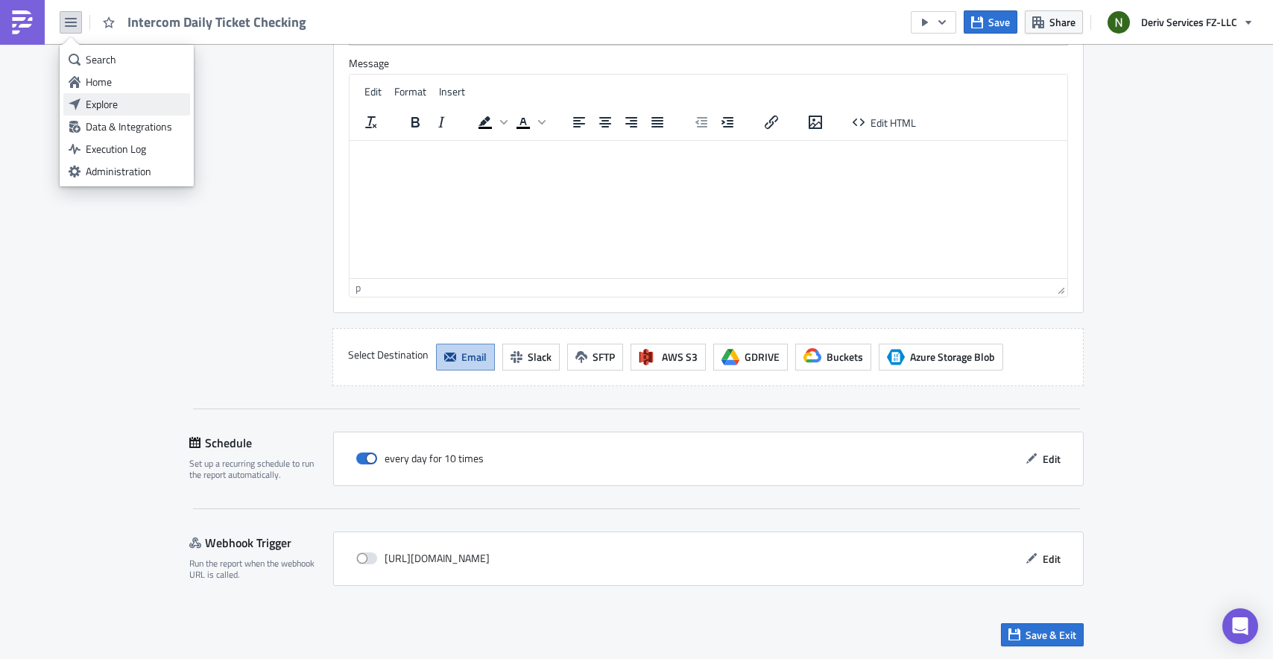
click at [103, 107] on div "Explore" at bounding box center [135, 104] width 99 height 15
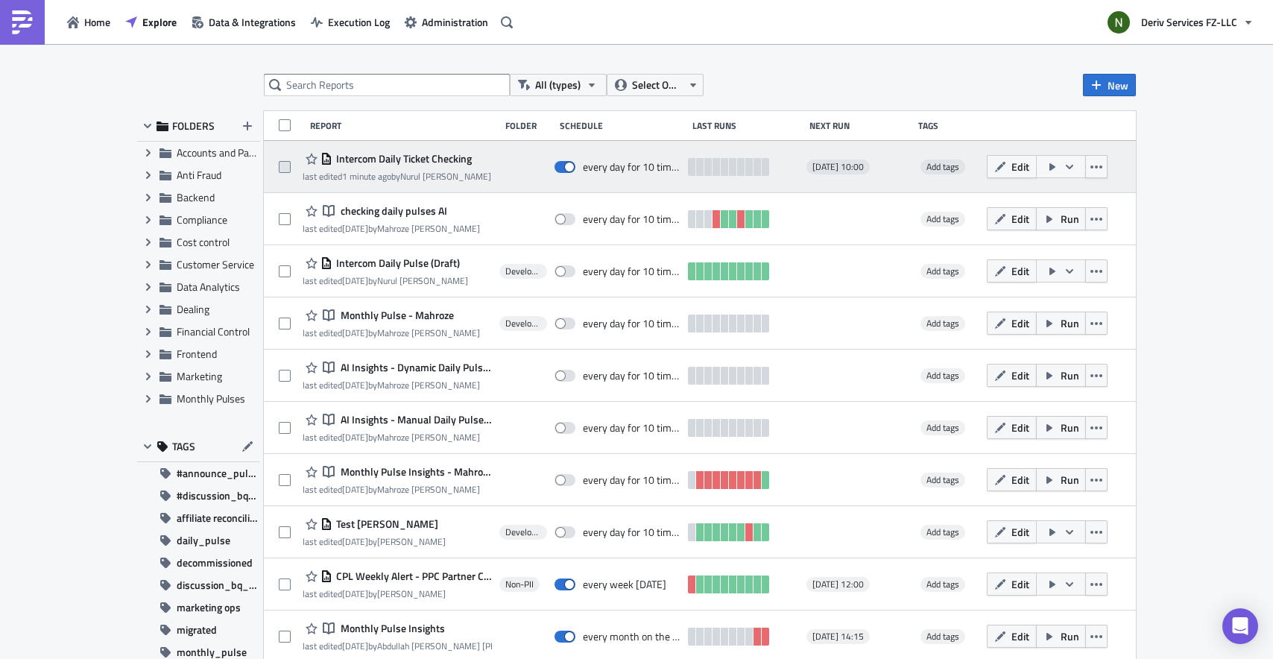
click at [279, 163] on span at bounding box center [285, 167] width 12 height 12
click at [282, 163] on input "checkbox" at bounding box center [287, 168] width 10 height 10
checkbox input "true"
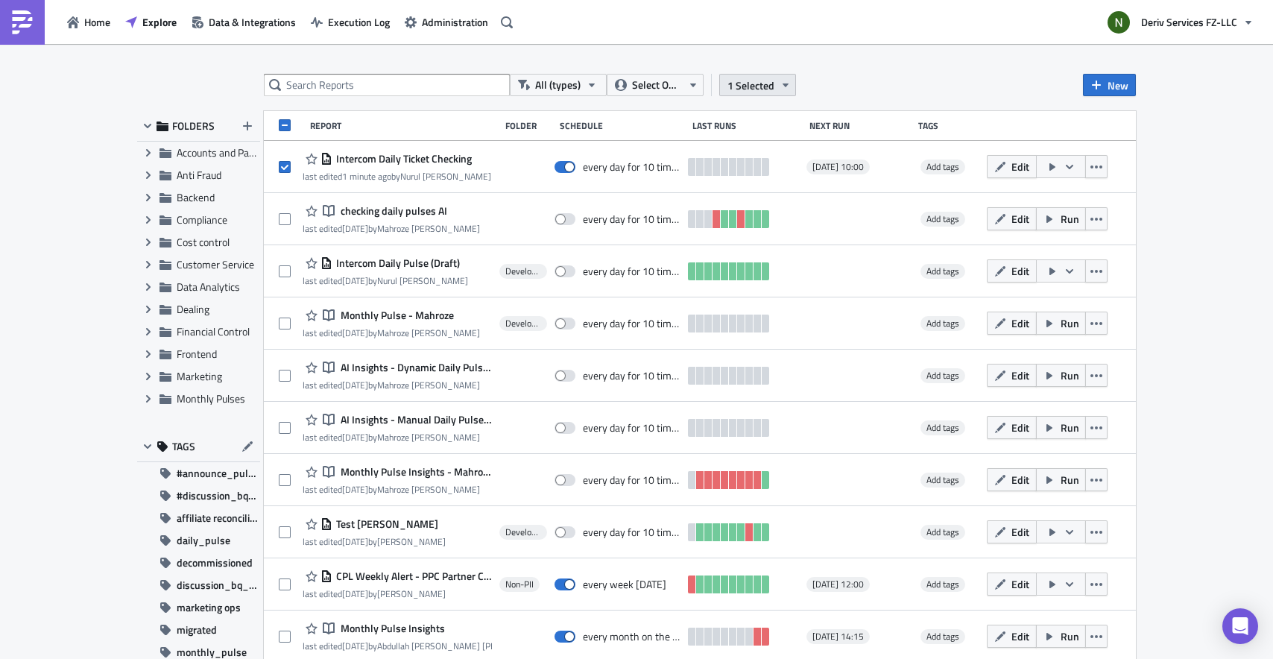
click at [769, 92] on button "1 Selected" at bounding box center [757, 85] width 77 height 22
click at [653, 102] on div "Remove selected" at bounding box center [636, 100] width 99 height 15
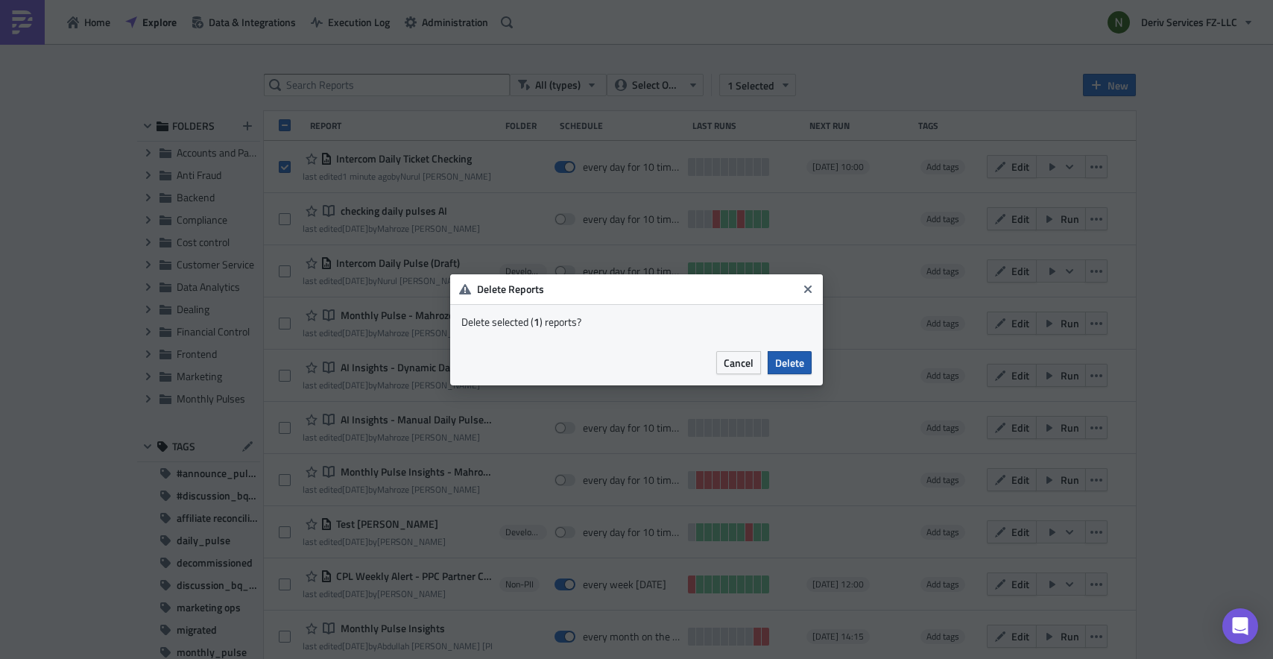
click at [781, 351] on button "Delete" at bounding box center [790, 362] width 44 height 23
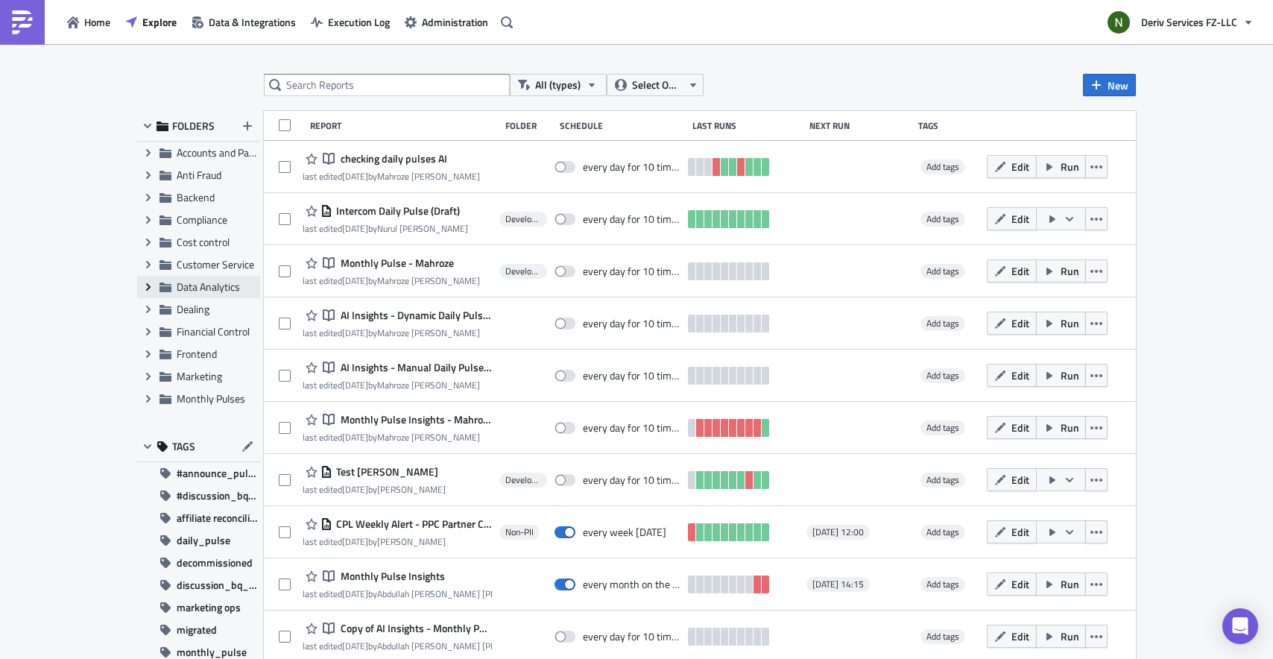
click at [145, 289] on icon "Expand group" at bounding box center [148, 287] width 12 height 12
click at [201, 312] on span "Development" at bounding box center [223, 309] width 59 height 16
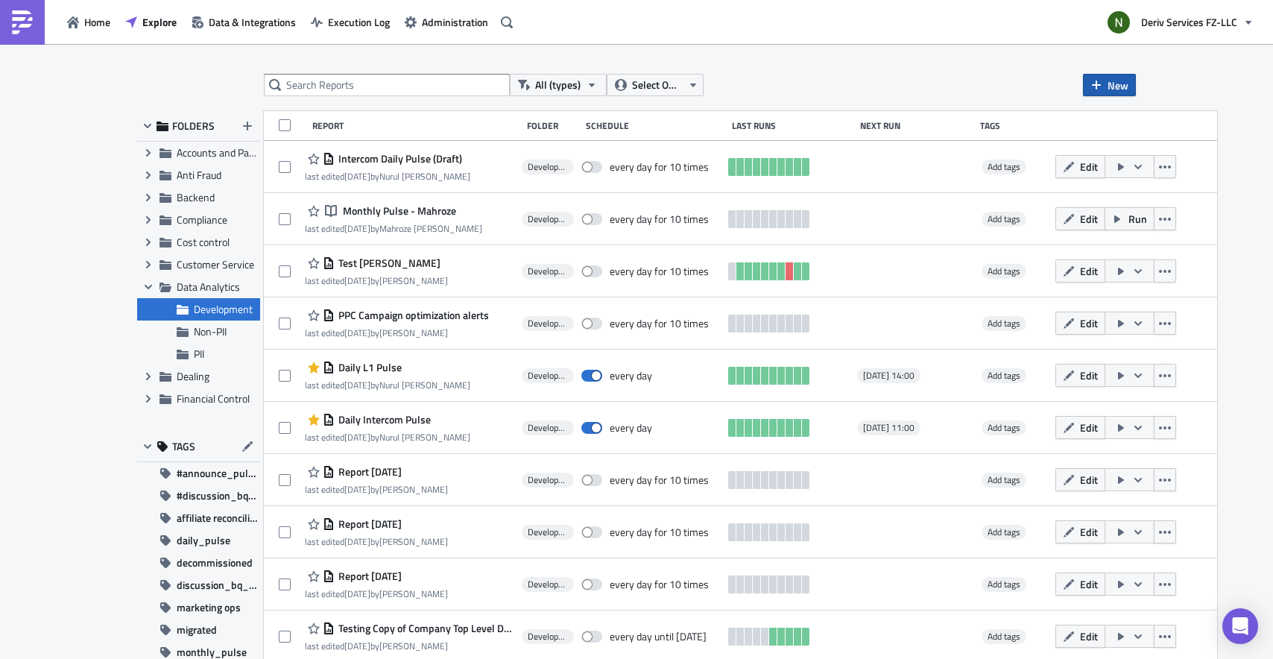
click at [1094, 90] on icon "button" at bounding box center [1097, 85] width 12 height 12
click at [1118, 125] on div "Report" at bounding box center [1153, 122] width 99 height 15
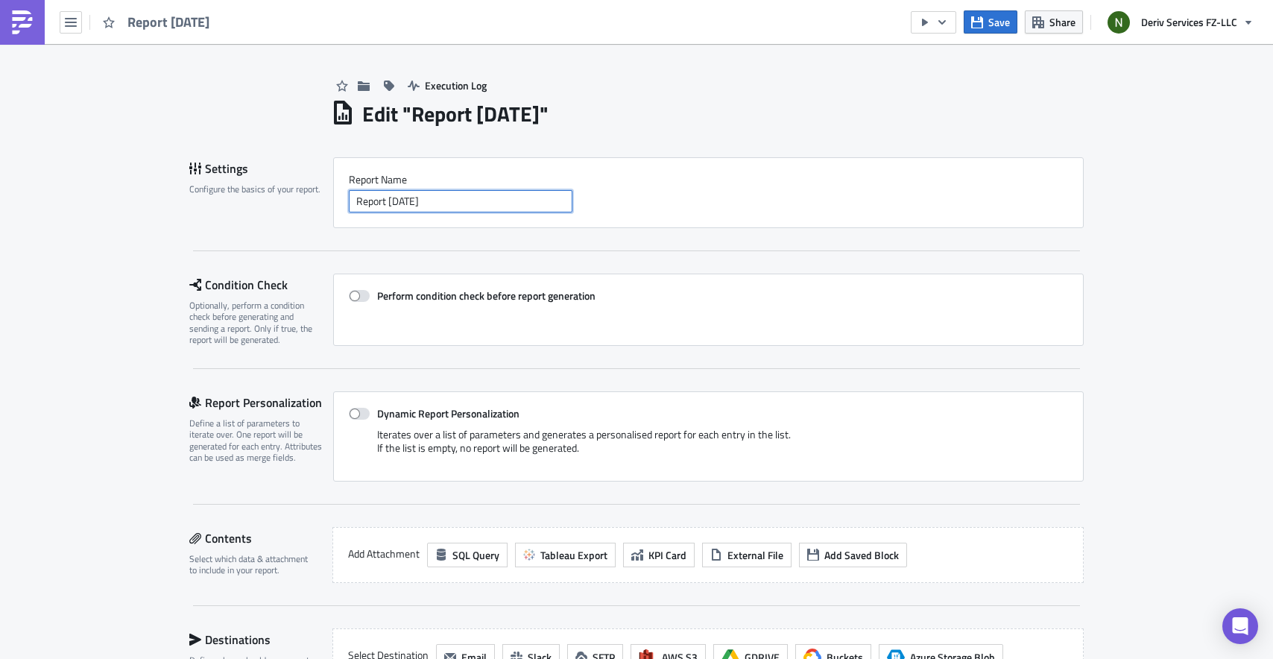
drag, startPoint x: 491, startPoint y: 207, endPoint x: 340, endPoint y: 205, distance: 151.4
click at [340, 205] on div "Report Nam﻿e Report 2025-08-18" at bounding box center [708, 192] width 751 height 71
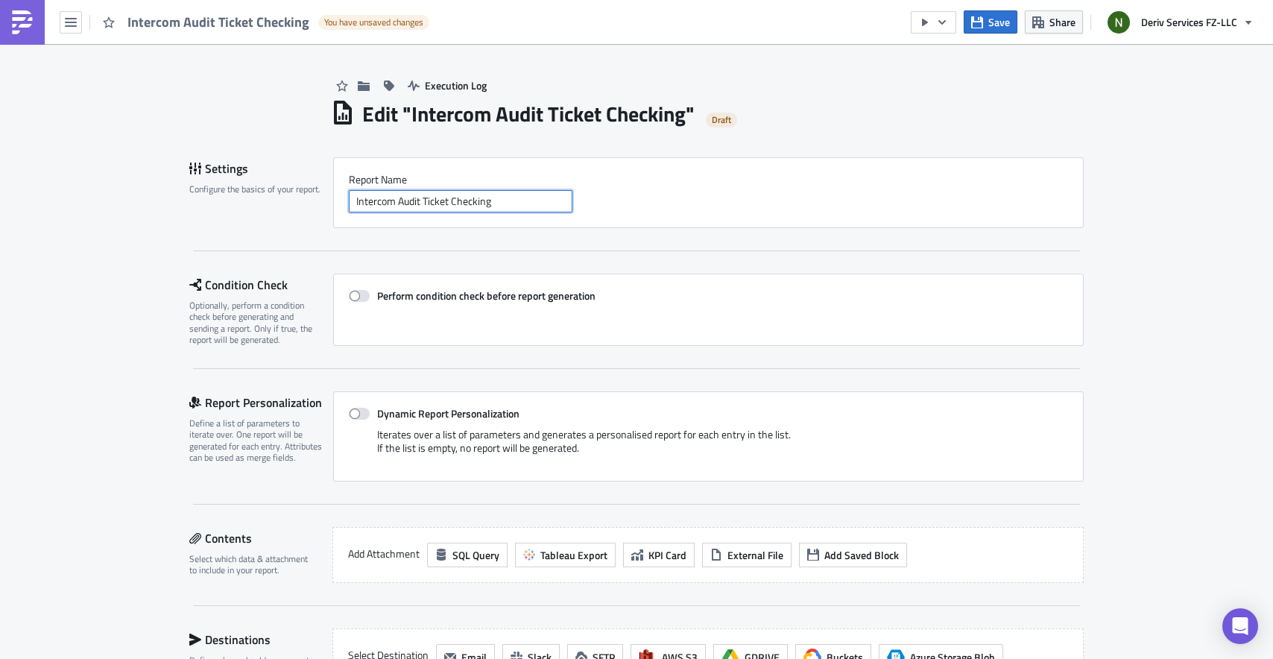
type input "Intercom Audit Ticket Checking"
click at [1170, 324] on div "Execution Log Edit " Intercom Audit Ticket Checking " Draft Settings Configure …" at bounding box center [636, 503] width 1273 height 918
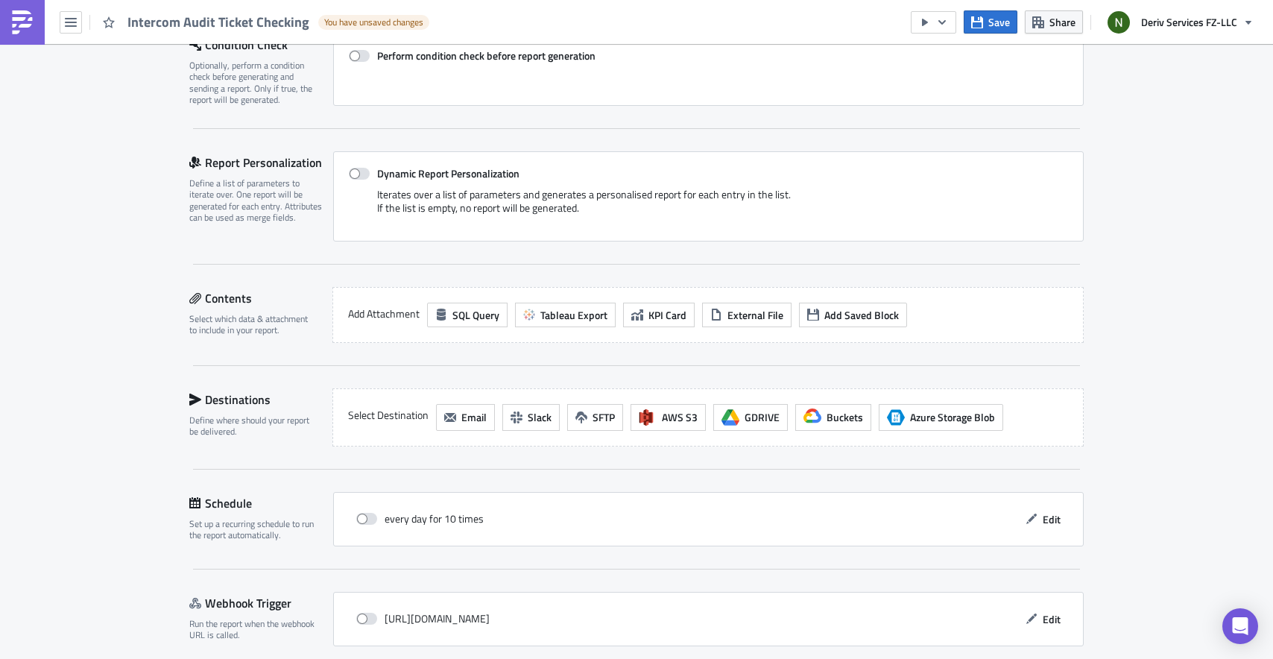
scroll to position [267, 0]
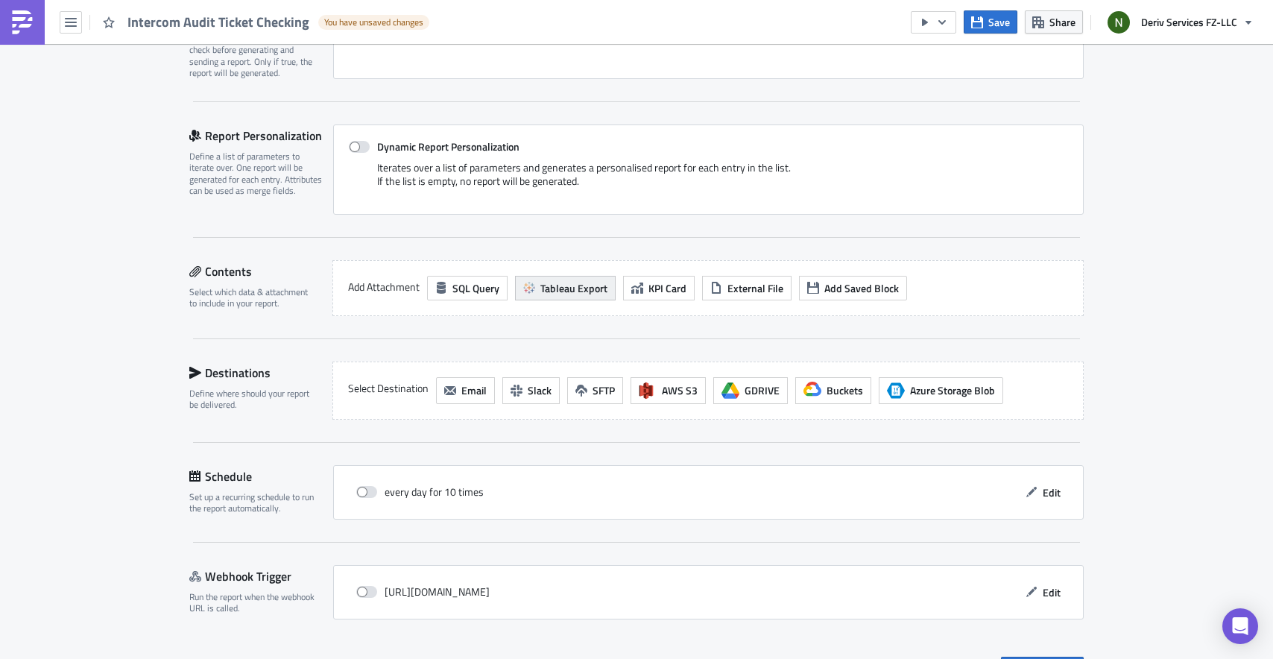
click at [558, 290] on span "Tableau Export" at bounding box center [574, 288] width 67 height 16
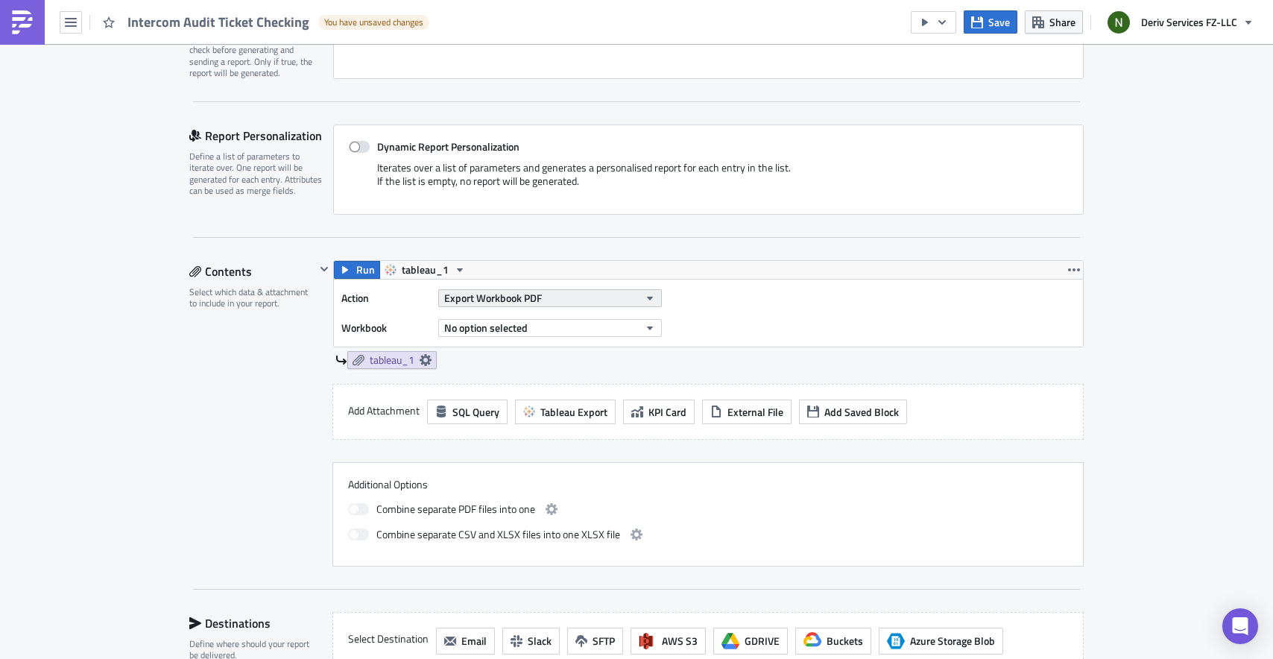
click at [485, 305] on span "Export Workbook PDF" at bounding box center [493, 298] width 98 height 16
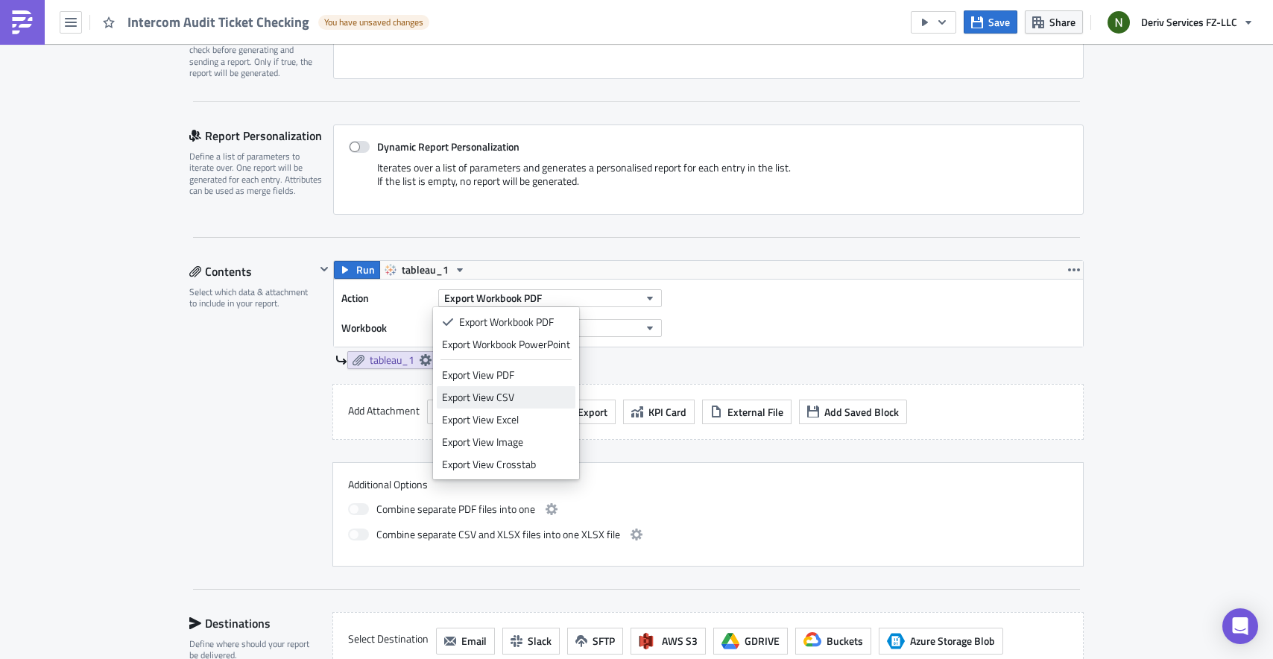
click at [508, 397] on div "Export View CSV" at bounding box center [506, 397] width 128 height 15
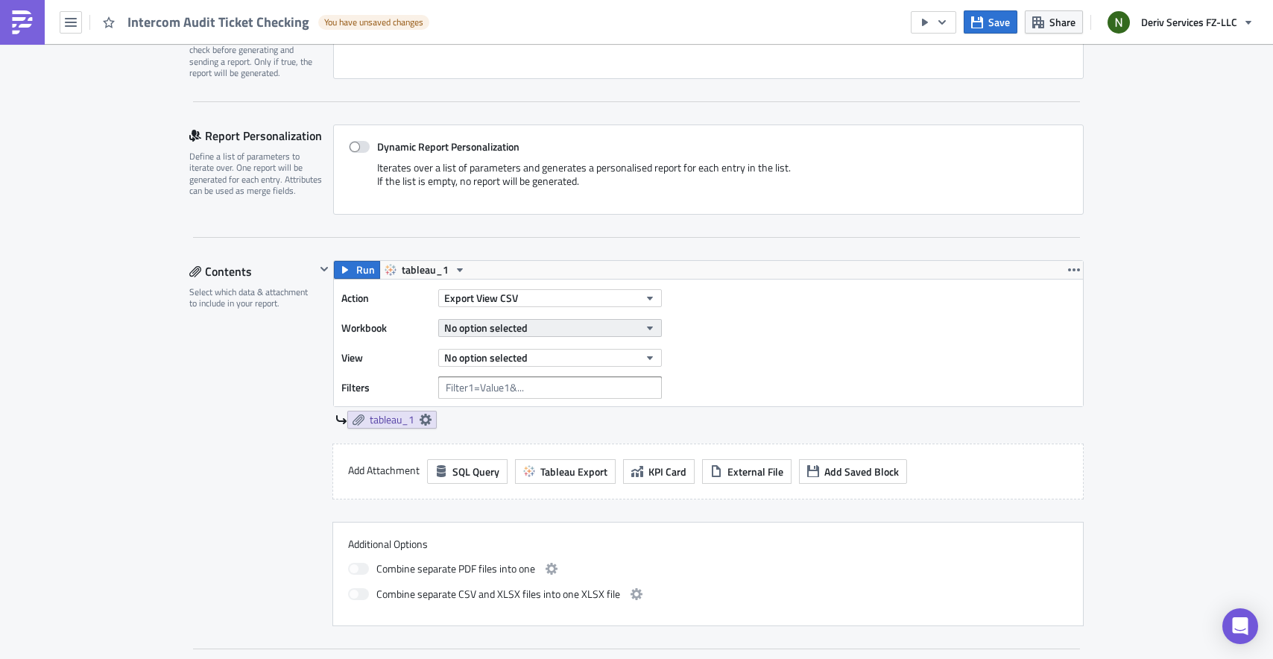
click at [529, 330] on button "No option selected" at bounding box center [550, 328] width 224 height 18
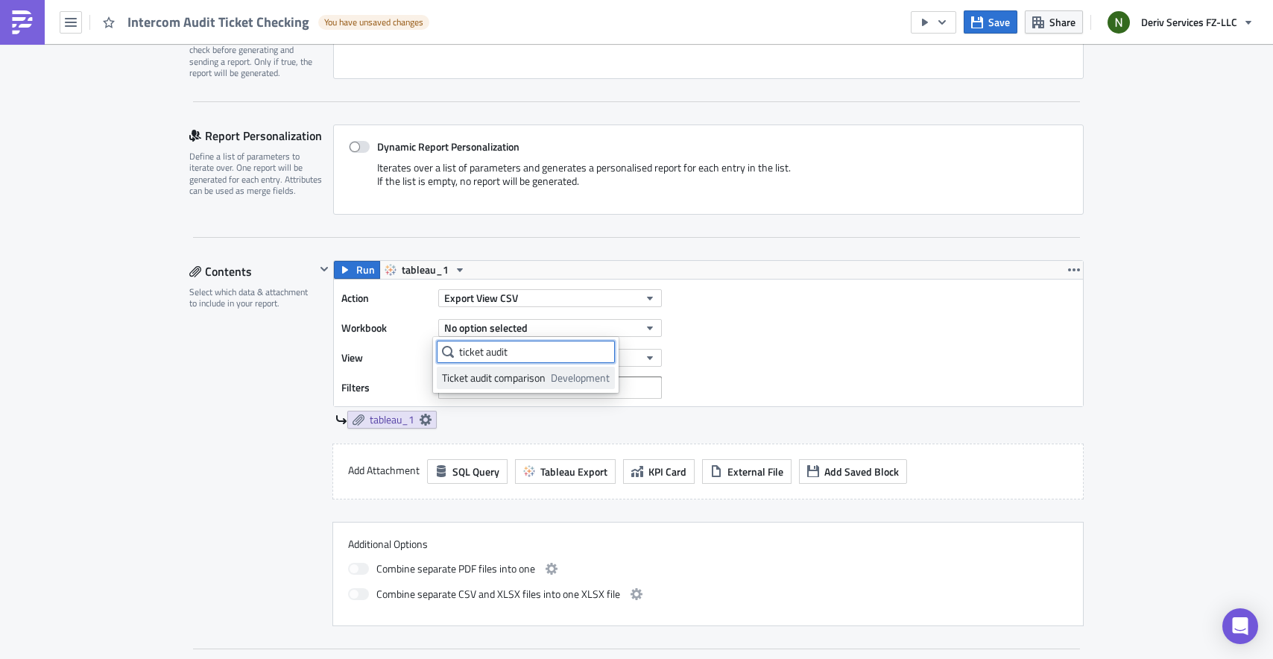
type input "ticket audit"
click at [532, 387] on link "Ticket audit comparison Development" at bounding box center [526, 378] width 178 height 22
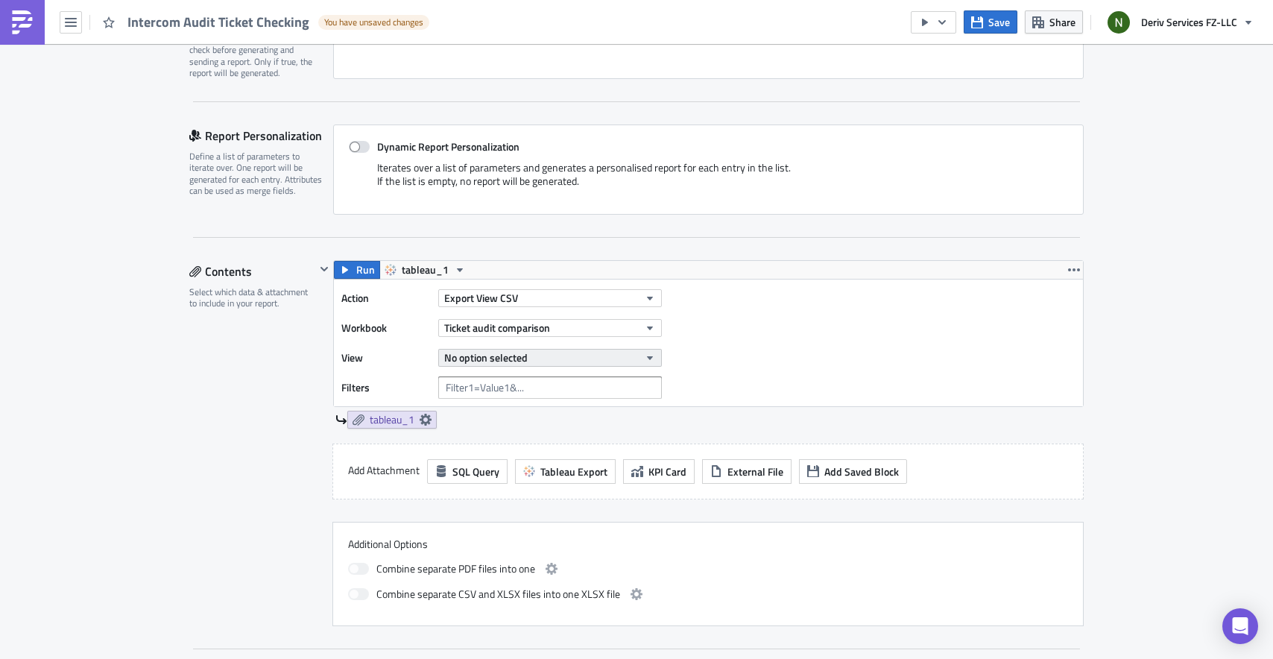
click at [512, 357] on span "No option selected" at bounding box center [485, 358] width 83 height 16
click at [501, 407] on div "Yesterdays Tickets" at bounding box center [508, 407] width 132 height 15
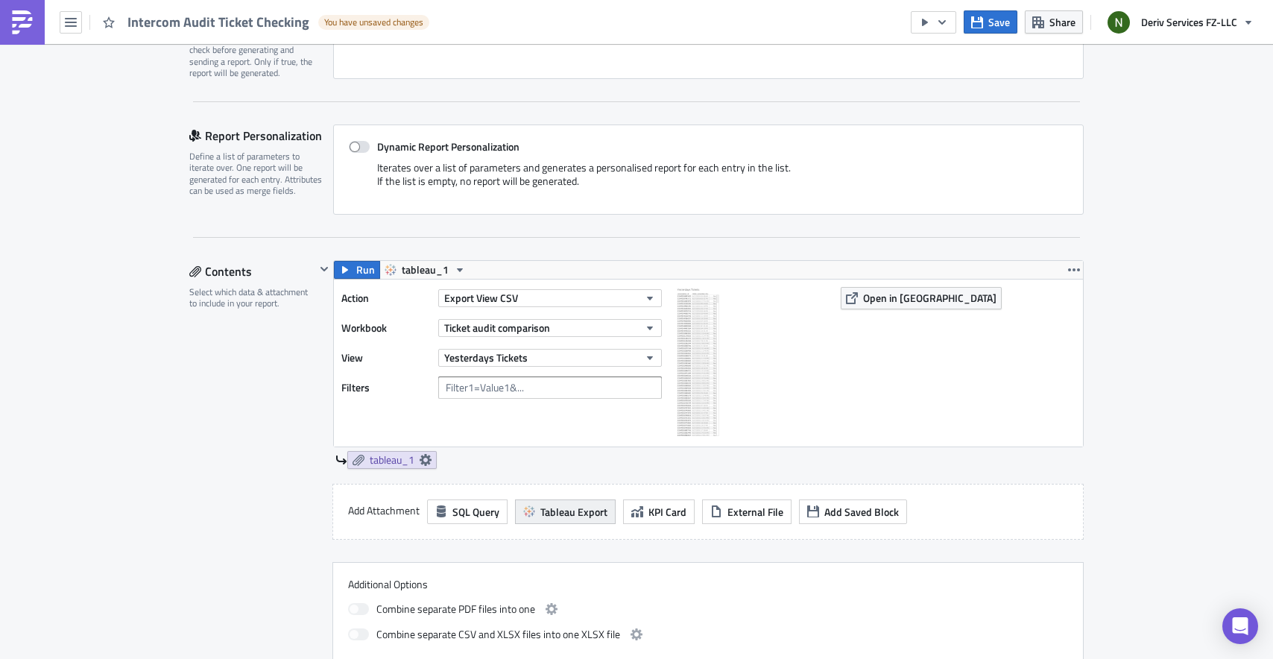
click at [570, 514] on span "Tableau Export" at bounding box center [574, 512] width 67 height 16
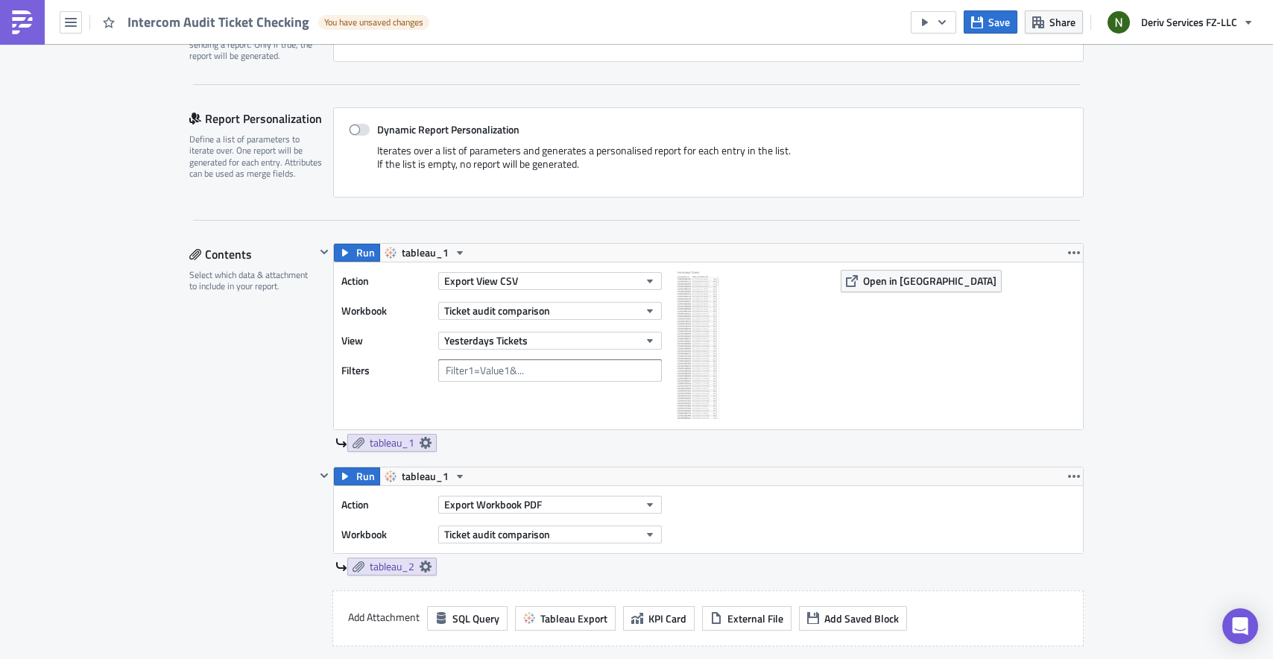
scroll to position [385, 0]
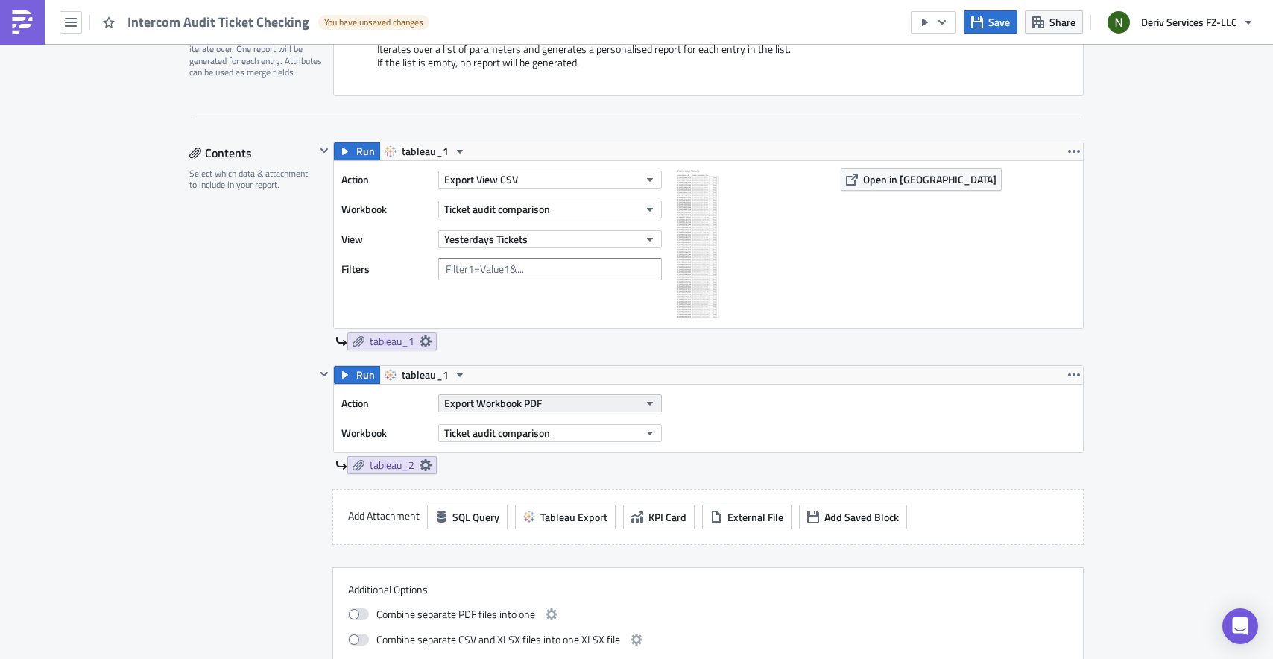
click at [497, 403] on span "Export Workbook PDF" at bounding box center [493, 403] width 98 height 16
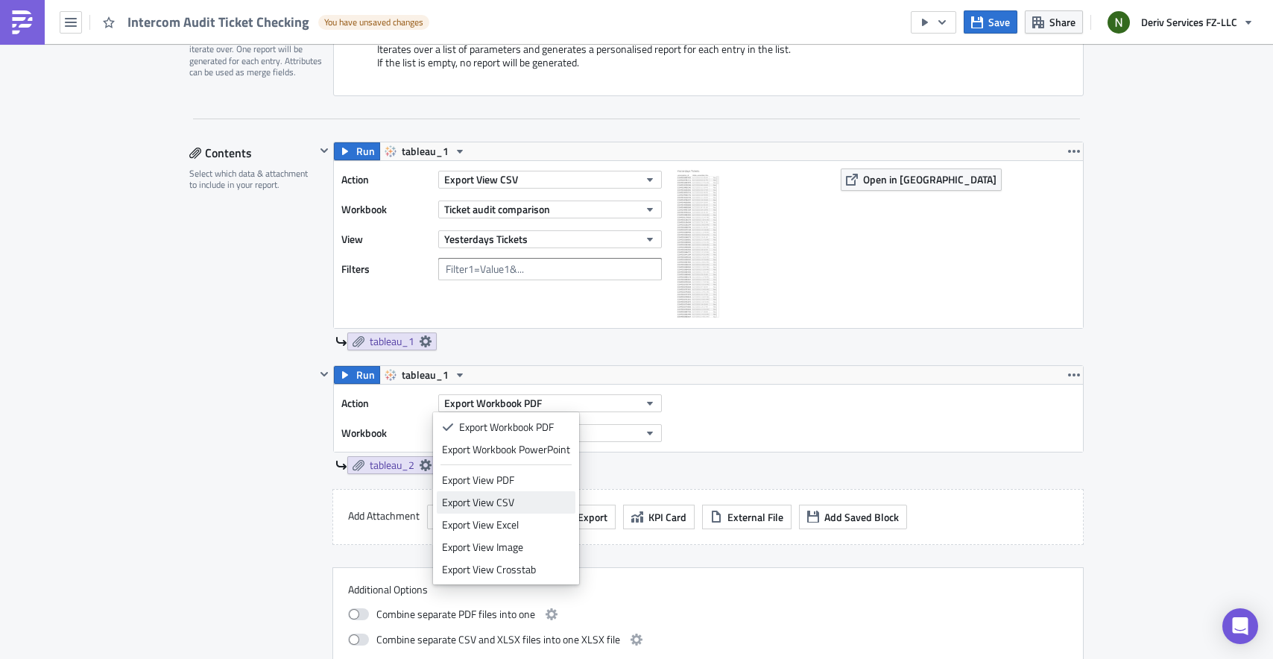
click at [505, 497] on div "Export View CSV" at bounding box center [506, 502] width 128 height 15
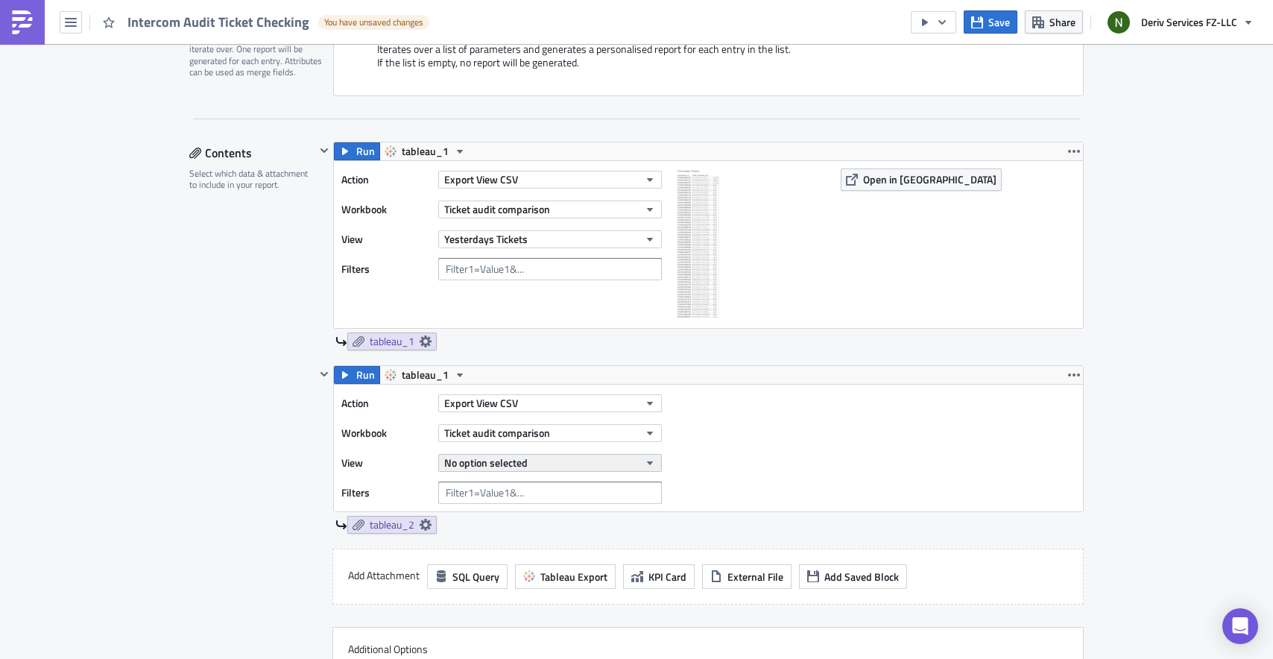
click at [585, 467] on button "No option selected" at bounding box center [550, 463] width 224 height 18
click at [749, 467] on div "Action Export View CSV Workbook Ticket audit comparison View No option selected…" at bounding box center [708, 448] width 749 height 127
click at [1068, 373] on icon "button" at bounding box center [1074, 375] width 12 height 12
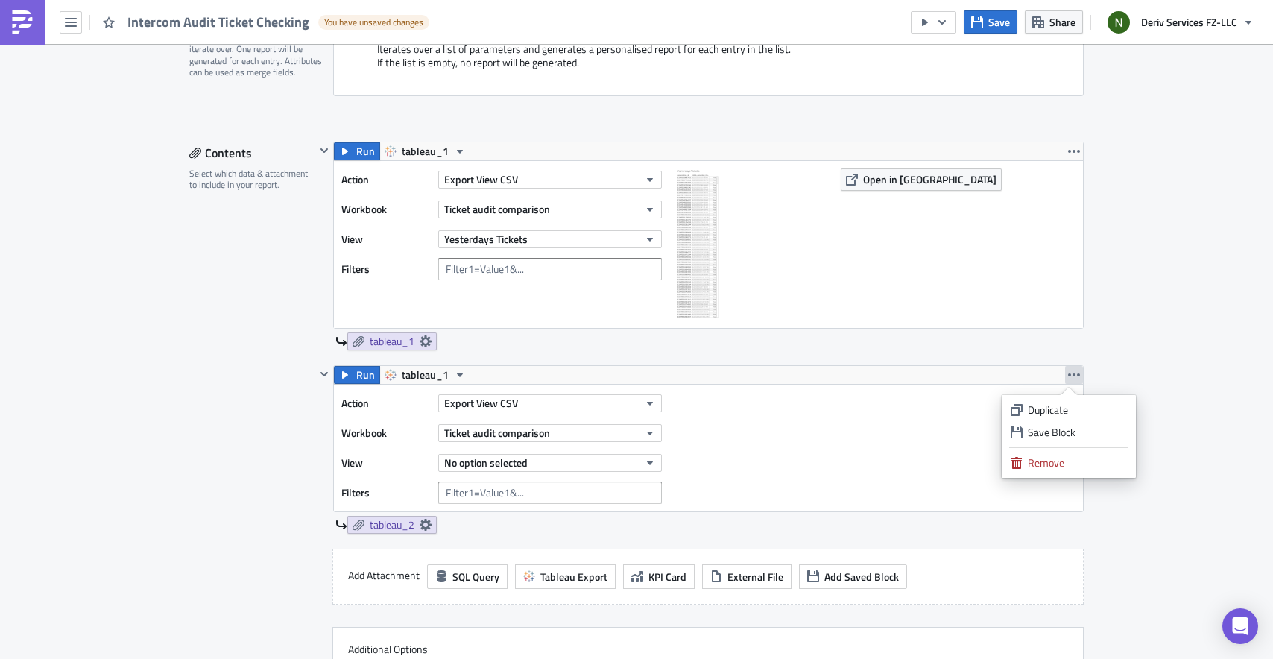
drag, startPoint x: 1042, startPoint y: 457, endPoint x: 1009, endPoint y: 453, distance: 33.0
click at [1042, 457] on div "Remove" at bounding box center [1077, 463] width 99 height 15
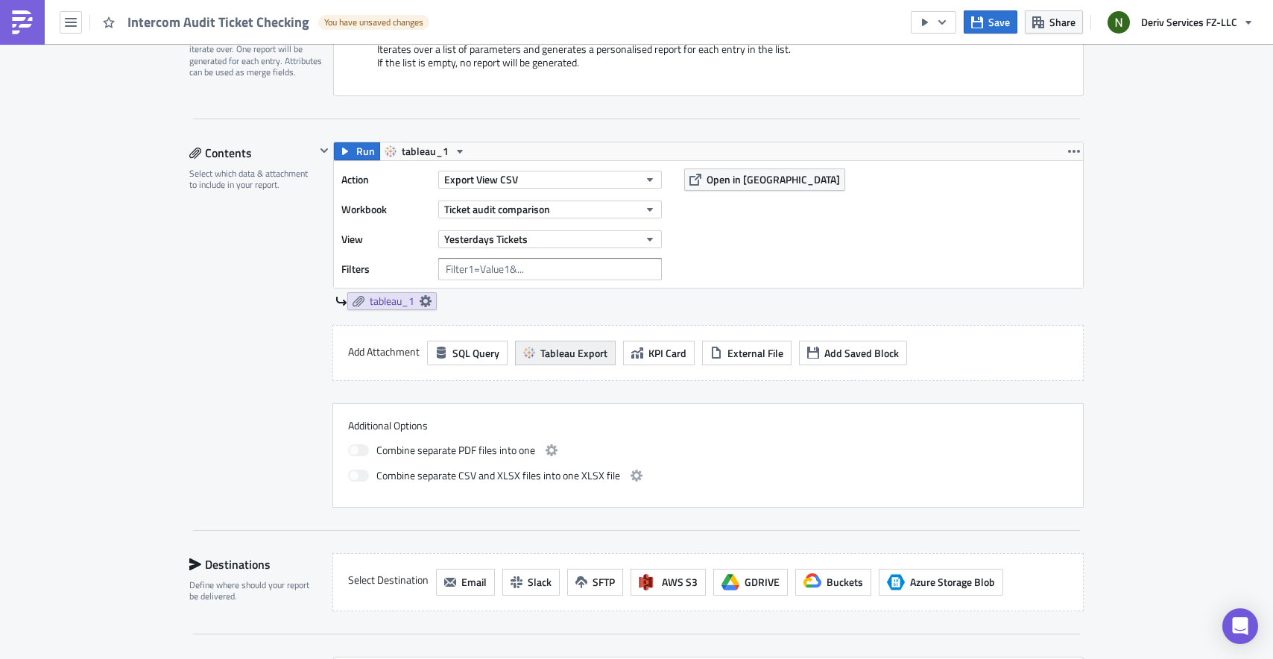
click at [527, 355] on icon "button" at bounding box center [529, 353] width 12 height 12
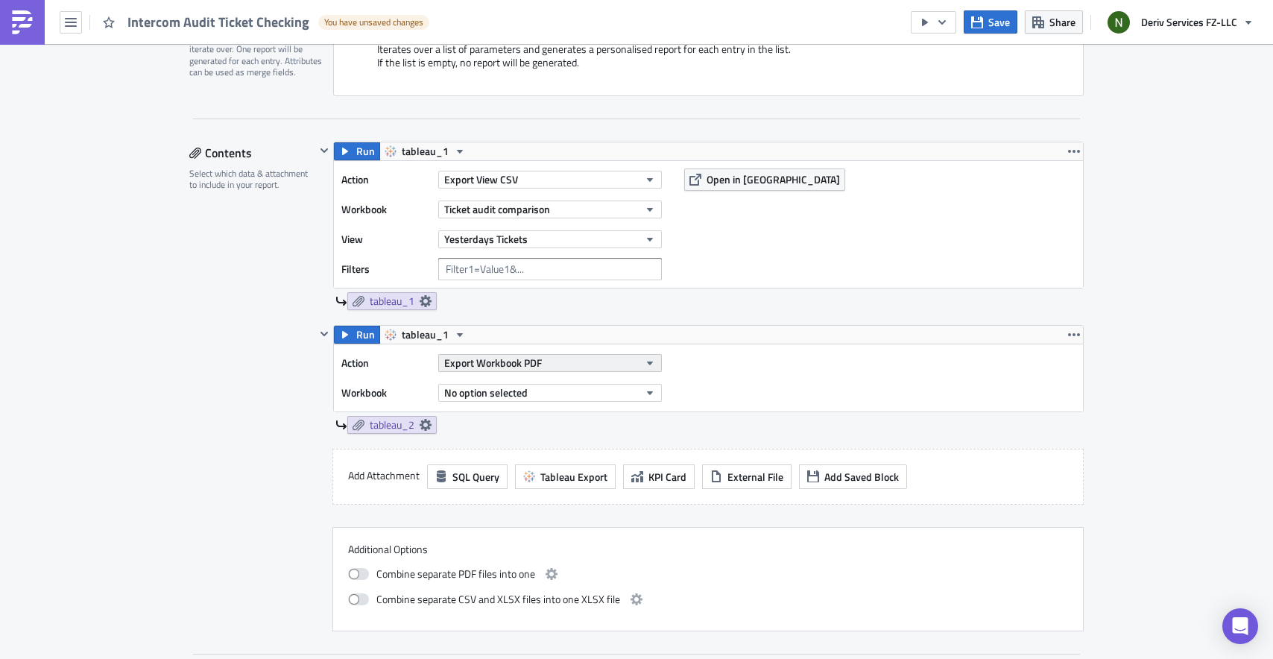
click at [487, 357] on span "Export Workbook PDF" at bounding box center [493, 363] width 98 height 16
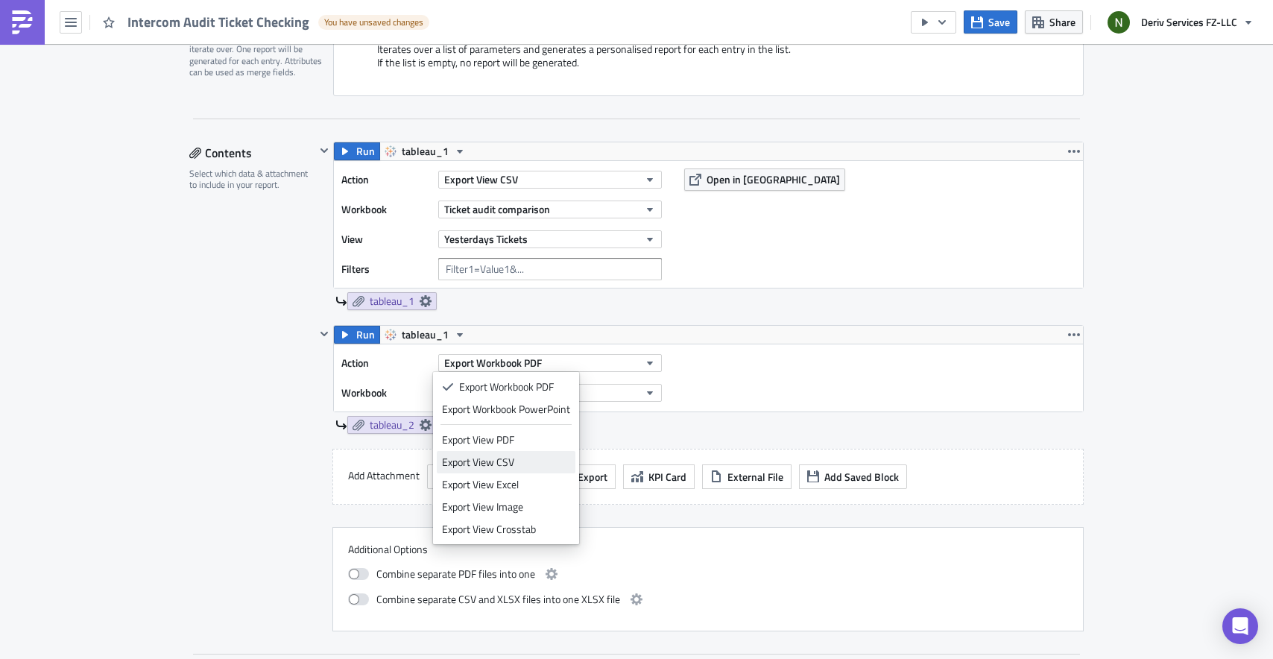
click at [508, 457] on div "Export View CSV" at bounding box center [506, 462] width 128 height 15
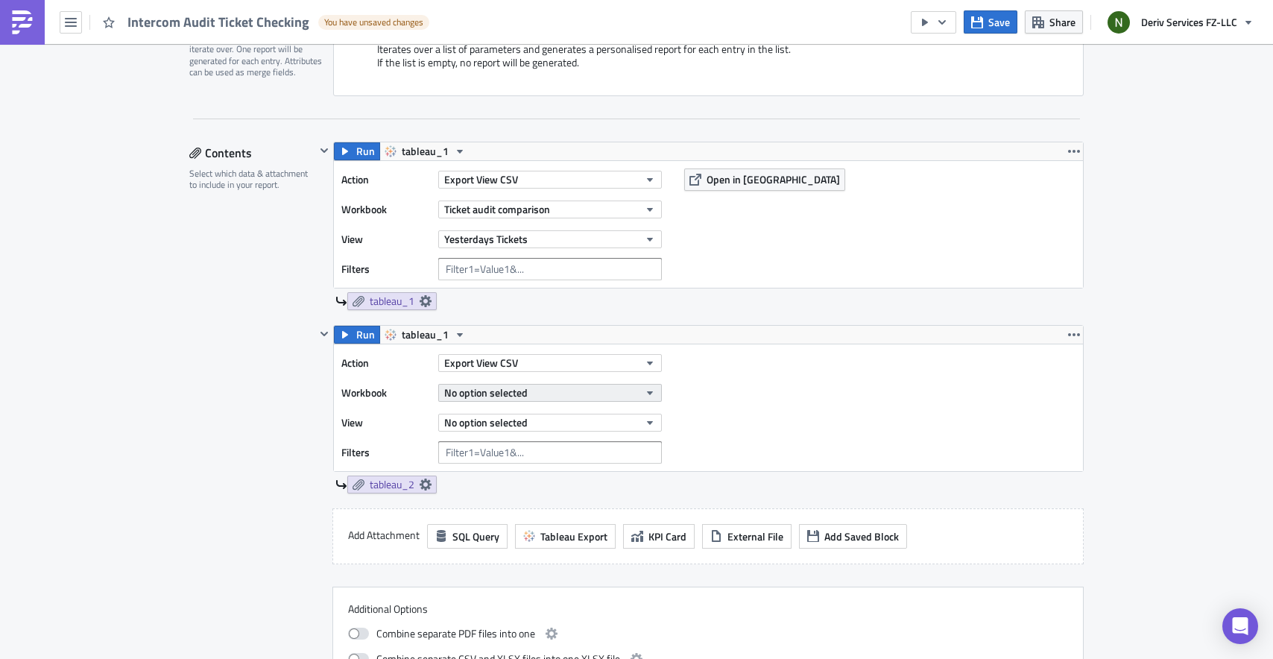
click at [513, 392] on span "No option selected" at bounding box center [485, 393] width 83 height 16
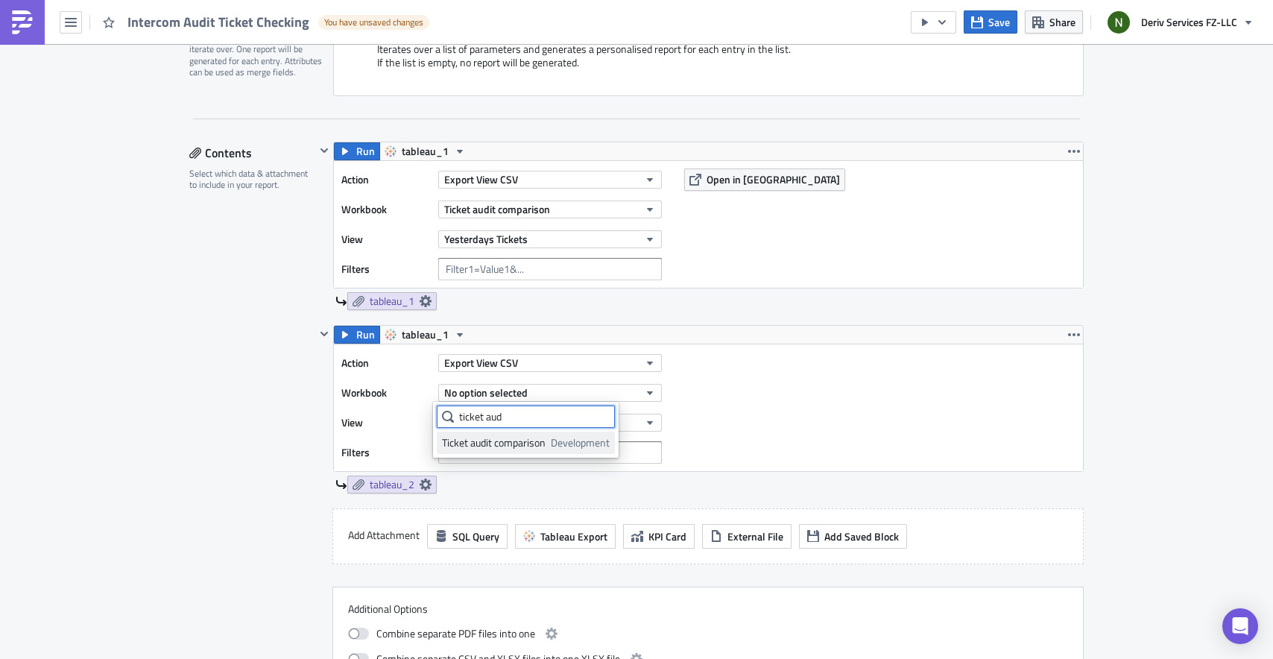
type input "ticket aud"
click at [502, 444] on div "Ticket audit comparison" at bounding box center [494, 442] width 104 height 15
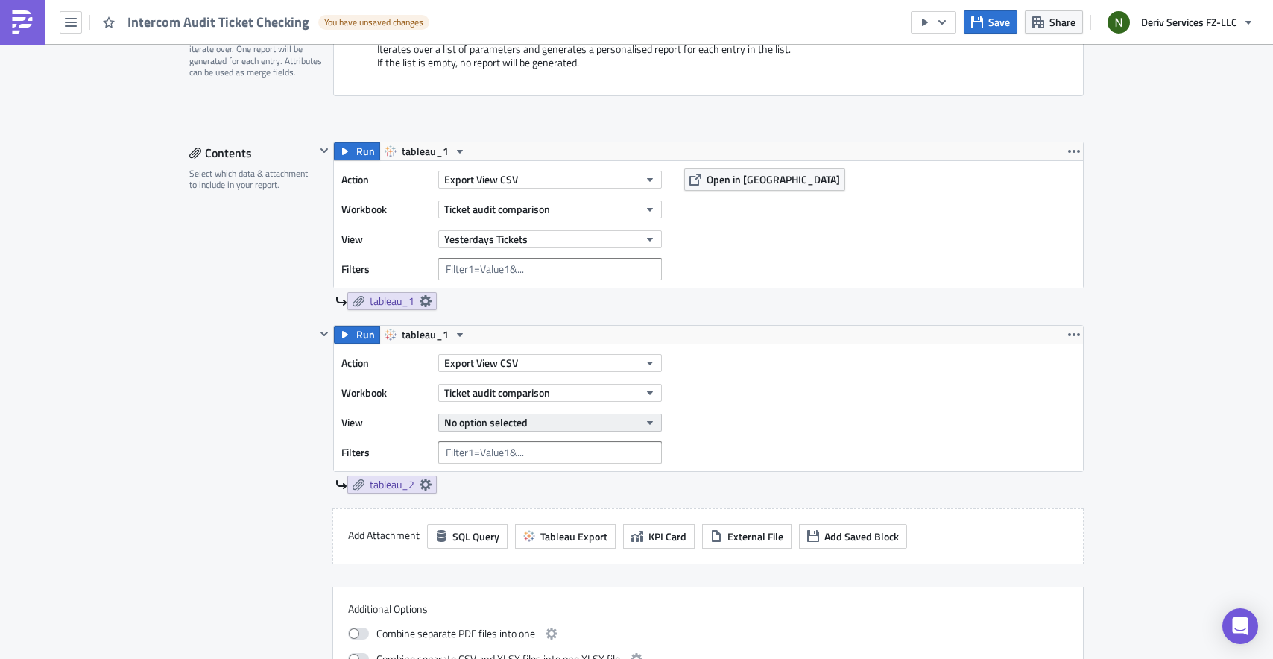
click at [517, 421] on span "No option selected" at bounding box center [485, 423] width 83 height 16
click at [492, 493] on div "2 days ago ticket" at bounding box center [508, 495] width 132 height 15
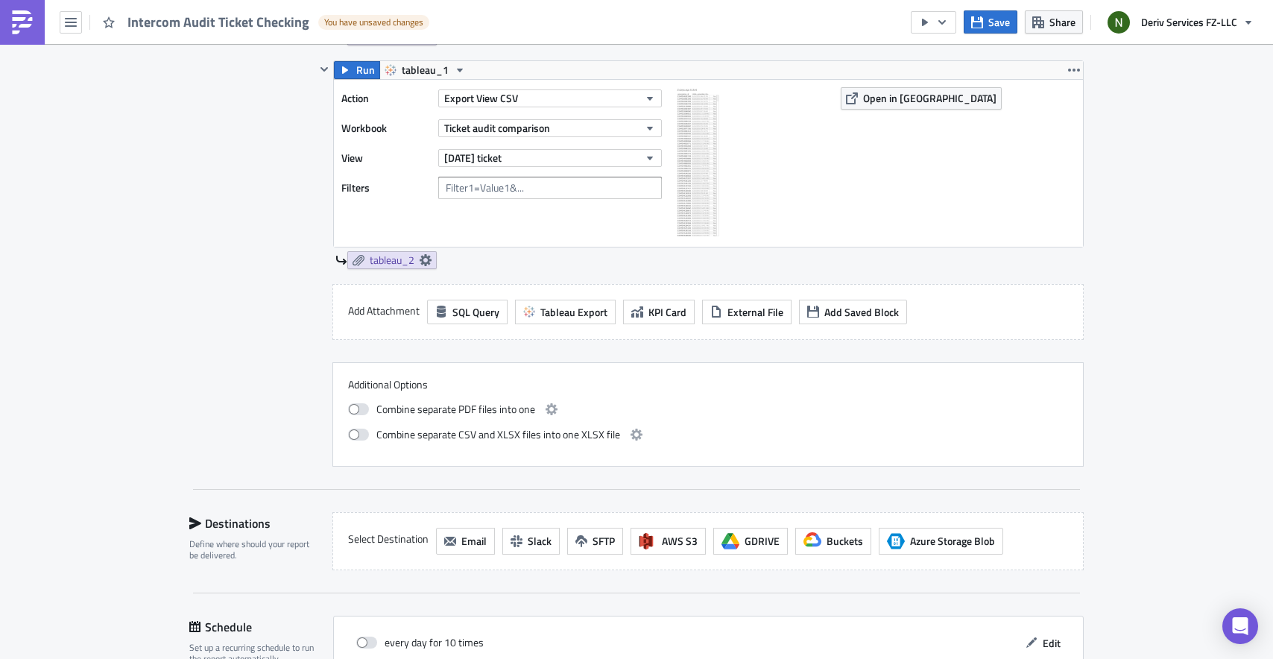
scroll to position [746, 0]
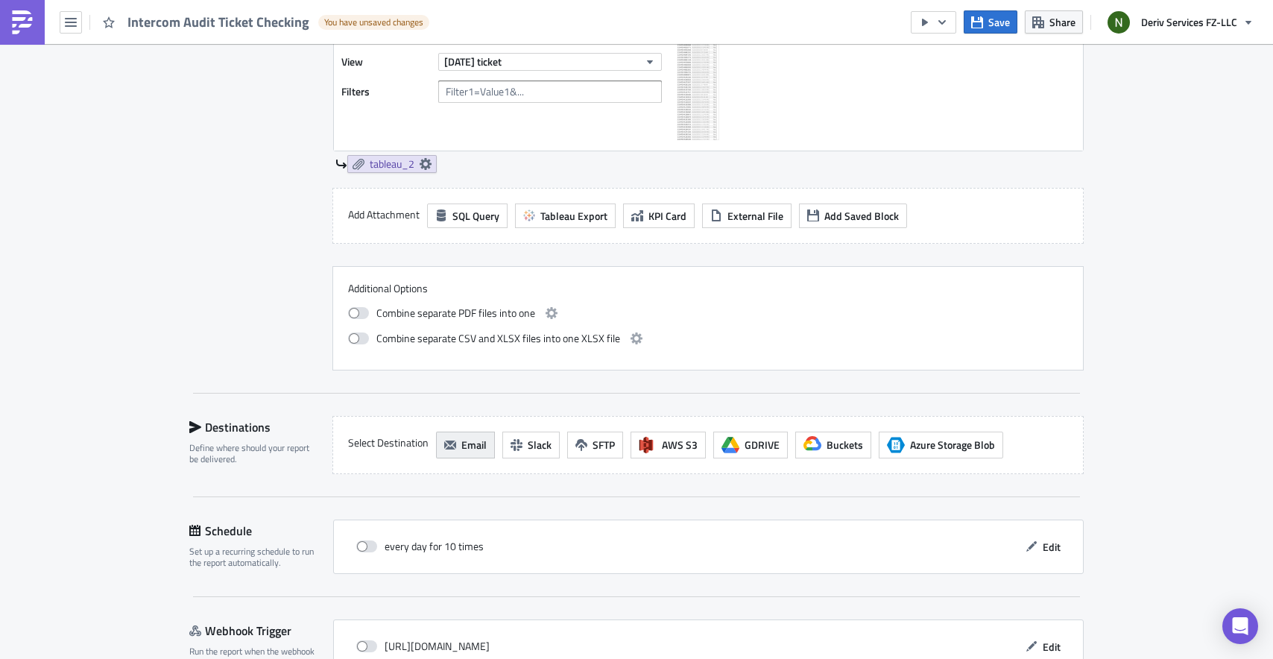
click at [461, 444] on span "Email" at bounding box center [473, 445] width 25 height 16
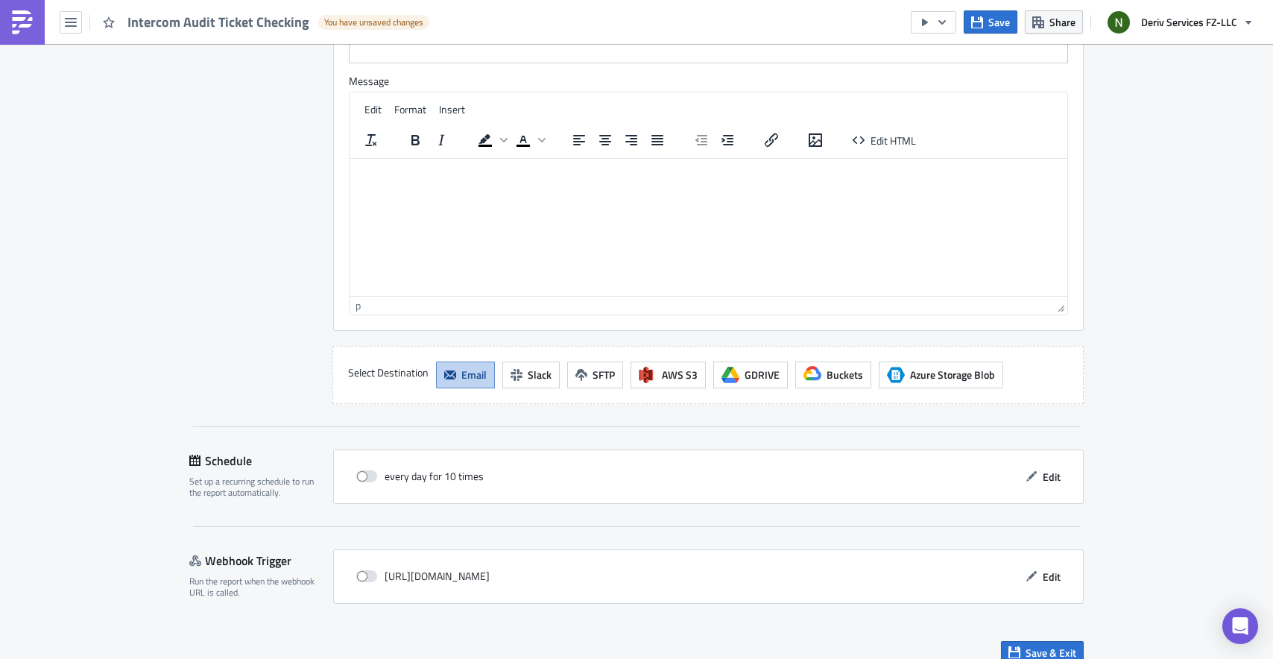
scroll to position [1435, 0]
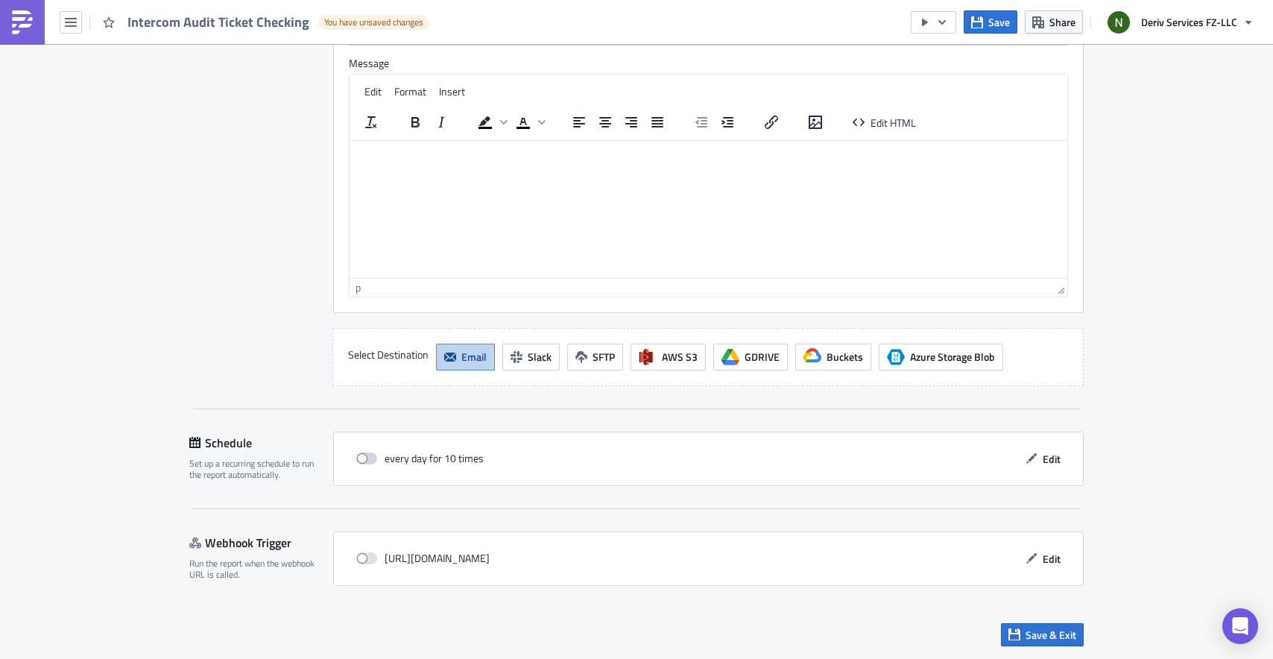
click at [371, 456] on span at bounding box center [366, 459] width 21 height 12
click at [369, 456] on input "checkbox" at bounding box center [364, 459] width 10 height 10
checkbox input "true"
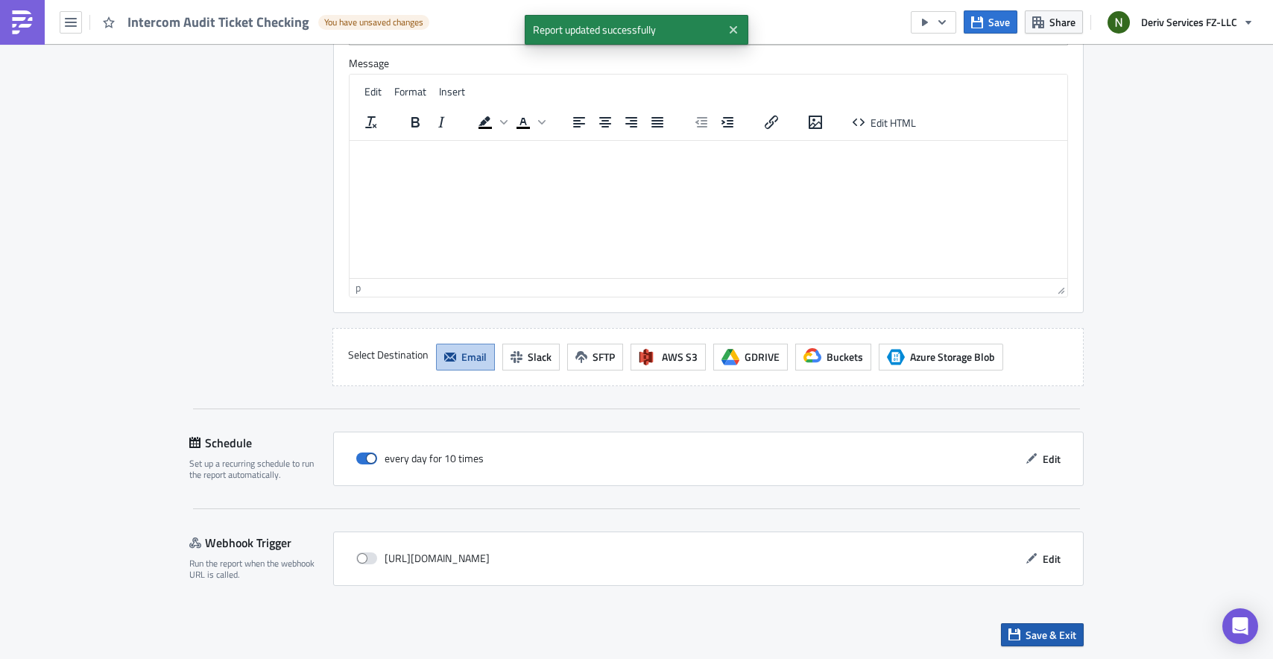
click at [1031, 635] on span "Save & Exit" at bounding box center [1051, 635] width 51 height 16
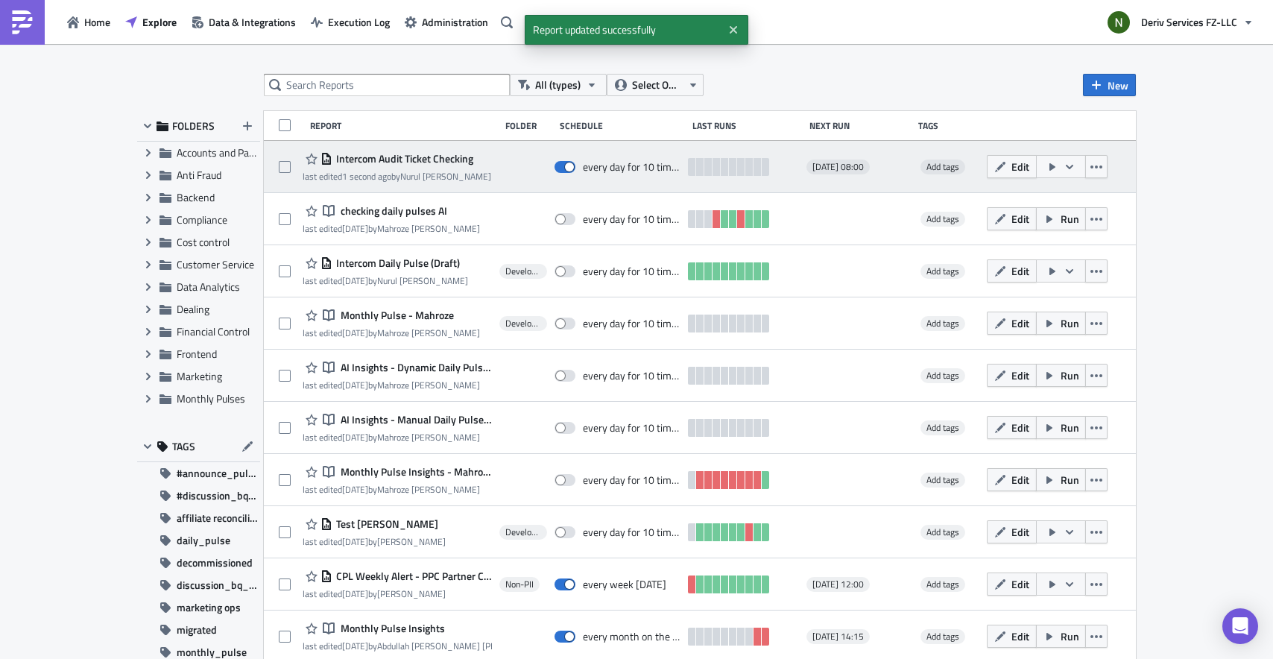
click at [435, 161] on span "Intercom Audit Ticket Checking" at bounding box center [403, 158] width 141 height 13
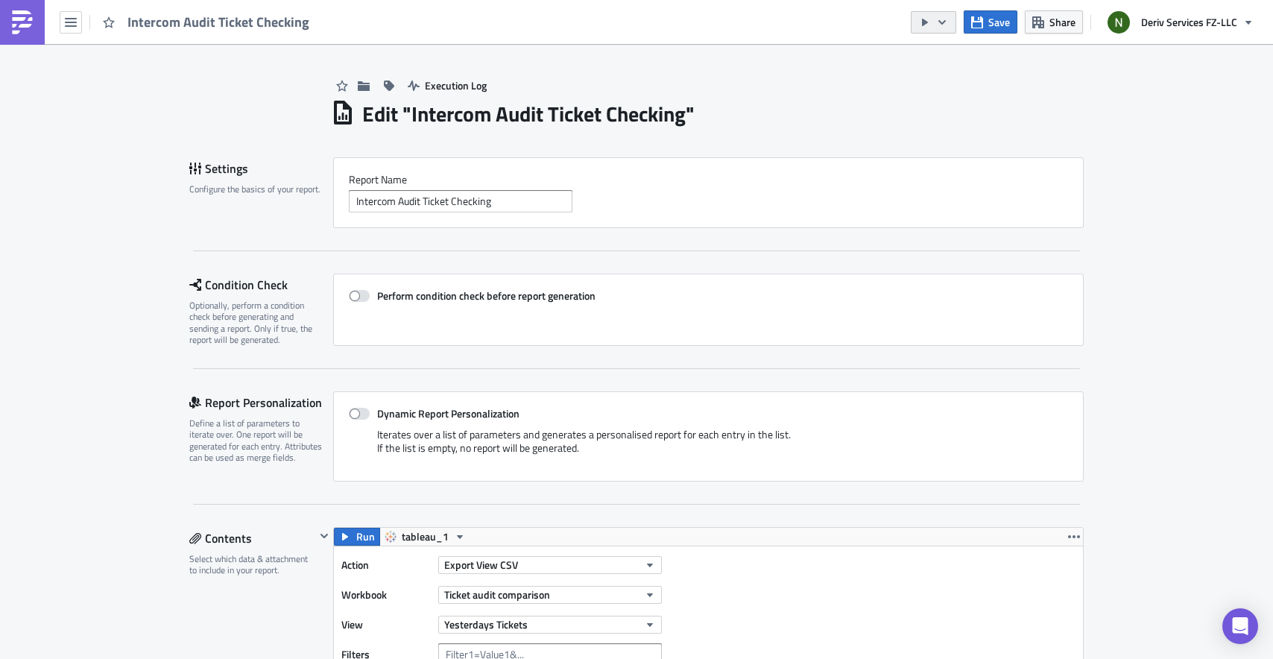
click at [946, 31] on button "button" at bounding box center [933, 22] width 45 height 22
click at [939, 78] on div "Run Report" at bounding box center [979, 82] width 116 height 15
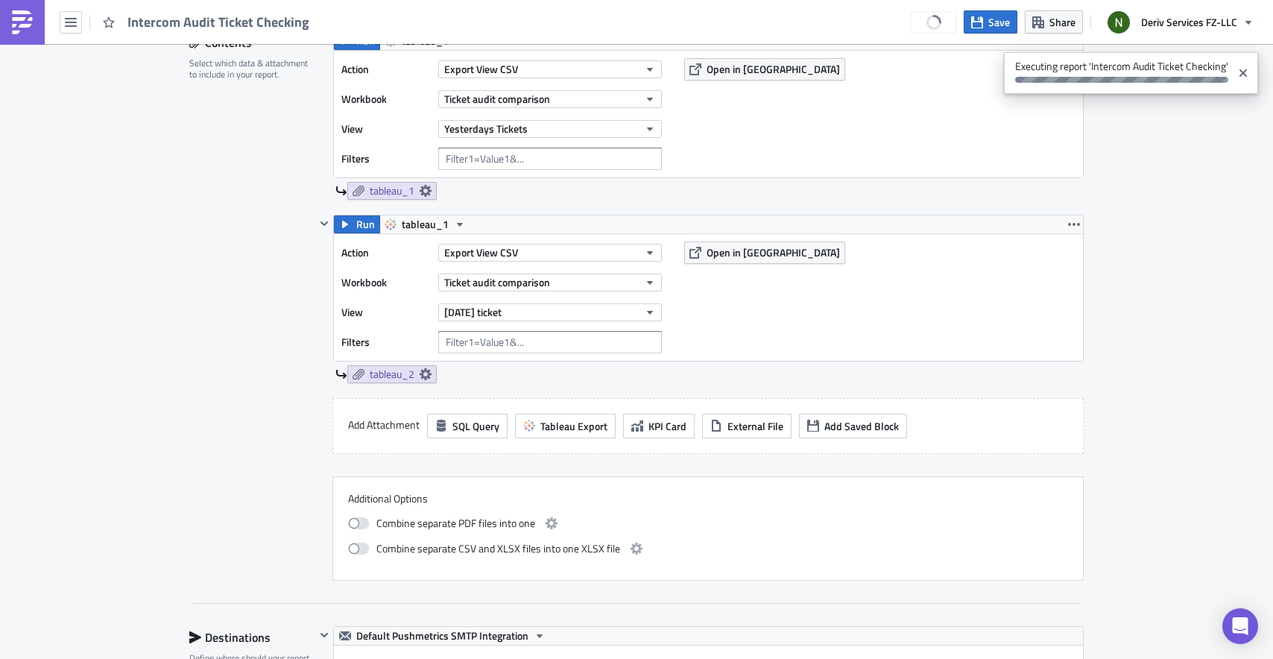
scroll to position [359, 0]
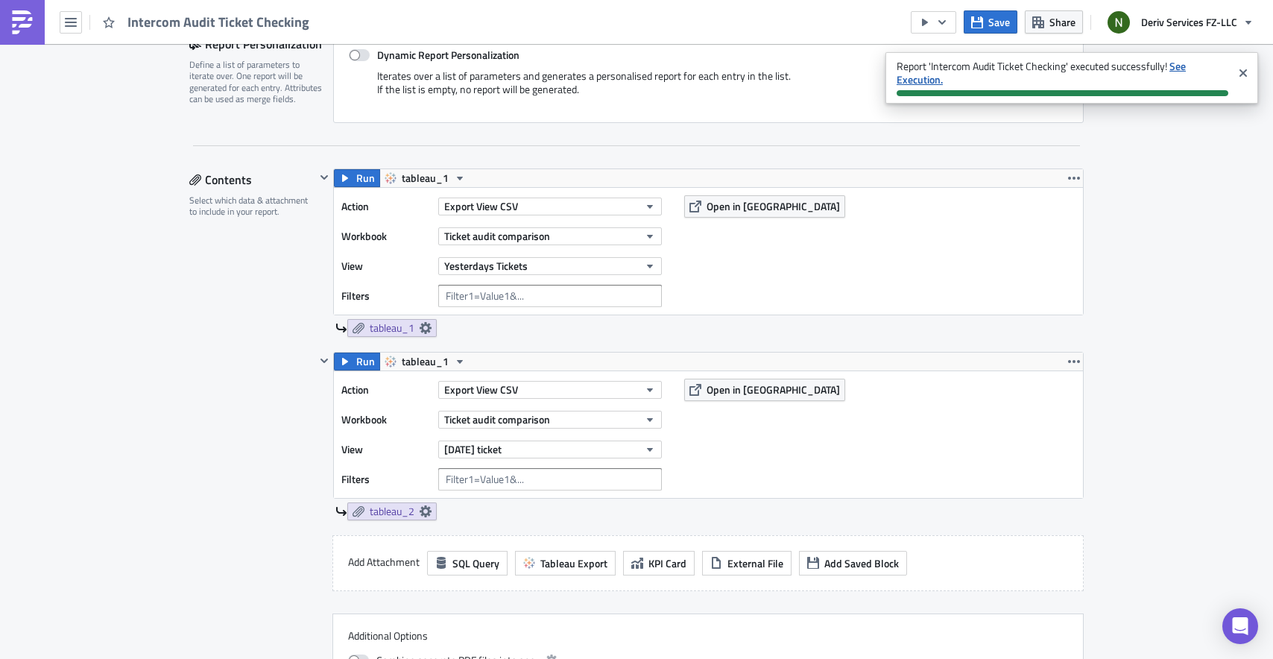
click at [1181, 69] on strong "See Execution." at bounding box center [1041, 72] width 289 height 29
